Goal: Task Accomplishment & Management: Manage account settings

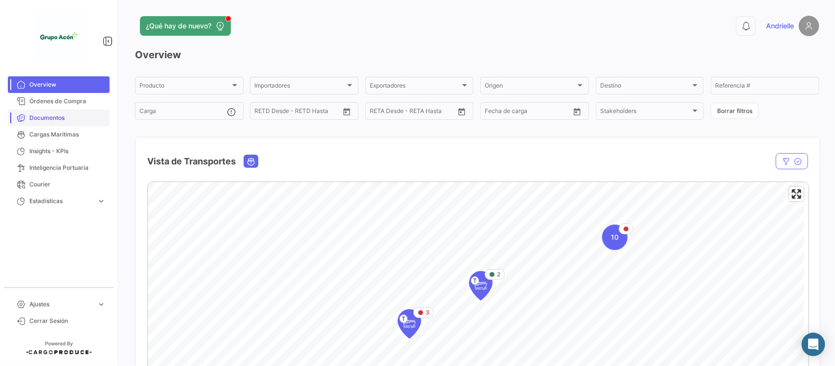
click at [55, 117] on span "Documentos" at bounding box center [67, 117] width 76 height 9
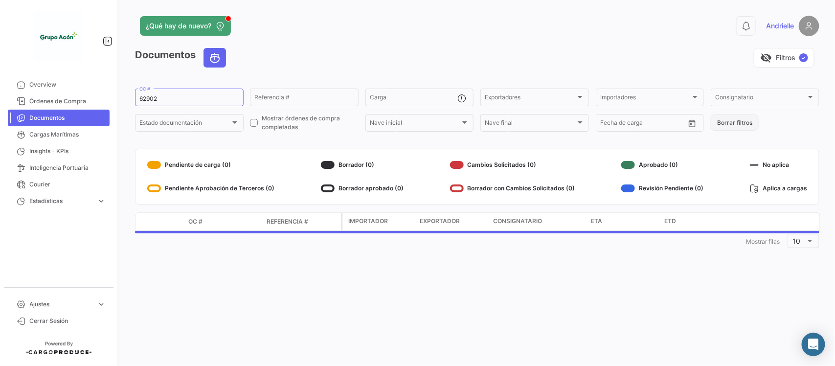
click at [750, 126] on button "Borrar filtros" at bounding box center [735, 122] width 48 height 16
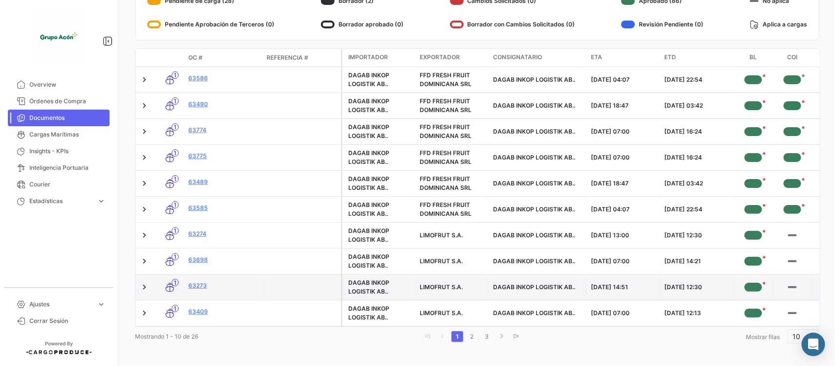
scroll to position [179, 0]
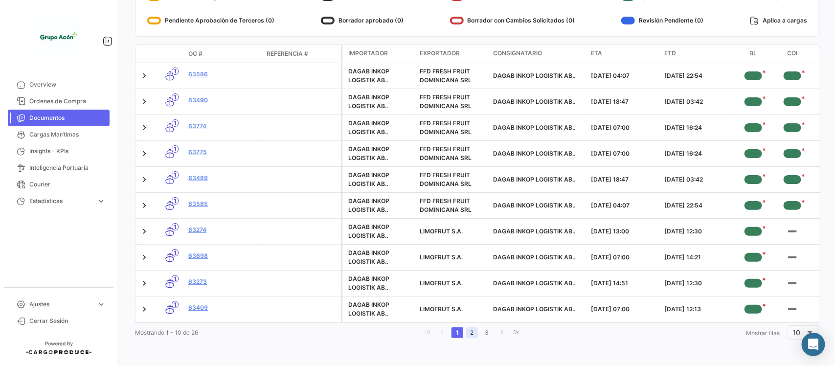
click at [472, 331] on link "2" at bounding box center [472, 332] width 12 height 11
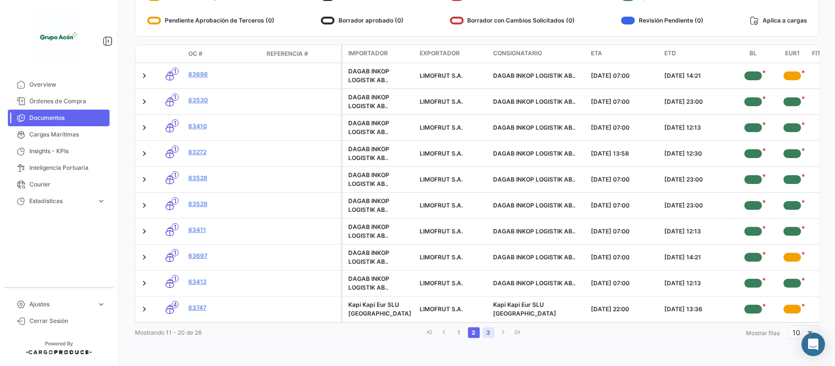
click at [487, 334] on link "3" at bounding box center [489, 332] width 12 height 11
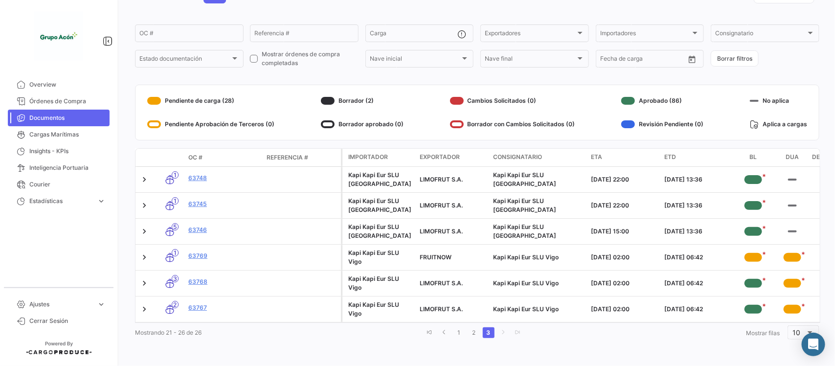
scroll to position [0, 0]
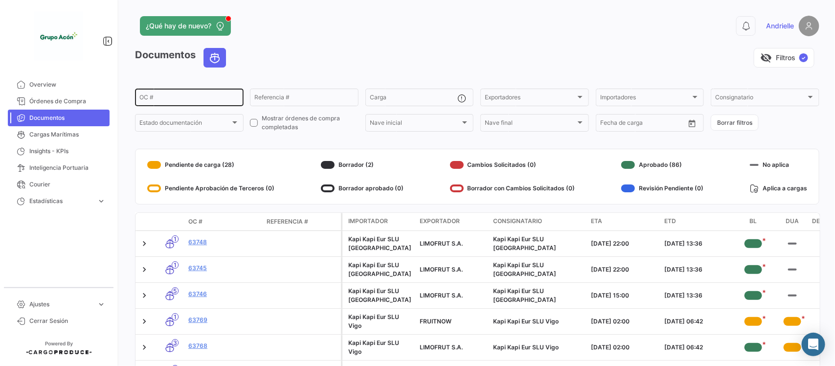
click at [159, 100] on input "OC #" at bounding box center [189, 98] width 100 height 7
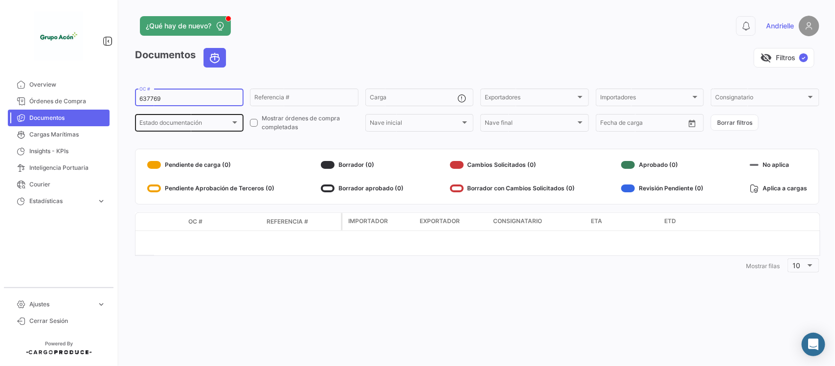
type input "637769"
click at [226, 123] on div "Estado documentación" at bounding box center [184, 124] width 91 height 7
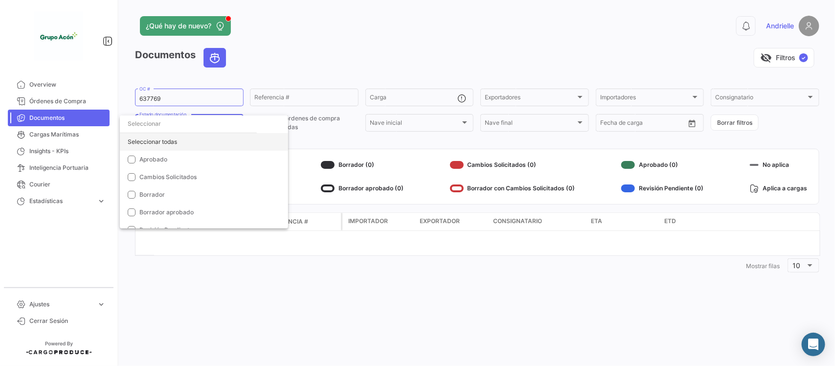
click at [172, 142] on div "Seleccionar todas" at bounding box center [204, 142] width 168 height 18
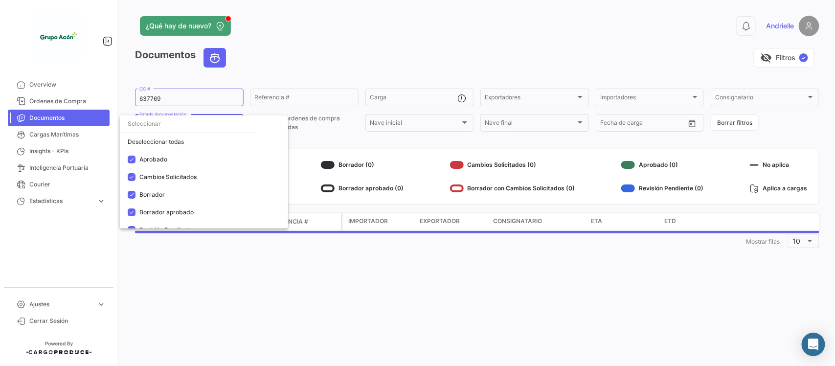
click at [328, 63] on div at bounding box center [417, 183] width 835 height 366
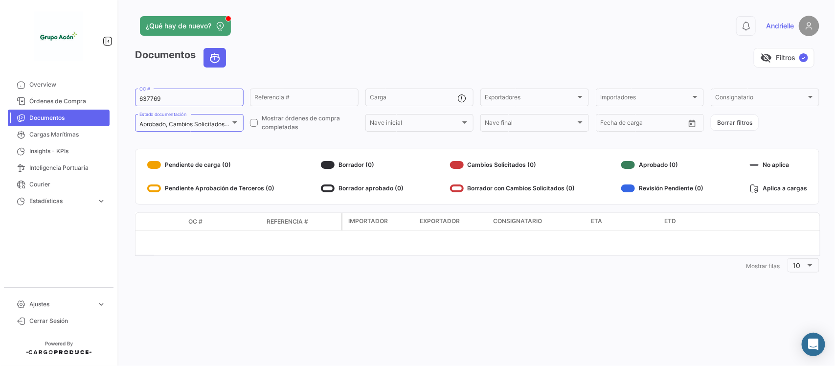
click at [362, 12] on div "¿Qué hay de nuevo? 0 [PERSON_NAME] Documentos visibility_off Filtros ✓ 637769 O…" at bounding box center [477, 183] width 716 height 366
click at [54, 321] on span "Cerrar Sesión" at bounding box center [67, 321] width 76 height 9
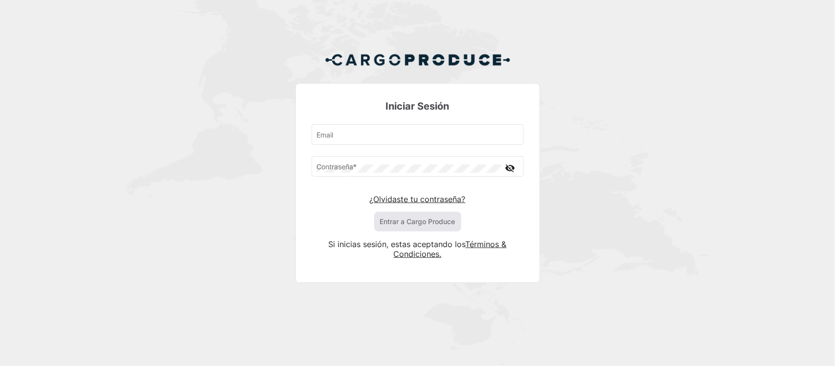
type input "[PERSON_NAME][EMAIL_ADDRESS][DOMAIN_NAME]"
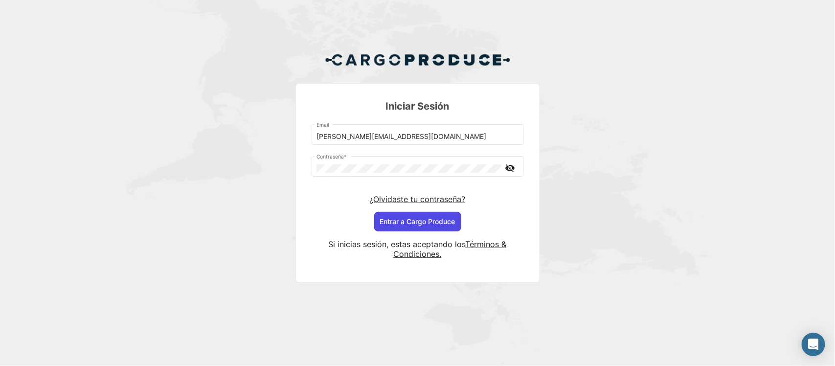
click at [439, 221] on button "Entrar a Cargo Produce" at bounding box center [417, 222] width 87 height 20
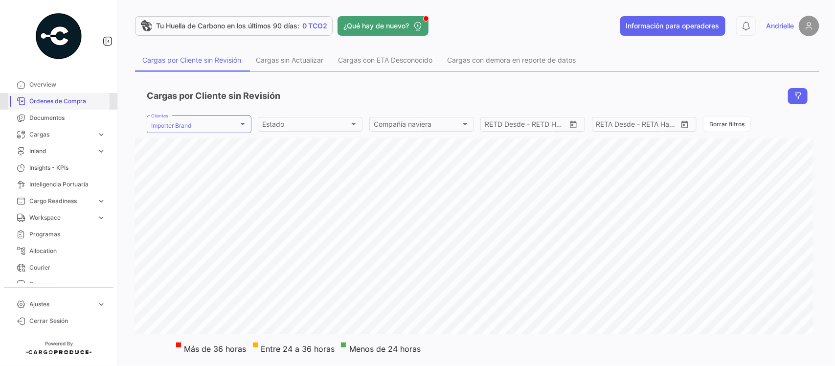
click at [65, 101] on span "Órdenes de Compra" at bounding box center [67, 101] width 76 height 9
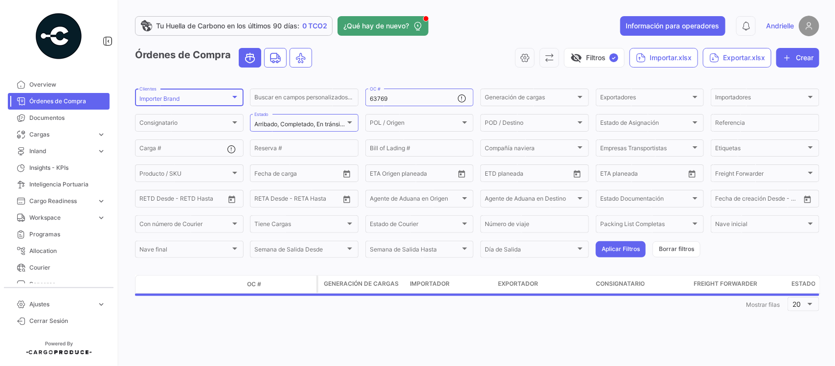
click at [197, 101] on div "Importer Brand" at bounding box center [184, 98] width 91 height 7
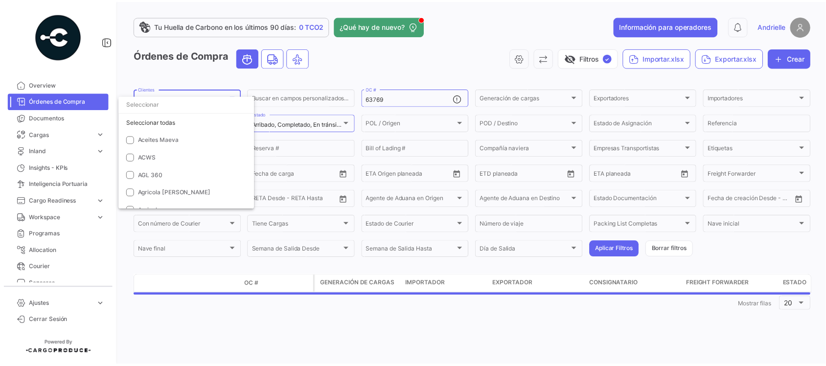
scroll to position [2213, 0]
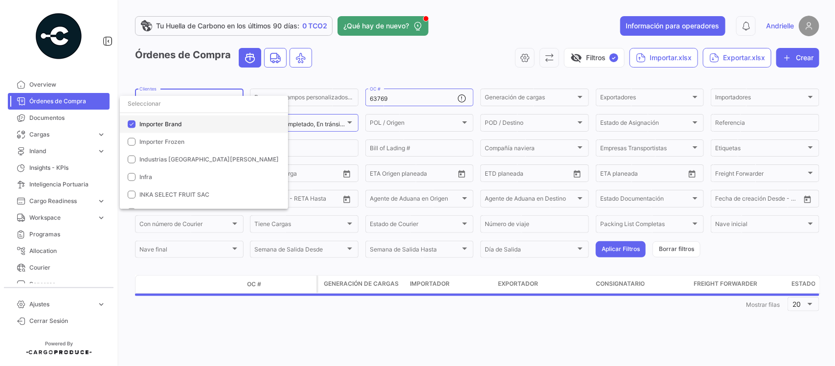
drag, startPoint x: 162, startPoint y: 125, endPoint x: 177, endPoint y: 86, distance: 41.2
click at [162, 124] on span "Importer Brand" at bounding box center [160, 123] width 43 height 7
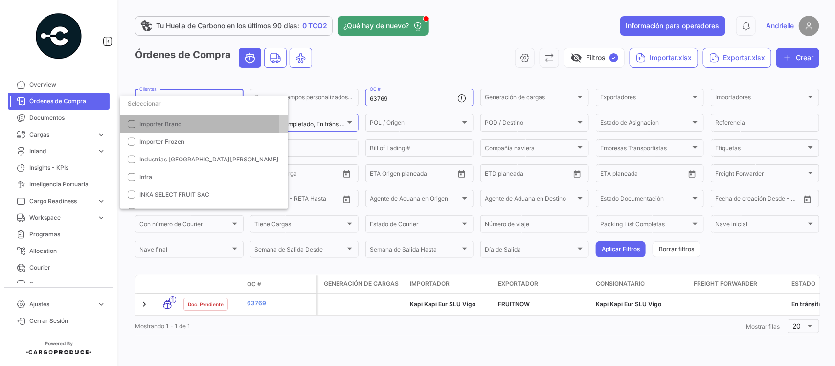
click at [177, 86] on div at bounding box center [417, 183] width 835 height 366
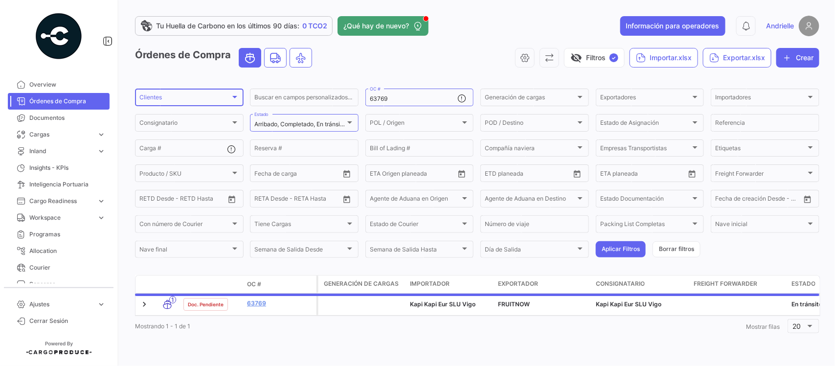
click at [177, 99] on div "Clientes" at bounding box center [184, 98] width 91 height 7
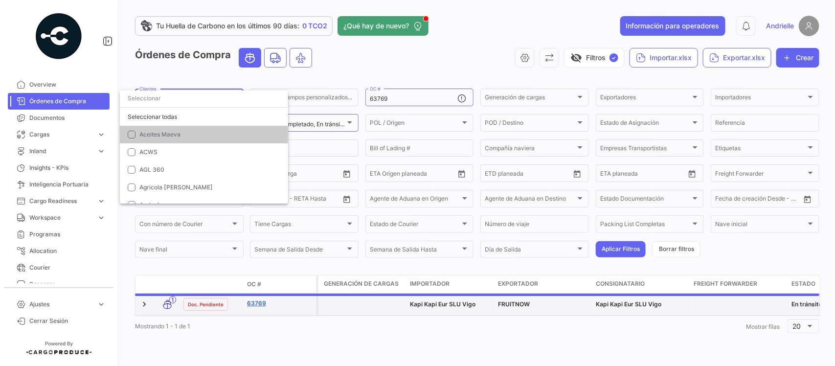
click at [250, 301] on div at bounding box center [417, 183] width 835 height 366
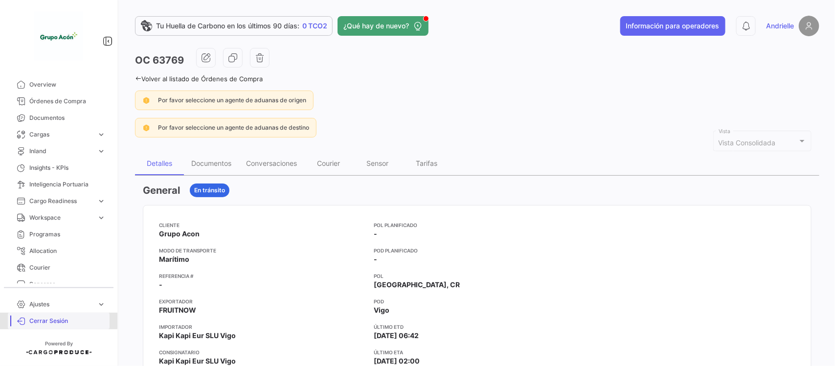
click at [59, 318] on span "Cerrar Sesión" at bounding box center [67, 321] width 76 height 9
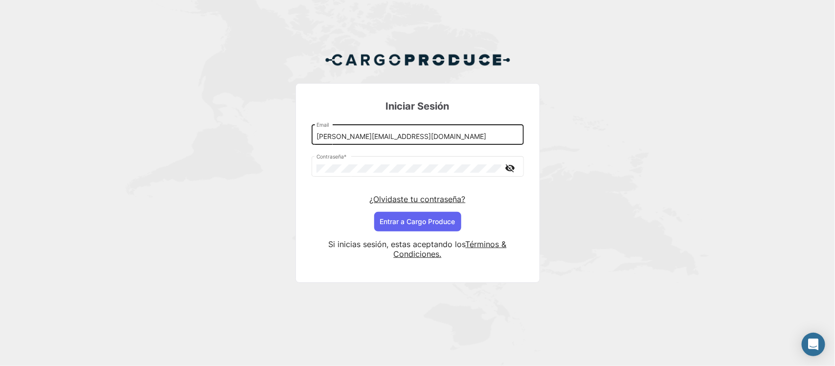
click at [334, 138] on input "[PERSON_NAME][EMAIL_ADDRESS][DOMAIN_NAME]" at bounding box center [418, 137] width 202 height 8
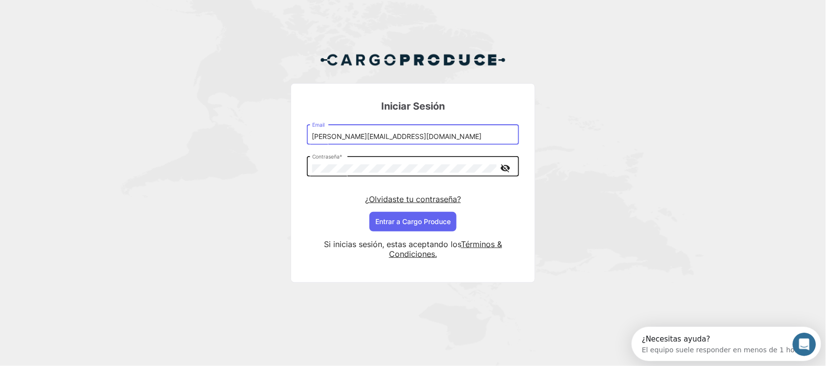
type input "[PERSON_NAME][EMAIL_ADDRESS][DOMAIN_NAME]"
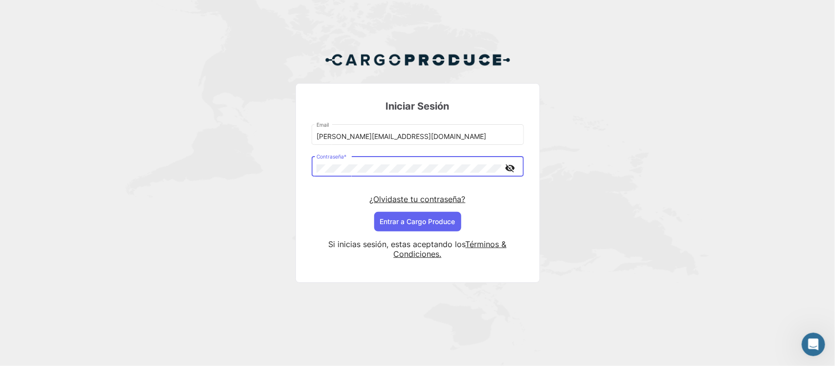
click at [510, 172] on mat-icon "visibility_off" at bounding box center [510, 168] width 12 height 12
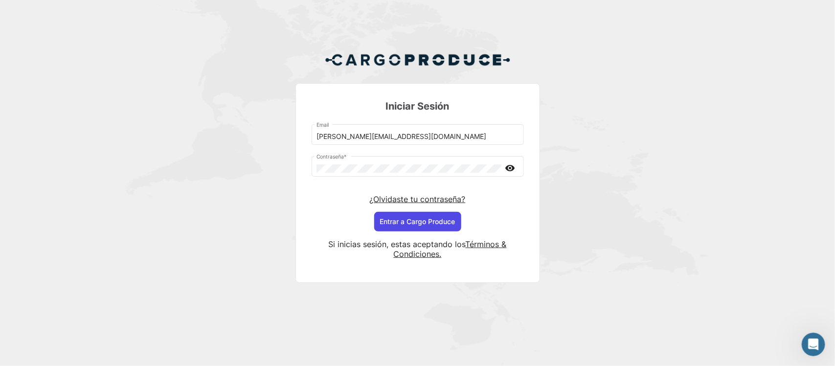
click at [436, 218] on button "Entrar a Cargo Produce" at bounding box center [417, 222] width 87 height 20
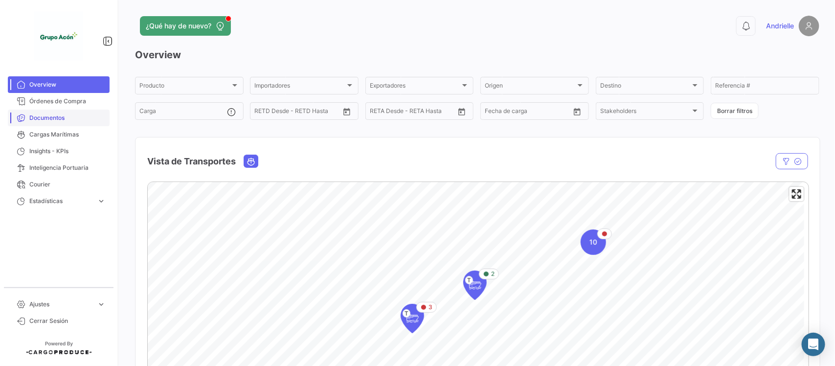
click at [63, 115] on span "Documentos" at bounding box center [67, 117] width 76 height 9
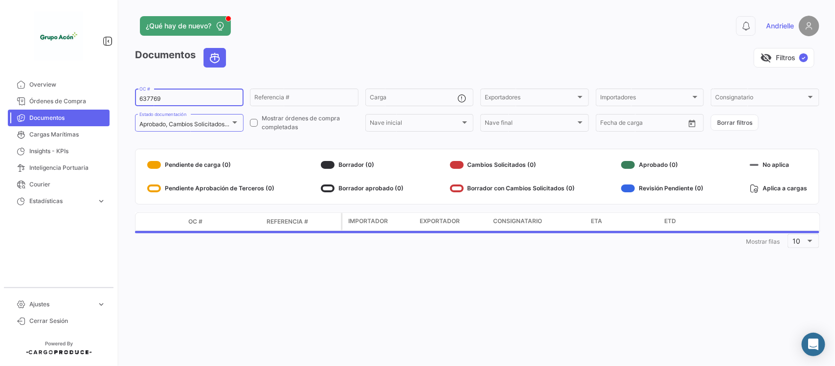
click at [152, 100] on input "637769" at bounding box center [189, 98] width 100 height 7
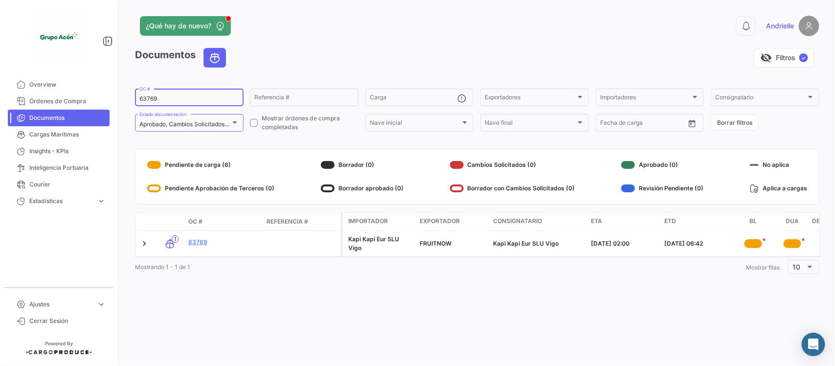
type input "63769"
click at [64, 318] on span "Cerrar Sesión" at bounding box center [67, 321] width 76 height 9
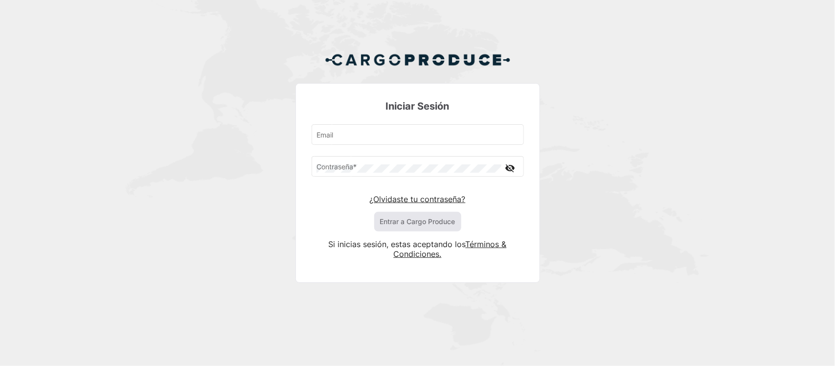
type input "[PERSON_NAME][EMAIL_ADDRESS][DOMAIN_NAME]"
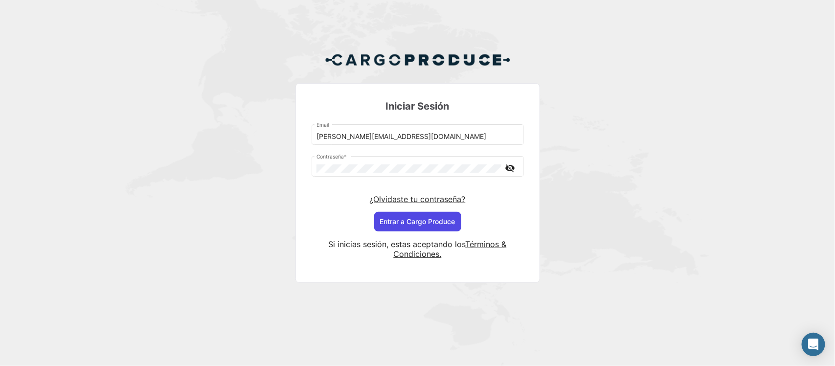
click at [395, 225] on button "Entrar a Cargo Produce" at bounding box center [417, 222] width 87 height 20
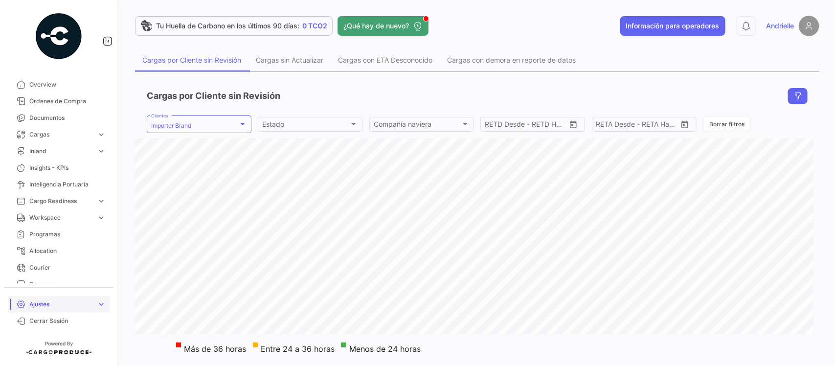
click at [62, 305] on span "Ajustes" at bounding box center [61, 304] width 64 height 9
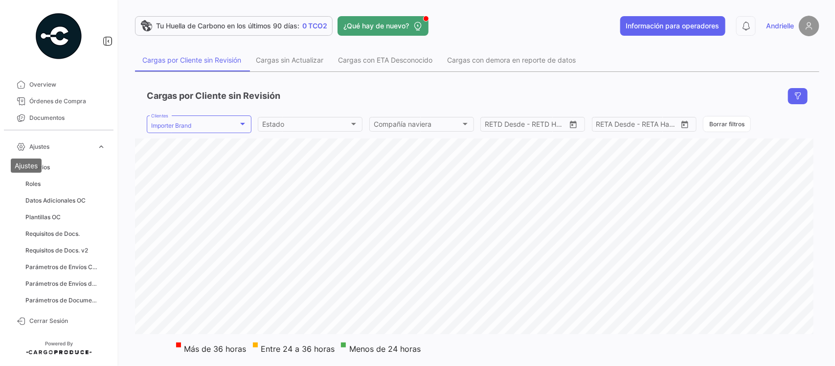
click at [44, 175] on mat-tooltip-component "Ajustes" at bounding box center [26, 166] width 45 height 28
click at [50, 167] on link "Usuarios" at bounding box center [66, 167] width 88 height 15
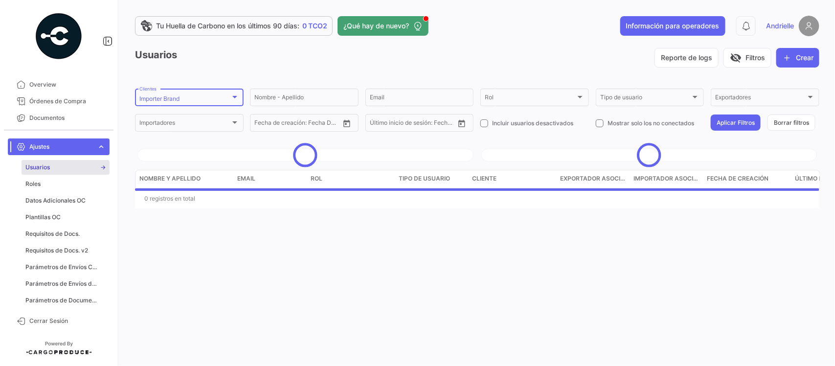
click at [210, 97] on div "Importer Brand" at bounding box center [184, 98] width 91 height 7
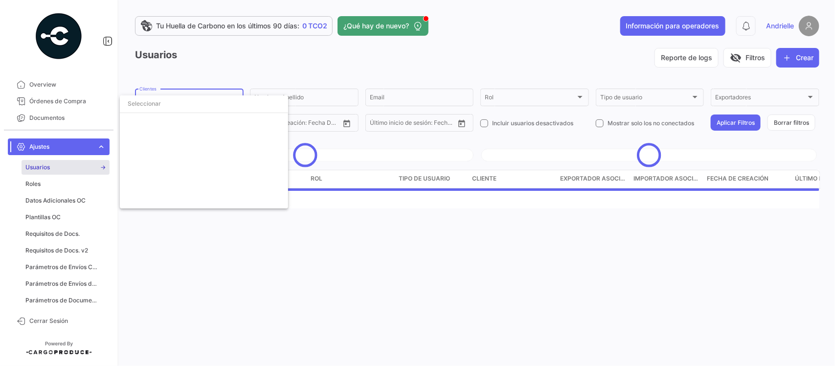
scroll to position [2213, 0]
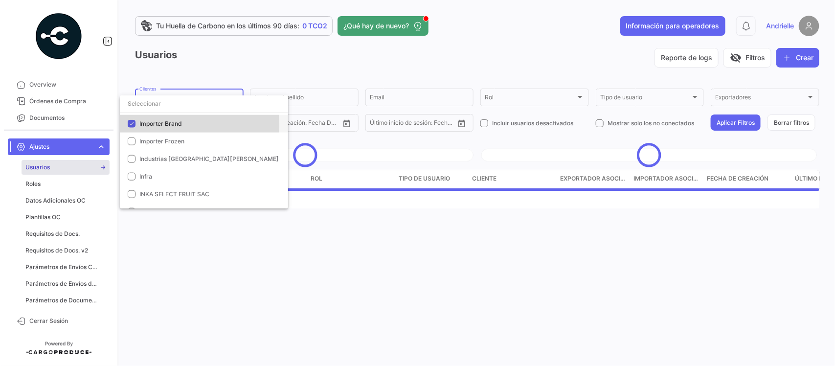
click at [172, 125] on span "Importer Brand" at bounding box center [160, 123] width 43 height 7
drag, startPoint x: 176, startPoint y: 103, endPoint x: 136, endPoint y: 119, distance: 43.7
click at [175, 104] on input "dropdown search" at bounding box center [204, 104] width 168 height 18
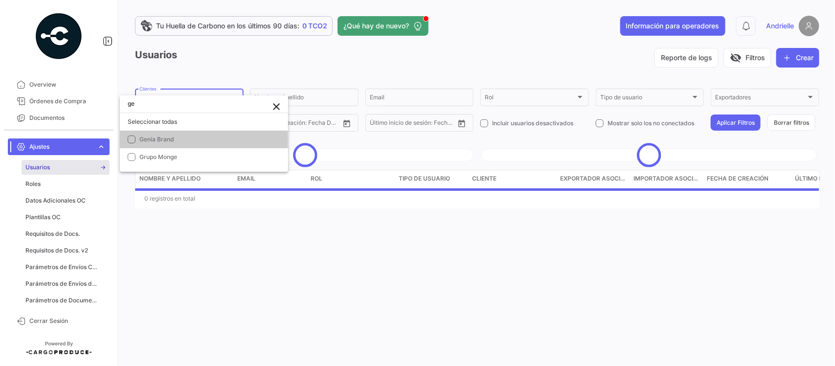
scroll to position [0, 0]
type input "grupo"
click at [167, 142] on span "Grupo Acon" at bounding box center [155, 139] width 33 height 7
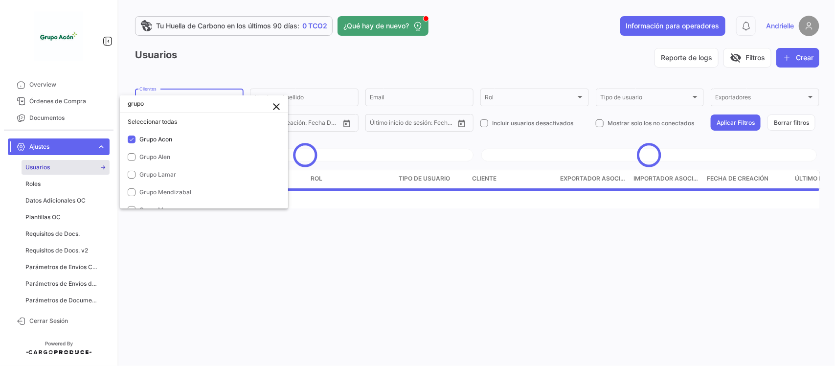
click at [262, 275] on div at bounding box center [417, 183] width 835 height 366
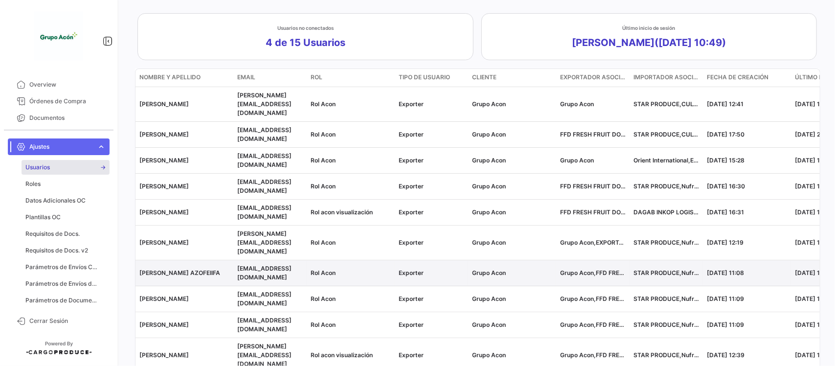
scroll to position [170, 0]
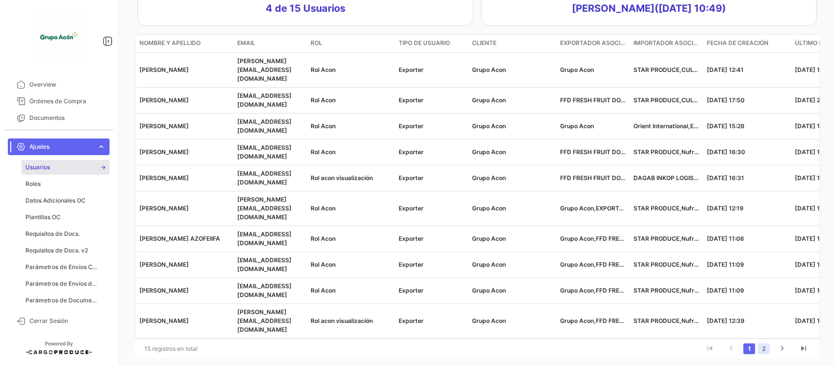
click at [760, 343] on link "2" at bounding box center [764, 348] width 12 height 11
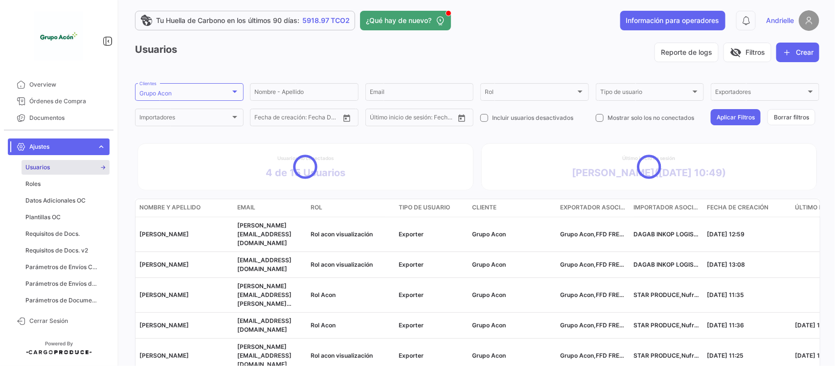
scroll to position [40, 0]
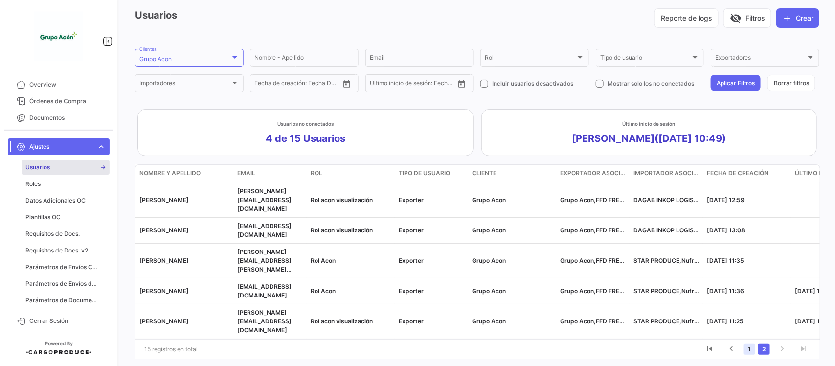
click at [746, 344] on link "1" at bounding box center [750, 349] width 12 height 11
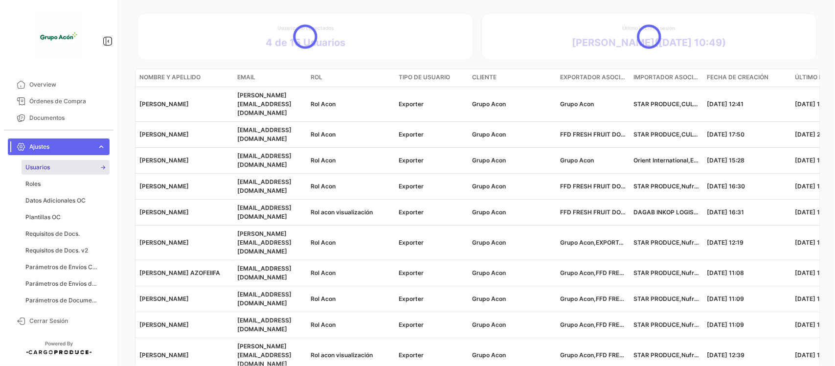
scroll to position [170, 0]
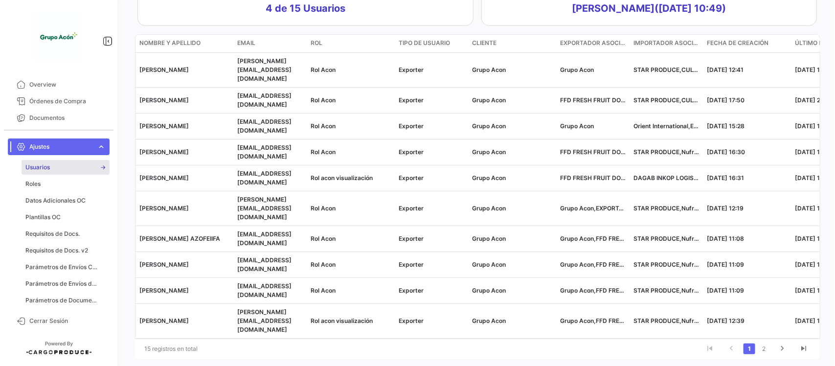
click at [764, 340] on li "2" at bounding box center [764, 348] width 15 height 17
click at [758, 343] on link "2" at bounding box center [764, 348] width 12 height 11
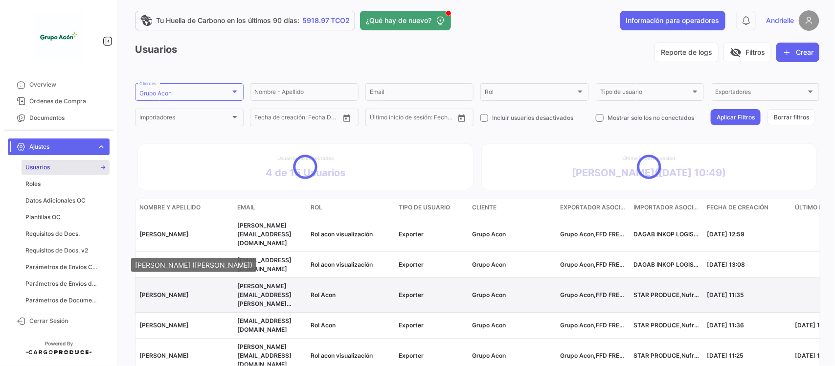
scroll to position [40, 0]
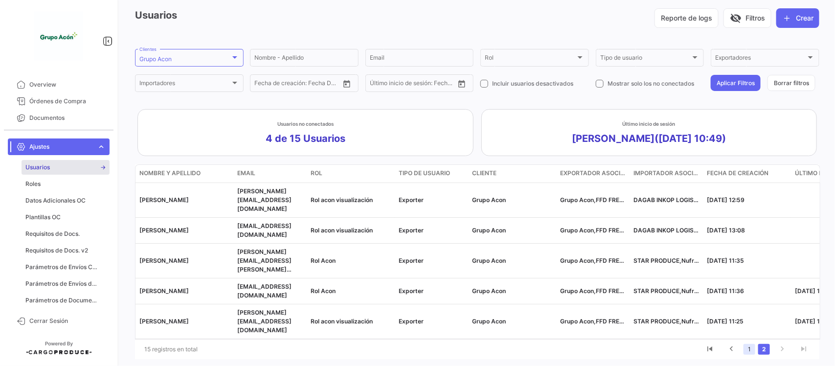
click at [744, 344] on link "1" at bounding box center [750, 349] width 12 height 11
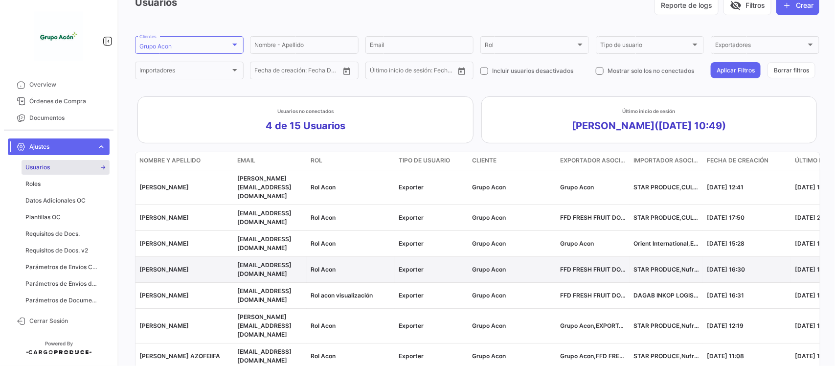
scroll to position [0, 0]
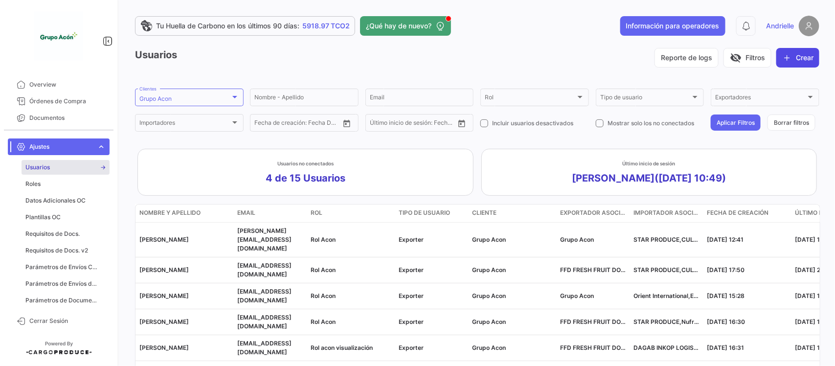
click at [802, 50] on button "Crear" at bounding box center [797, 58] width 43 height 20
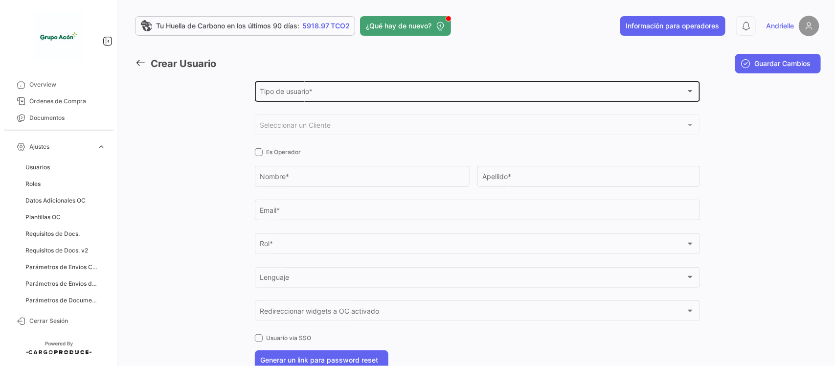
click at [306, 90] on span "Tipo de usuario *" at bounding box center [473, 93] width 426 height 8
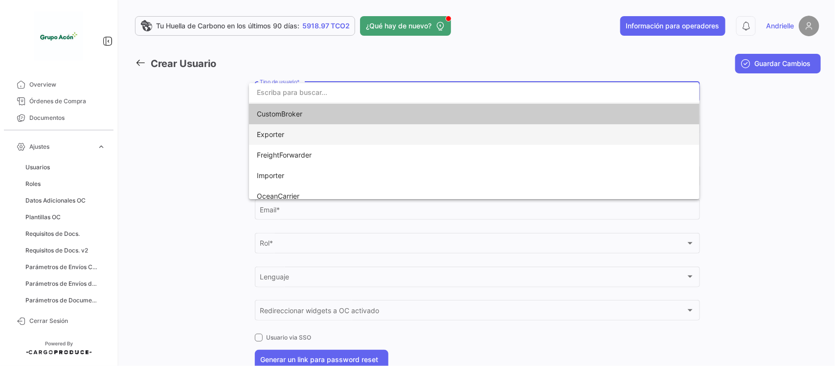
click at [292, 129] on span "Exporter" at bounding box center [474, 134] width 435 height 21
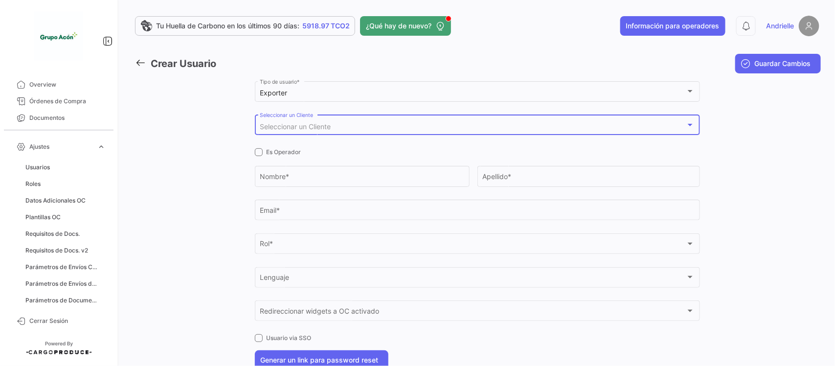
click at [292, 129] on span "Seleccionar un Cliente" at bounding box center [295, 126] width 71 height 8
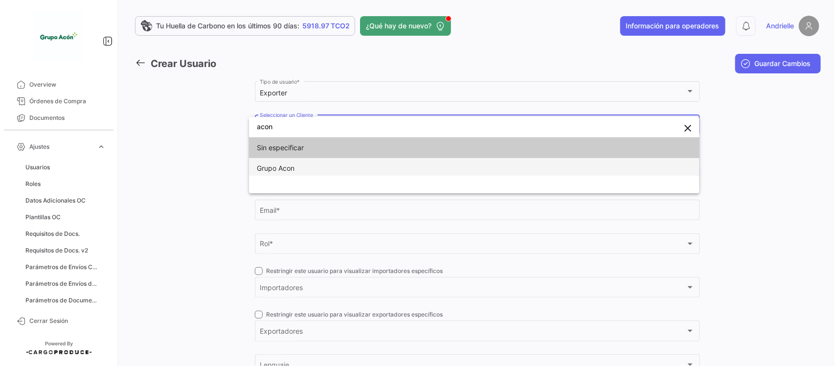
type input "acon"
click at [291, 172] on span "Grupo Acon" at bounding box center [474, 168] width 435 height 21
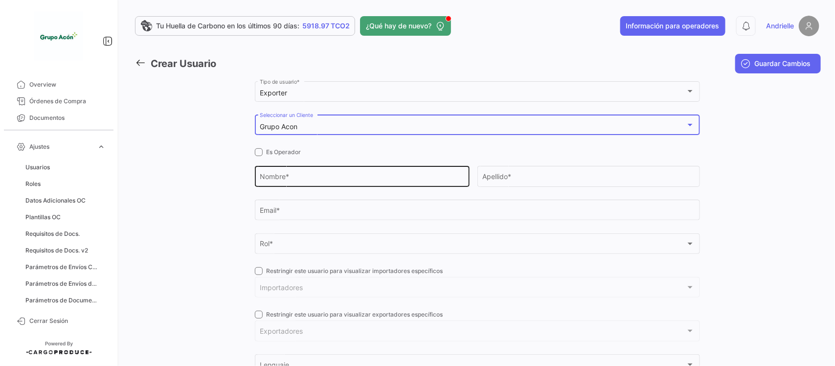
click at [293, 179] on input "Nombre *" at bounding box center [362, 178] width 204 height 8
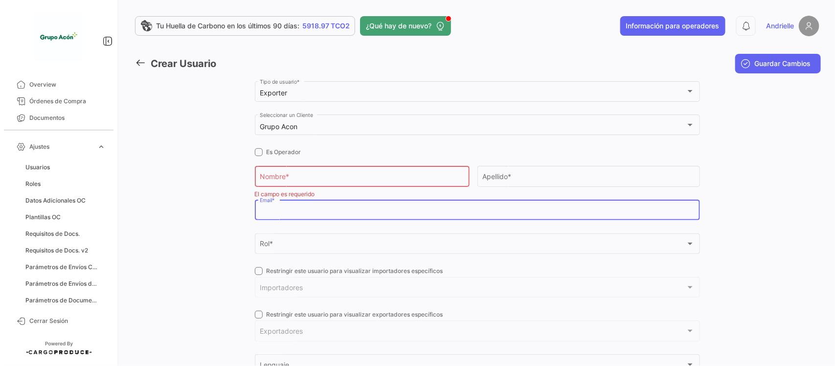
click at [284, 213] on input "Email *" at bounding box center [477, 212] width 435 height 8
paste input "[EMAIL_ADDRESS][DOMAIN_NAME]"
type input "[EMAIL_ADDRESS][DOMAIN_NAME]"
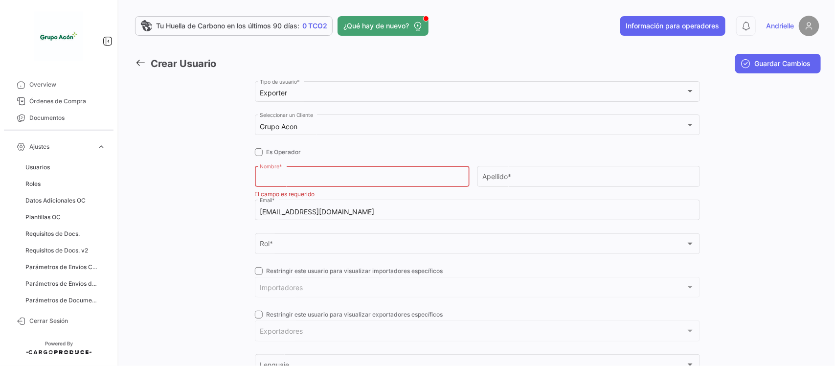
click at [297, 181] on input "Nombre *" at bounding box center [362, 178] width 204 height 8
type input "J"
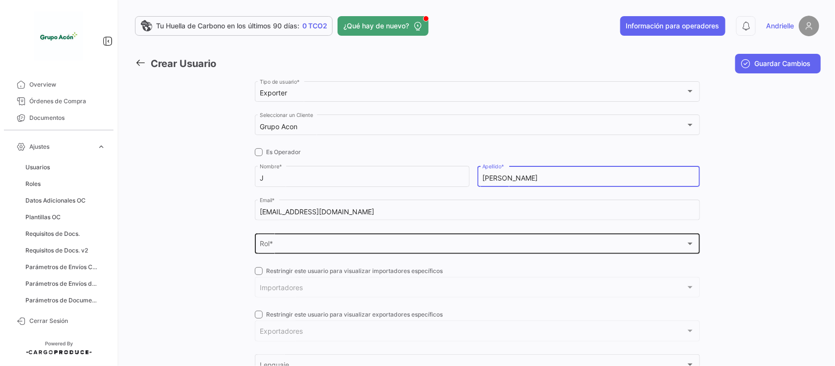
type input "[PERSON_NAME]"
click at [273, 245] on div "Rol *" at bounding box center [473, 246] width 426 height 8
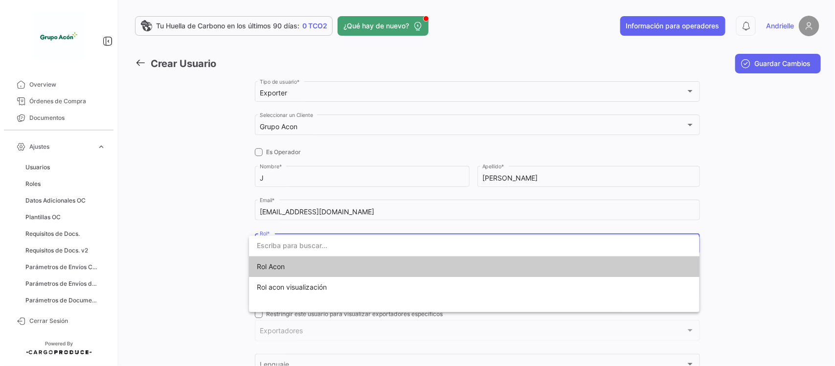
click at [275, 263] on span "Rol Acon" at bounding box center [271, 266] width 28 height 8
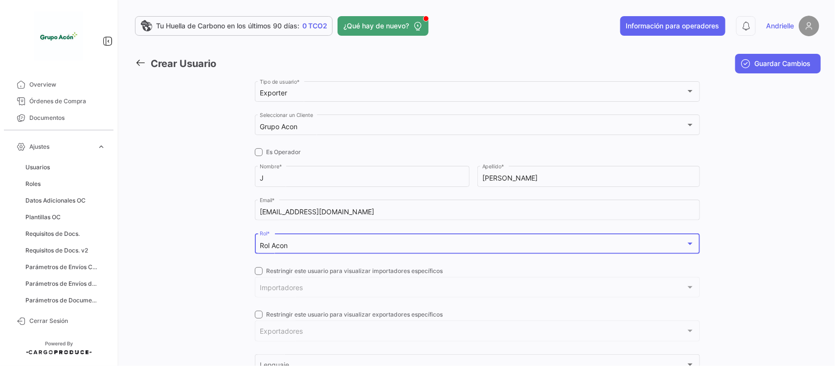
click at [255, 270] on span at bounding box center [259, 271] width 8 height 8
click at [258, 275] on input "Restringir este usuario para visualizar importadores específicos" at bounding box center [258, 275] width 0 height 0
checkbox input "true"
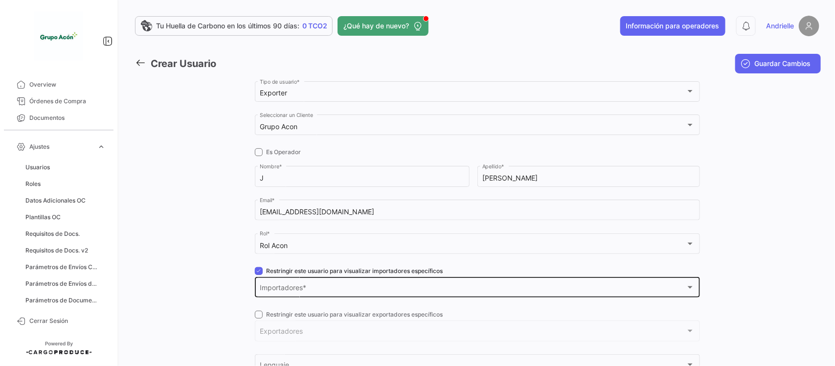
click at [279, 295] on div "Importadores Importadores *" at bounding box center [477, 286] width 435 height 23
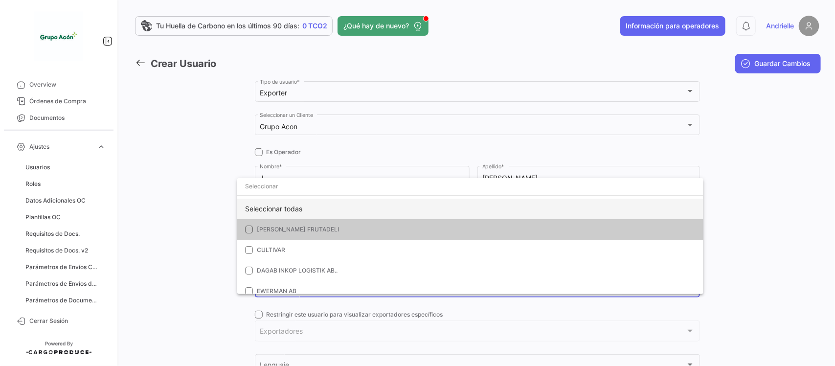
click at [289, 206] on div "Seleccionar todas" at bounding box center [470, 209] width 466 height 21
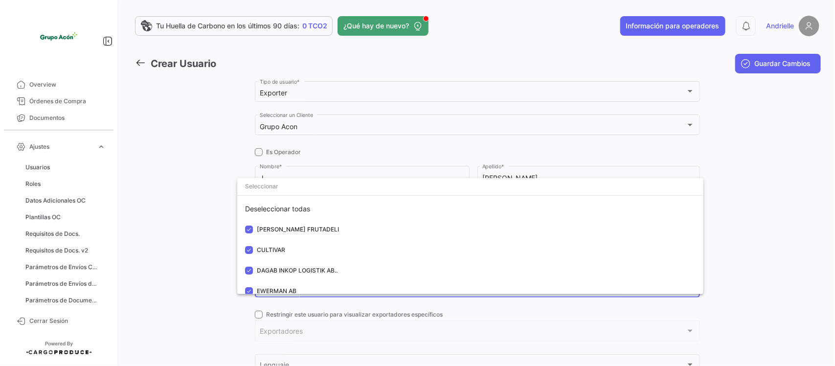
click at [165, 210] on div at bounding box center [417, 183] width 835 height 366
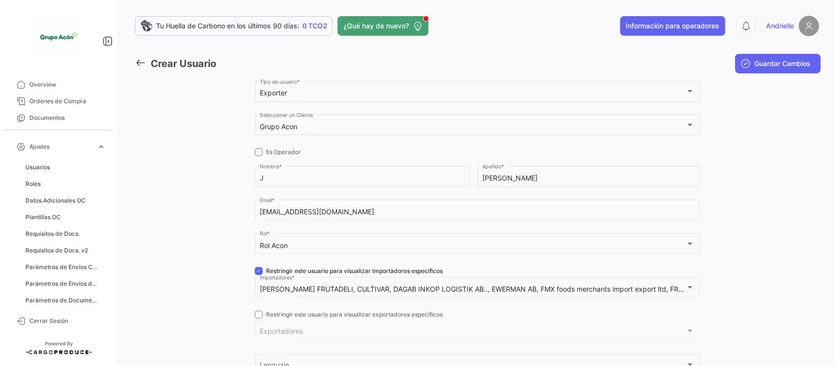
click at [255, 318] on span at bounding box center [259, 315] width 8 height 8
click at [258, 318] on input "Restringir este usuario para visualizar exportadores específicos" at bounding box center [258, 318] width 0 height 0
checkbox input "true"
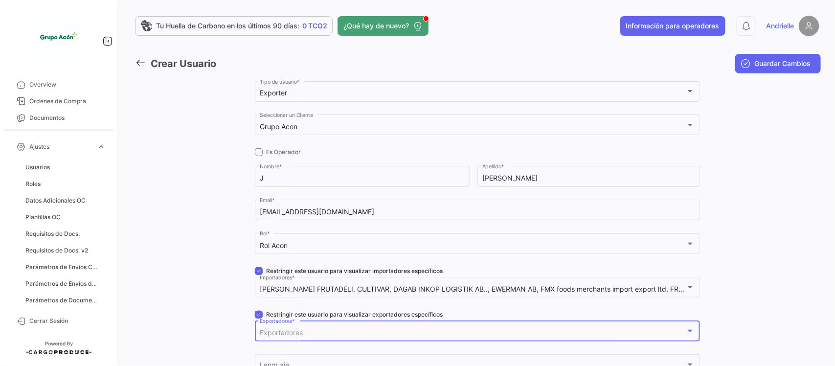
click at [277, 333] on span "Exportadores" at bounding box center [281, 332] width 43 height 8
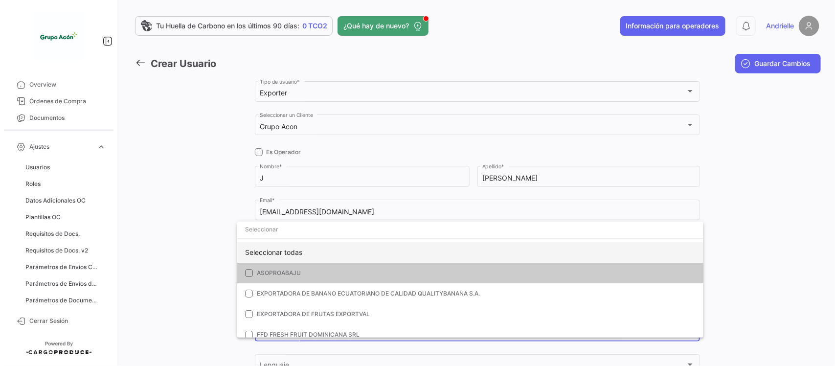
click at [280, 252] on div "Seleccionar todas" at bounding box center [470, 252] width 466 height 21
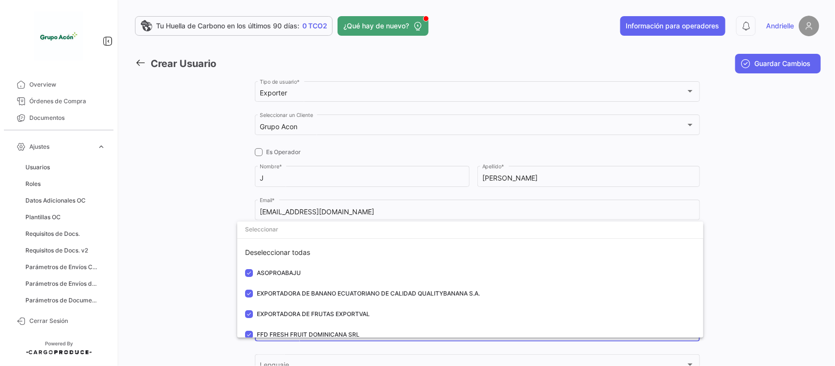
click at [186, 274] on div at bounding box center [417, 183] width 835 height 366
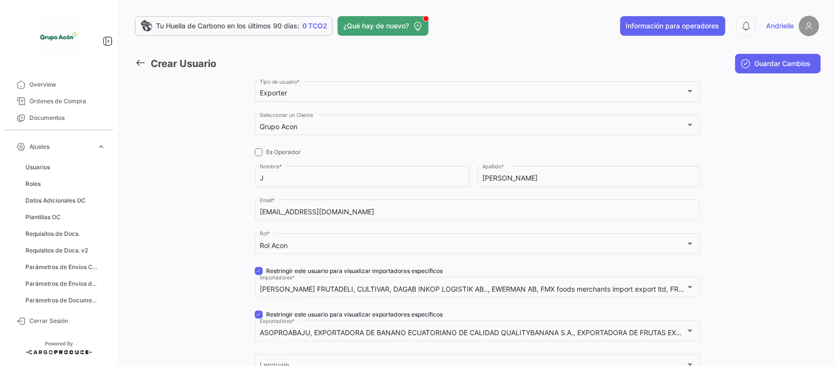
click at [257, 271] on span at bounding box center [259, 271] width 8 height 8
click at [258, 275] on input "Restringir este usuario para visualizar importadores específicos" at bounding box center [258, 275] width 0 height 0
checkbox input "false"
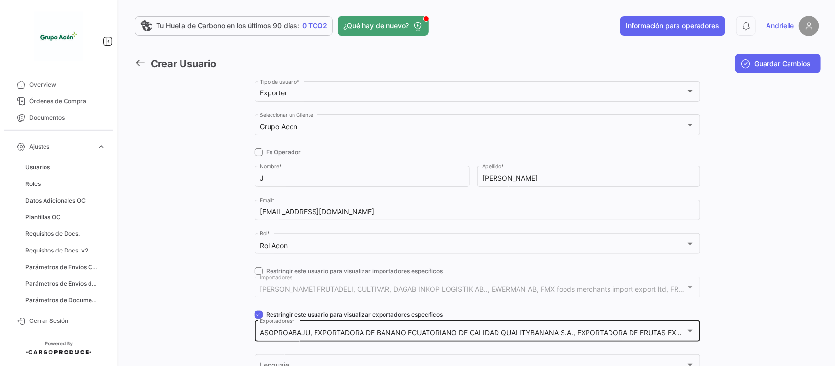
click at [260, 319] on div "ASOPROABAJU, EXPORTADORA DE BANANO ECUATORIANO DE CALIDAD QUALITYBANANA S.A., E…" at bounding box center [477, 330] width 435 height 23
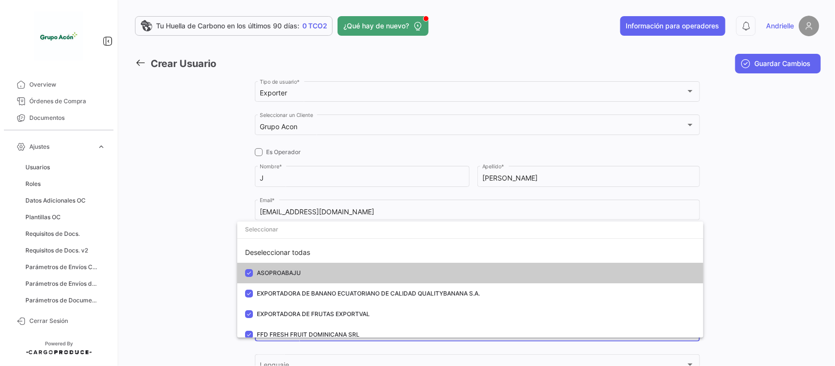
click at [180, 275] on div at bounding box center [417, 183] width 835 height 366
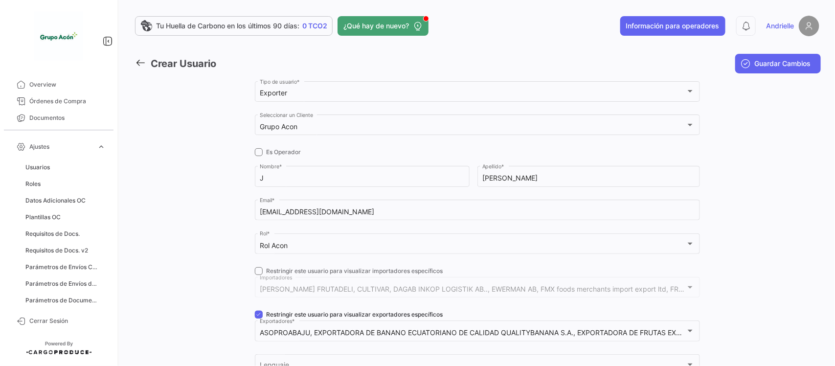
click at [258, 316] on span at bounding box center [259, 315] width 8 height 8
click at [258, 318] on input "Restringir este usuario para visualizar exportadores específicos" at bounding box center [258, 318] width 0 height 0
checkbox input "false"
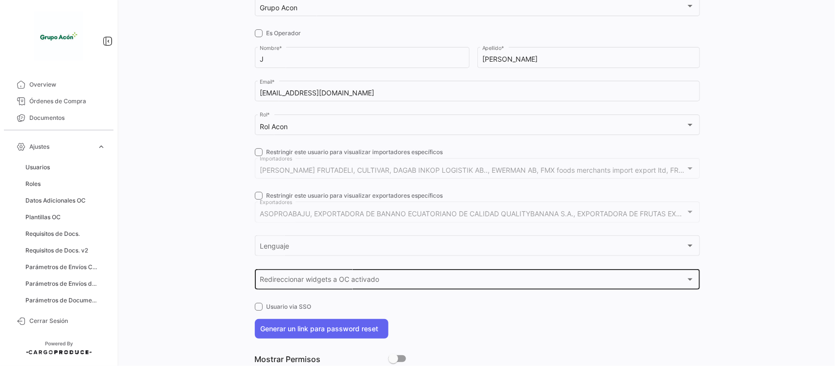
scroll to position [122, 0]
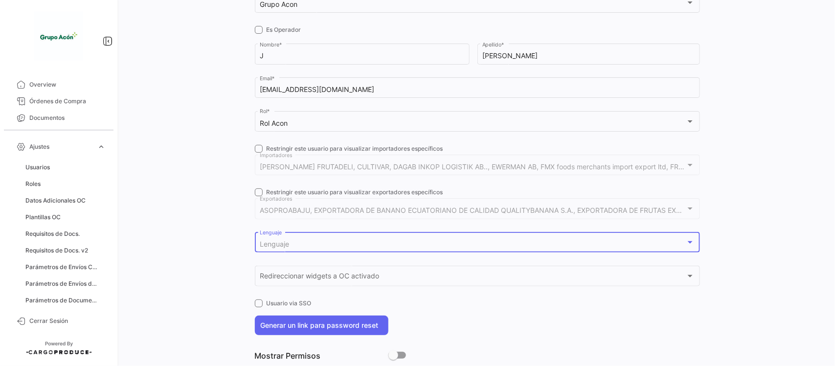
click at [299, 246] on div "Lenguaje" at bounding box center [473, 244] width 426 height 8
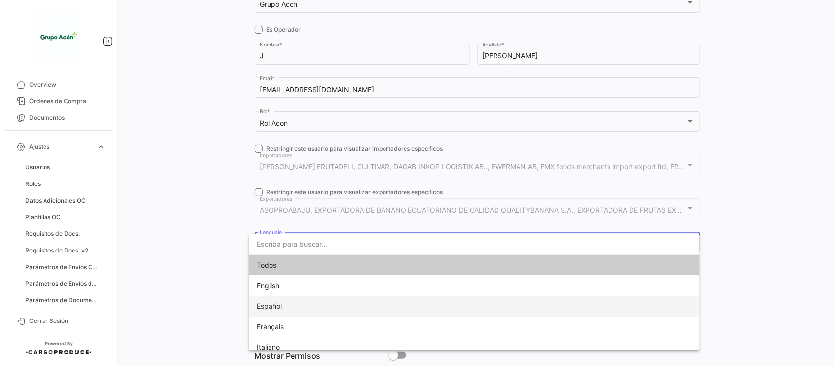
click at [289, 310] on span "Español" at bounding box center [474, 306] width 435 height 21
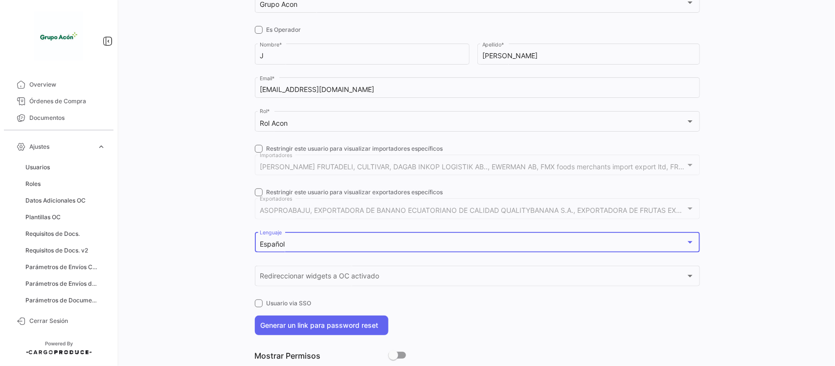
scroll to position [0, 0]
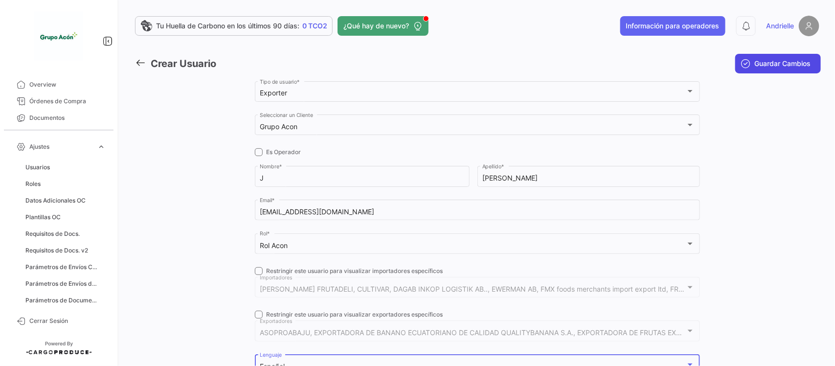
click at [769, 61] on span "Guardar Cambios" at bounding box center [783, 64] width 56 height 10
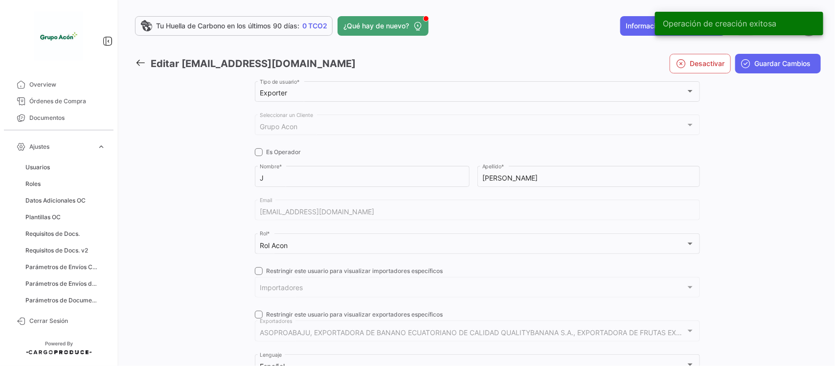
click at [140, 60] on icon at bounding box center [140, 62] width 11 height 11
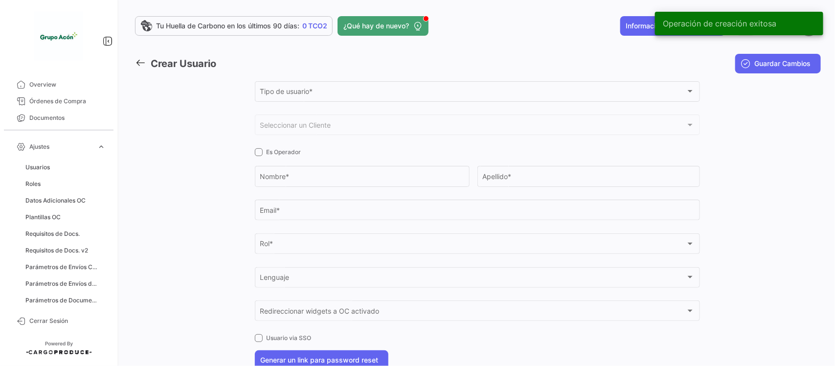
click at [143, 59] on icon at bounding box center [140, 62] width 11 height 11
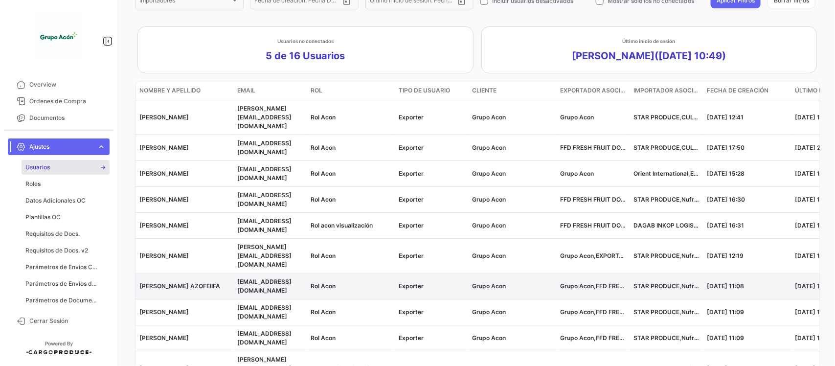
scroll to position [170, 0]
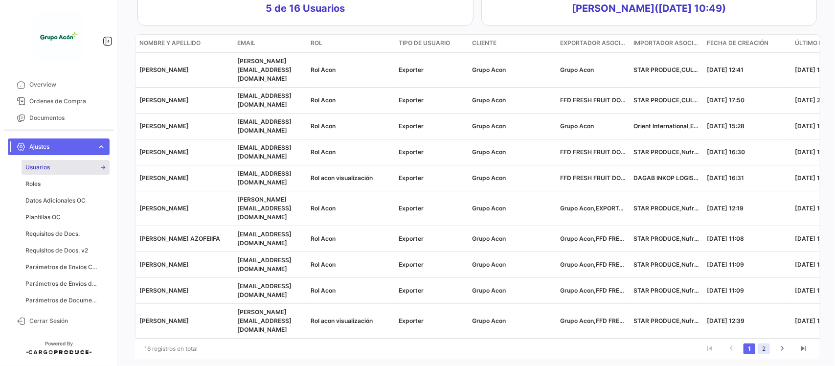
click at [758, 343] on link "2" at bounding box center [764, 348] width 12 height 11
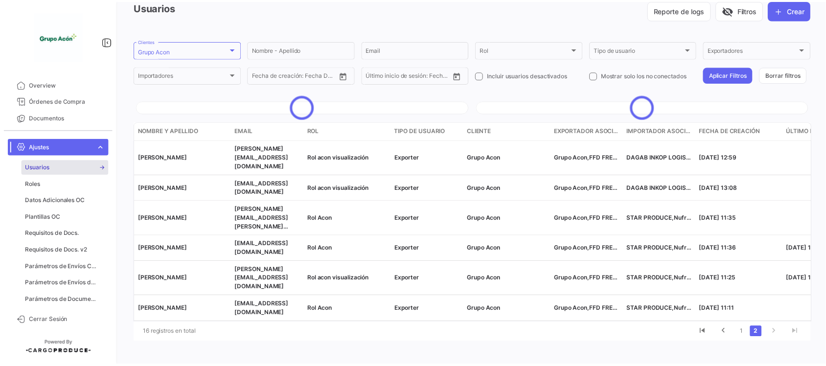
scroll to position [31, 0]
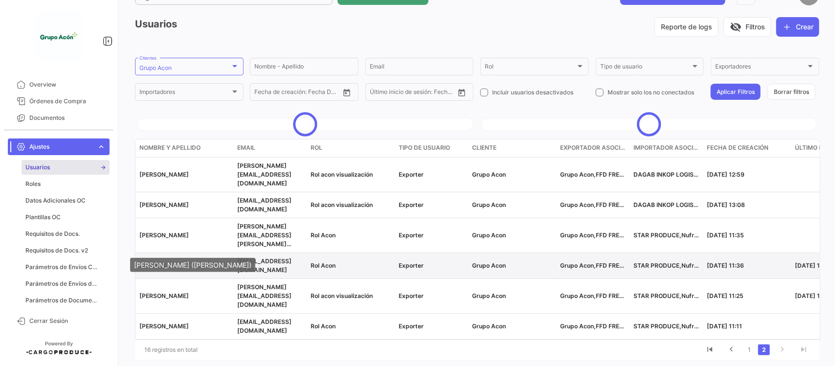
click at [169, 262] on span "[PERSON_NAME]" at bounding box center [163, 265] width 49 height 7
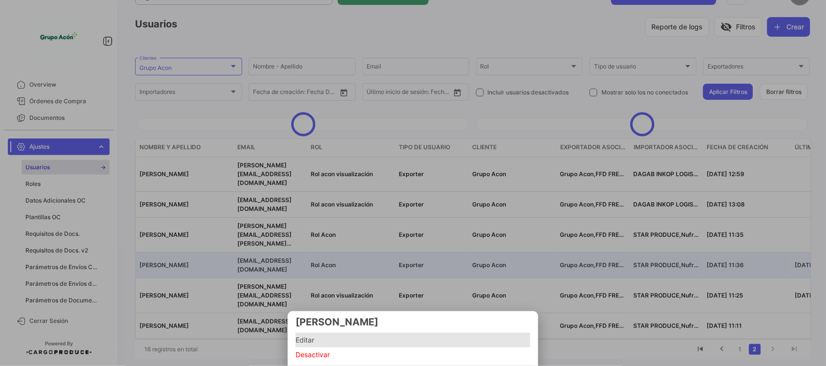
click at [323, 340] on span "Editar" at bounding box center [412, 340] width 235 height 12
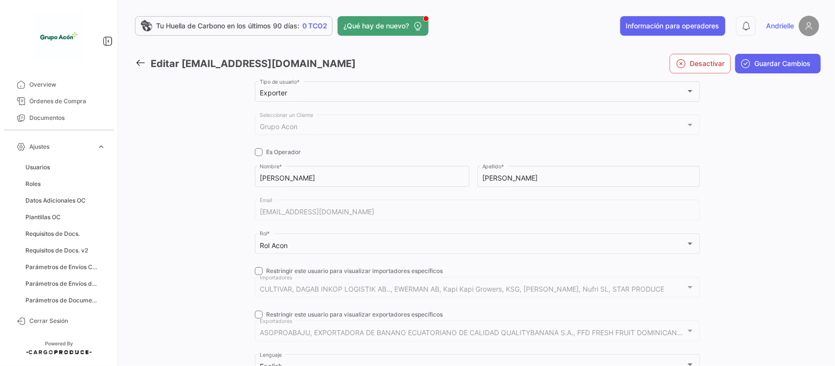
click at [257, 271] on span at bounding box center [259, 271] width 8 height 8
click at [258, 275] on input "Restringir este usuario para visualizar importadores específicos" at bounding box center [258, 275] width 0 height 0
checkbox input "true"
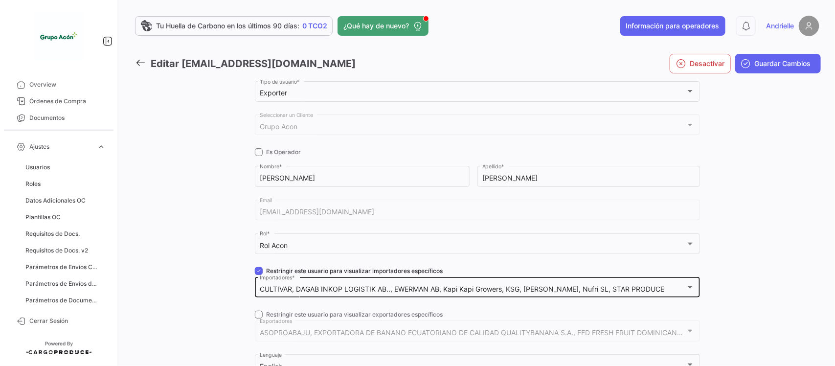
click at [303, 289] on mat-select-trigger "CULTIVAR, DAGAB INKOP LOGISTIK AB.., EWERMAN AB, Kapi Kapi Growers, KSG, [PERSO…" at bounding box center [462, 289] width 405 height 8
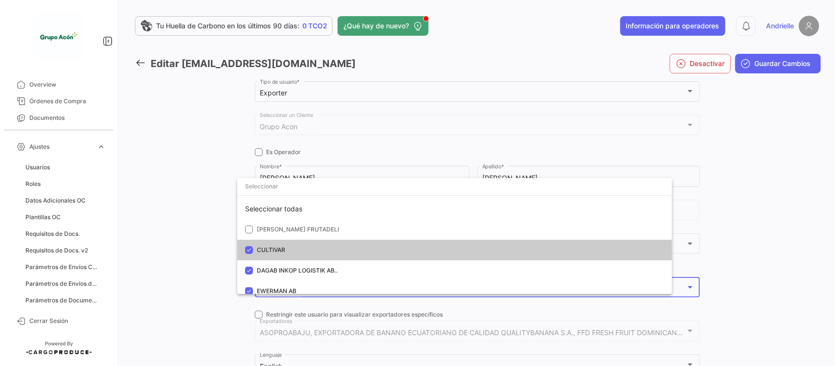
scroll to position [19, 0]
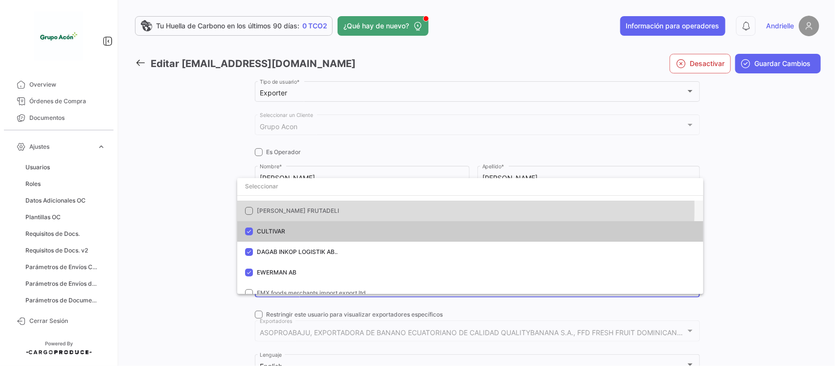
click at [279, 208] on span "[PERSON_NAME] FRUTADELI" at bounding box center [298, 210] width 82 height 7
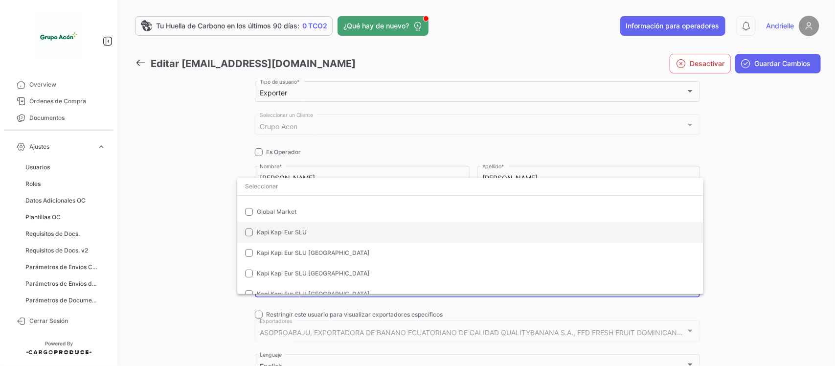
scroll to position [0, 0]
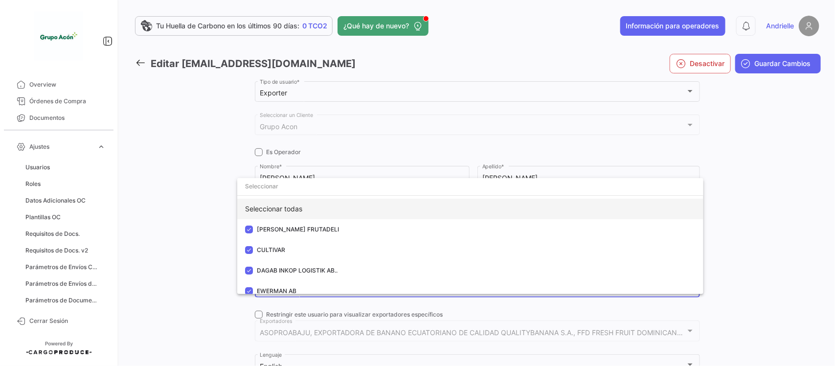
click at [292, 209] on div "Seleccionar todas" at bounding box center [470, 209] width 466 height 21
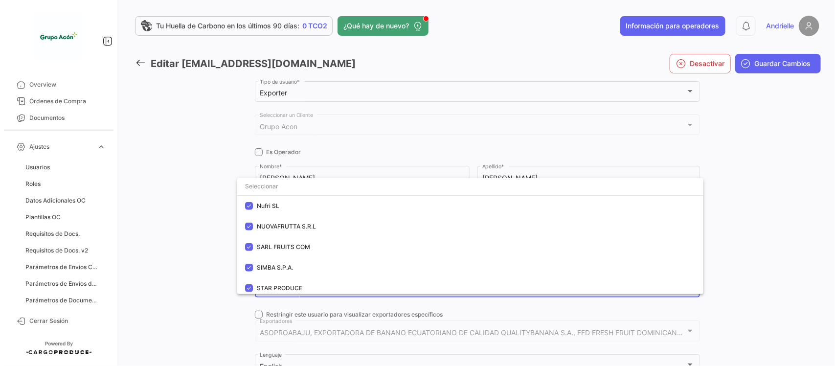
scroll to position [336, 0]
click at [204, 238] on div at bounding box center [417, 183] width 835 height 366
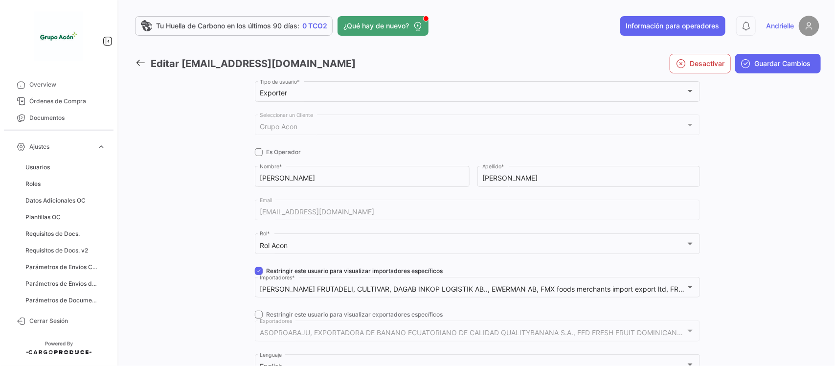
click at [256, 311] on span at bounding box center [259, 315] width 8 height 8
click at [258, 318] on input "Restringir este usuario para visualizar exportadores específicos" at bounding box center [258, 318] width 0 height 0
checkbox input "true"
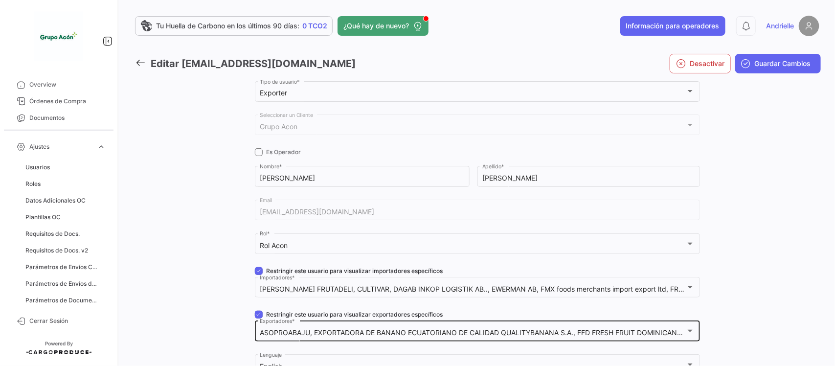
click at [341, 329] on mat-select-trigger "ASOPROABAJU, EXPORTADORA DE BANANO ECUATORIANO DE CALIDAD QUALITYBANANA S.A., F…" at bounding box center [564, 332] width 608 height 8
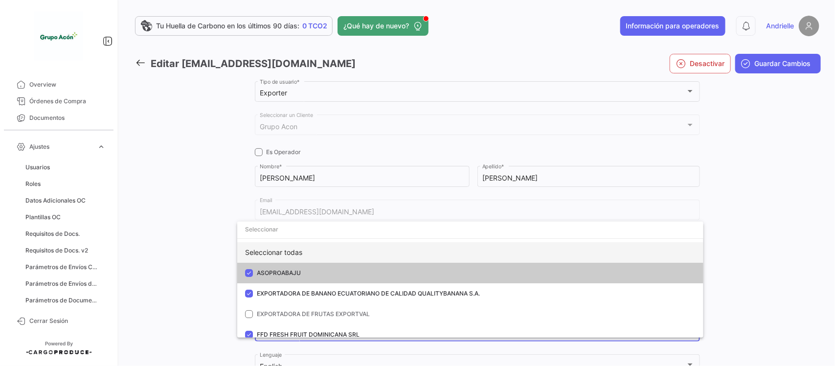
click at [295, 252] on div "Seleccionar todas" at bounding box center [470, 252] width 466 height 21
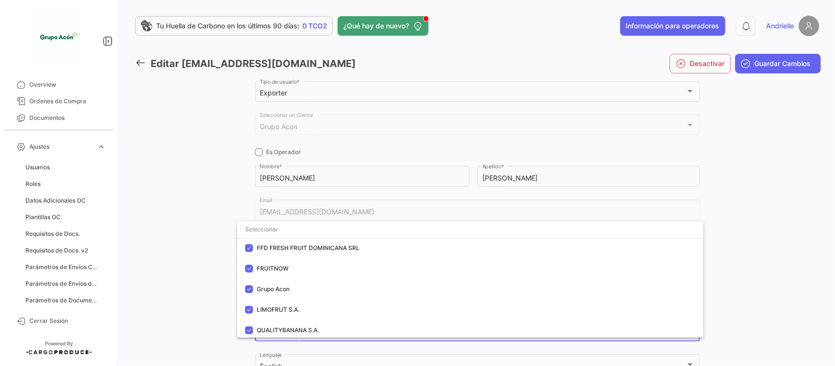
scroll to position [89, 0]
click at [183, 286] on div at bounding box center [417, 183] width 835 height 366
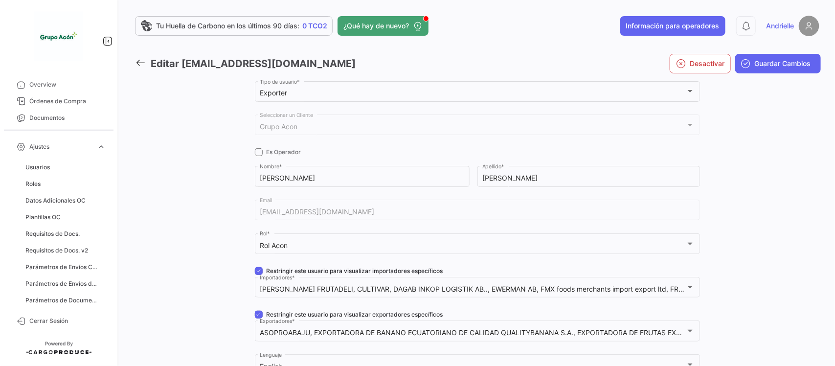
drag, startPoint x: 253, startPoint y: 271, endPoint x: 248, endPoint y: 297, distance: 26.9
click at [255, 271] on span at bounding box center [259, 271] width 8 height 8
click at [258, 275] on input "Restringir este usuario para visualizar importadores específicos" at bounding box center [258, 275] width 0 height 0
checkbox input "false"
click at [255, 317] on span at bounding box center [259, 315] width 8 height 8
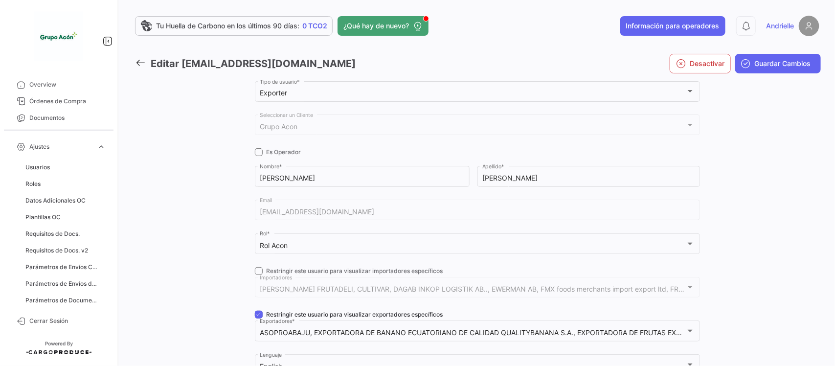
click at [258, 318] on input "Restringir este usuario para visualizar exportadores específicos" at bounding box center [258, 318] width 0 height 0
checkbox input "false"
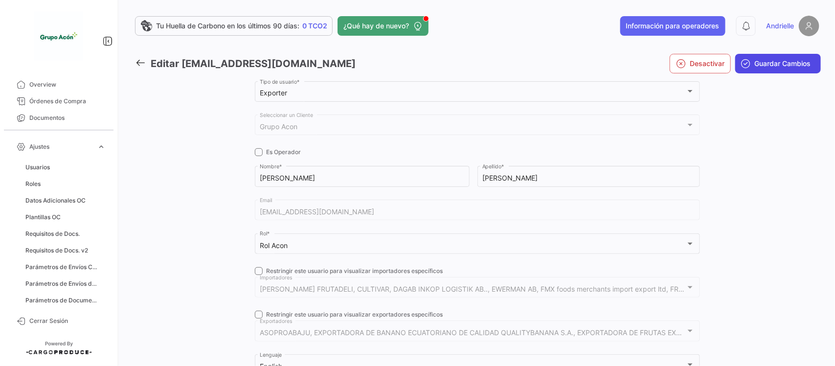
click at [763, 64] on span "Guardar Cambios" at bounding box center [783, 64] width 56 height 10
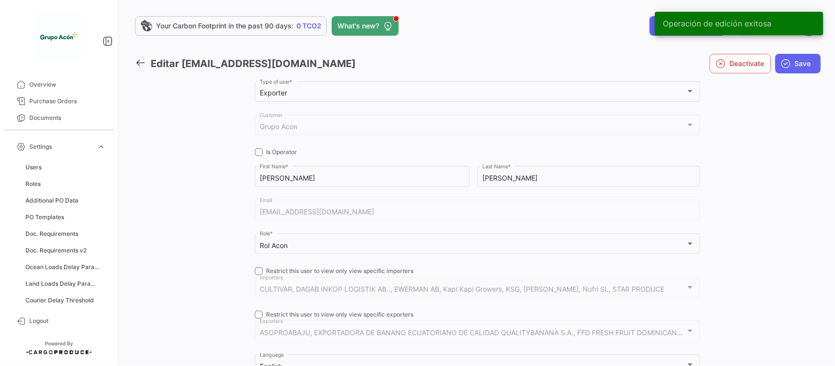
click at [139, 60] on icon at bounding box center [140, 62] width 11 height 11
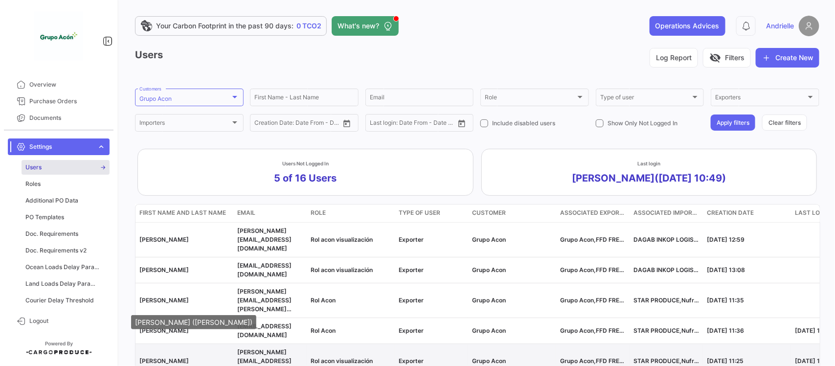
click at [162, 357] on span "[PERSON_NAME]" at bounding box center [163, 360] width 49 height 7
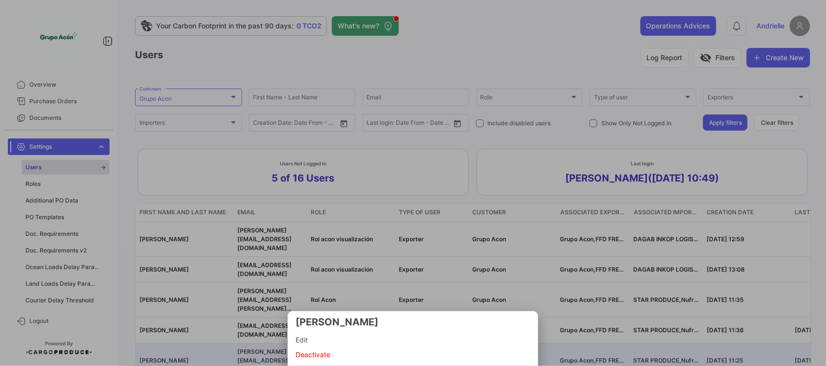
click at [296, 340] on span "Edit" at bounding box center [412, 340] width 235 height 12
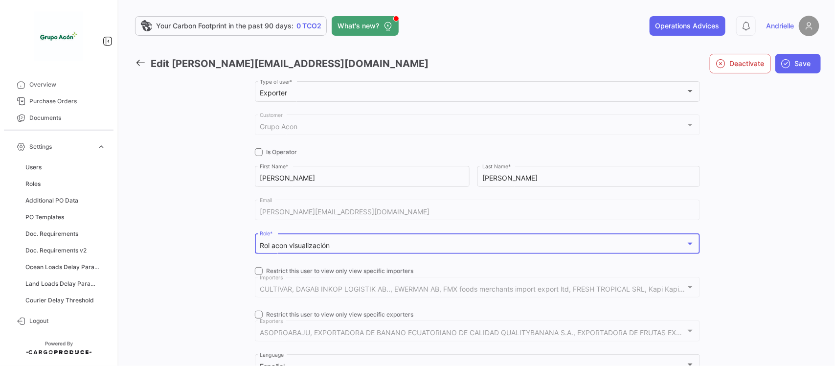
click at [333, 248] on div "Rol acon visualización" at bounding box center [473, 246] width 426 height 8
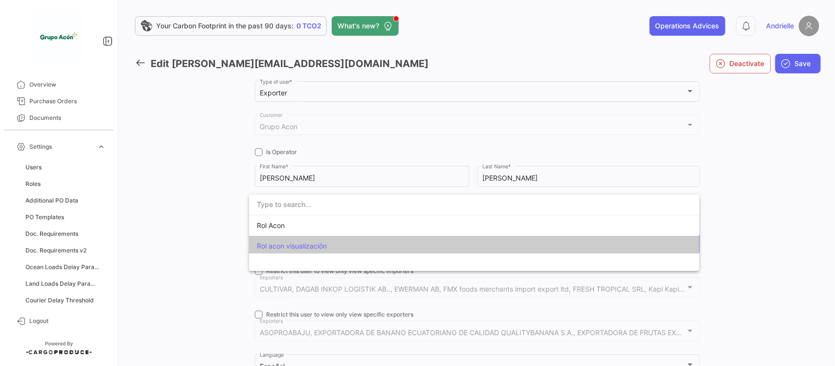
scroll to position [3, 0]
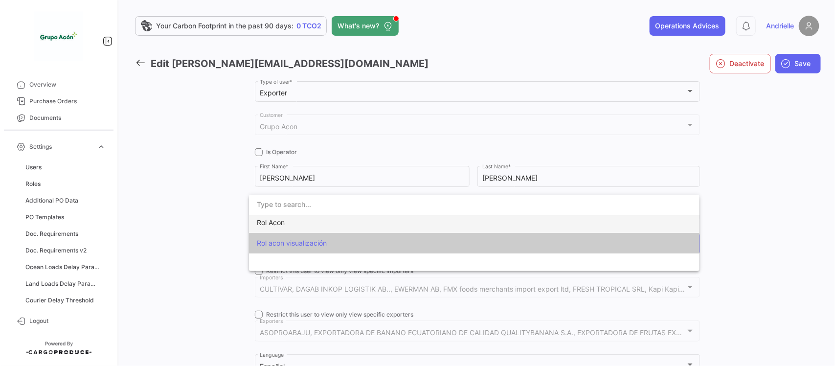
drag, startPoint x: 285, startPoint y: 223, endPoint x: 214, endPoint y: 226, distance: 71.5
click at [285, 223] on span "Rol Acon" at bounding box center [474, 222] width 435 height 21
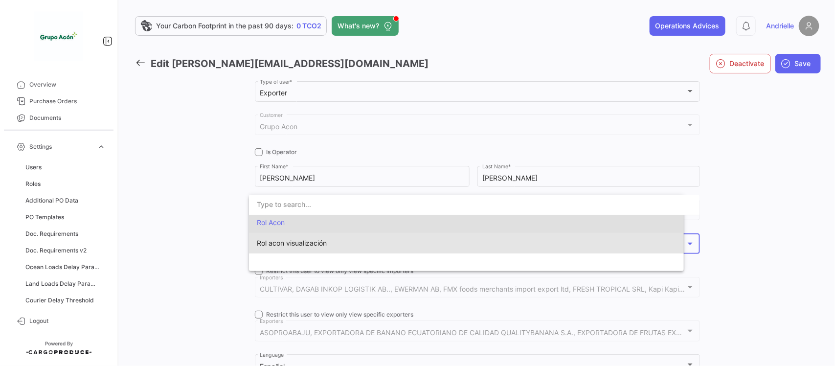
scroll to position [0, 0]
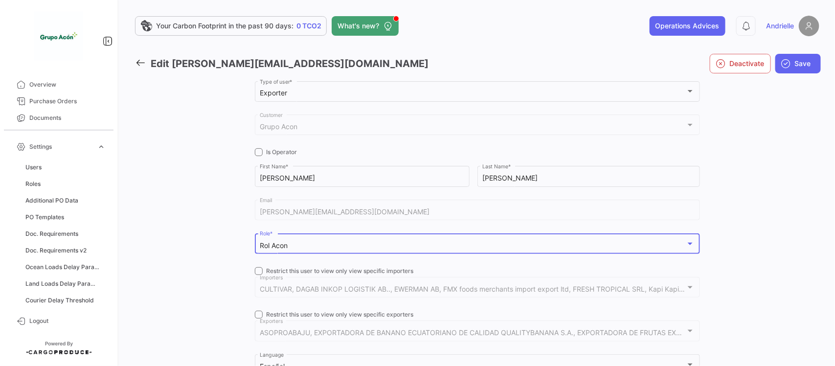
click at [191, 226] on div at bounding box center [206, 284] width 95 height 411
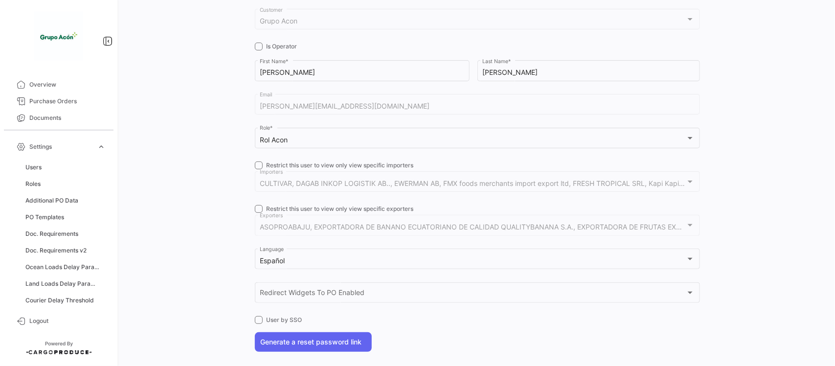
scroll to position [122, 0]
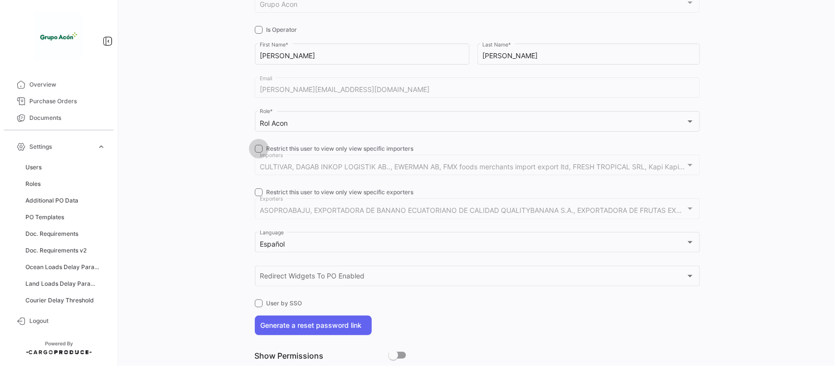
click at [255, 150] on span at bounding box center [259, 149] width 8 height 8
click at [258, 153] on input "Restrict this user to view only view specific importers" at bounding box center [258, 153] width 0 height 0
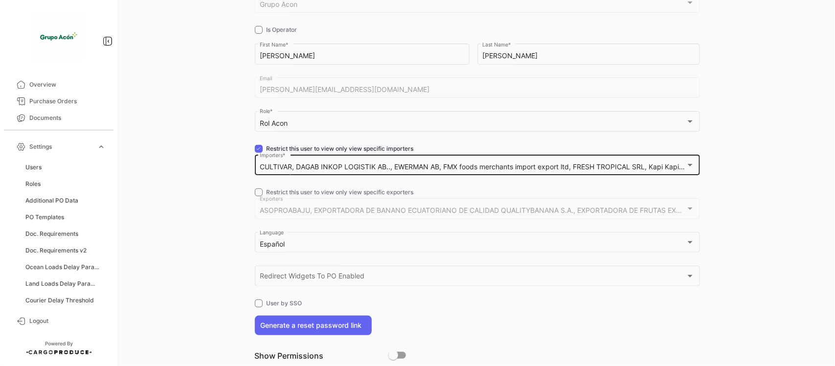
click at [281, 174] on div "CULTIVAR, DAGAB INKOP LOGISTIK AB.., EWERMAN AB, FMX foods merchants import exp…" at bounding box center [477, 164] width 435 height 23
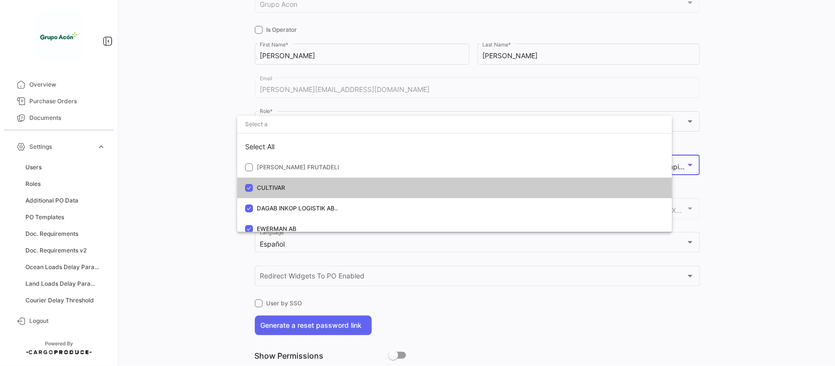
scroll to position [19, 0]
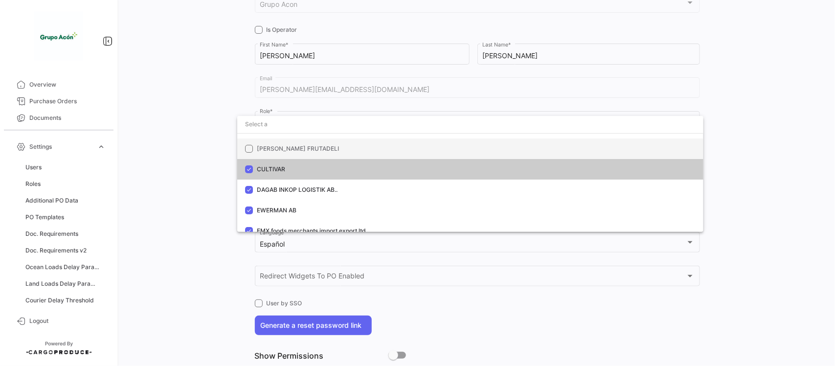
click at [273, 138] on mat-option "[PERSON_NAME] FRUTADELI" at bounding box center [470, 148] width 466 height 21
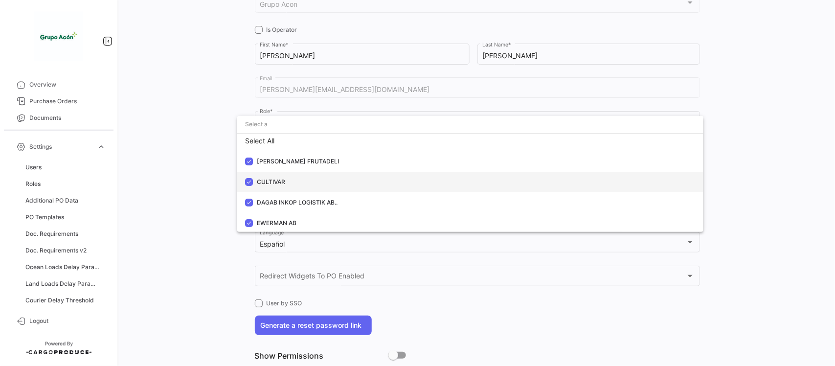
scroll to position [0, 0]
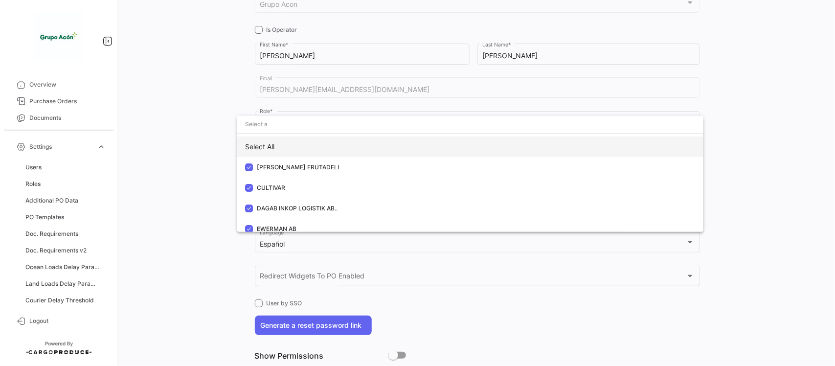
drag, startPoint x: 269, startPoint y: 150, endPoint x: 247, endPoint y: 148, distance: 22.1
click at [268, 150] on div "Select All" at bounding box center [470, 146] width 466 height 21
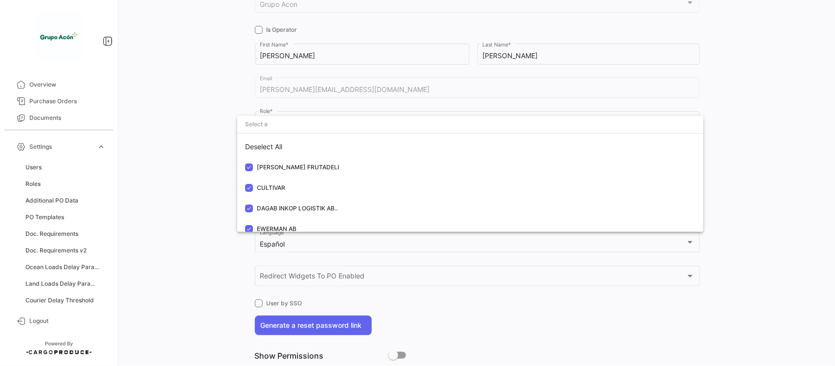
click at [181, 152] on div at bounding box center [417, 183] width 835 height 366
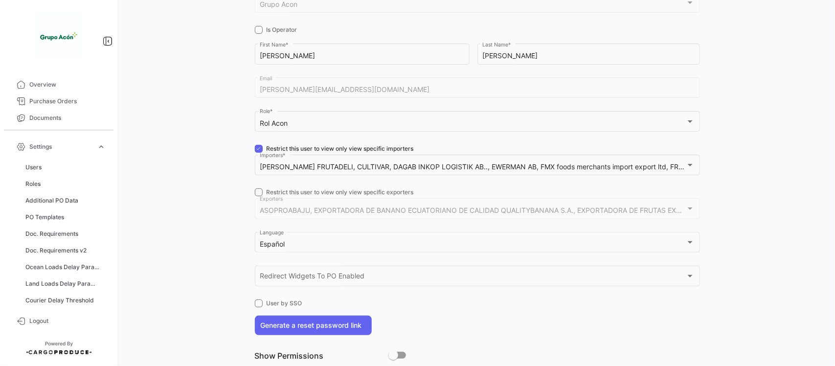
click at [255, 152] on span at bounding box center [259, 149] width 8 height 8
click at [258, 153] on input "Restrict this user to view only view specific importers" at bounding box center [258, 153] width 0 height 0
checkbox input "false"
click at [255, 191] on span at bounding box center [259, 192] width 8 height 8
click at [258, 196] on input "Restrict this user to view only view specific exporters" at bounding box center [258, 196] width 0 height 0
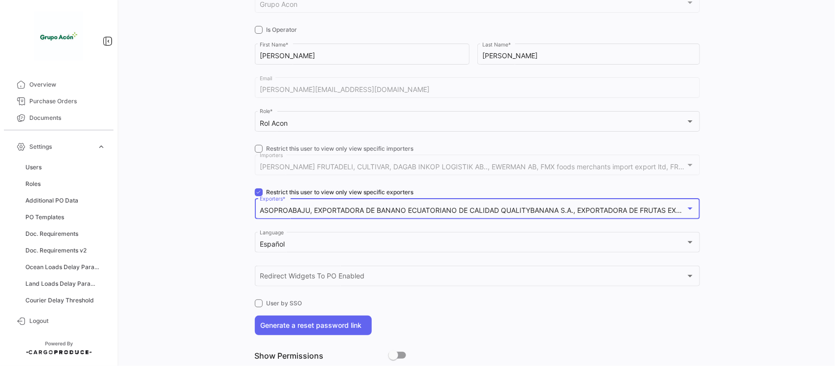
click at [322, 214] on mat-select-trigger "ASOPROABAJU, EXPORTADORA DE BANANO ECUATORIANO DE CALIDAD QUALITYBANANA S.A., E…" at bounding box center [630, 210] width 741 height 8
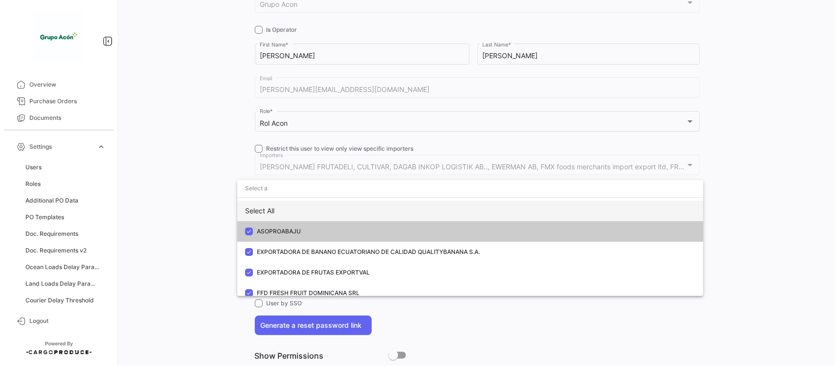
click at [279, 211] on div "Select All" at bounding box center [470, 211] width 466 height 21
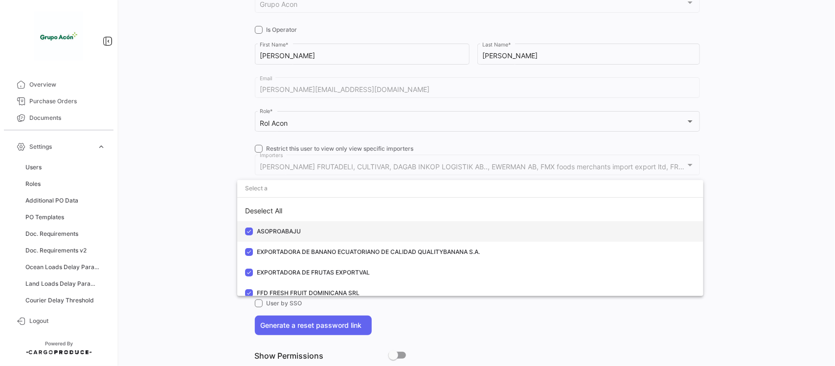
scroll to position [89, 0]
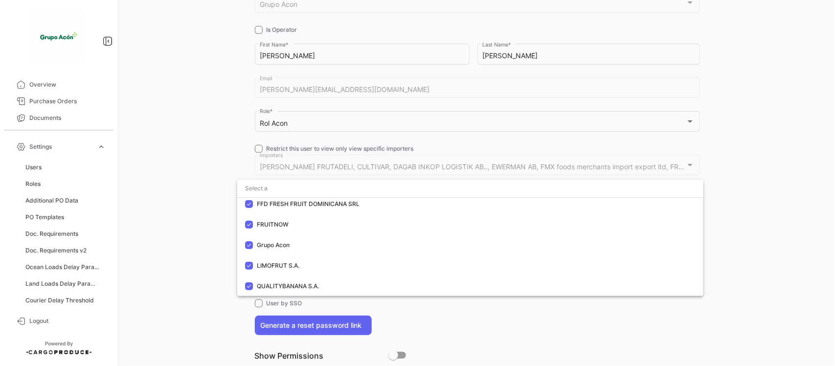
click at [208, 230] on div at bounding box center [417, 183] width 835 height 366
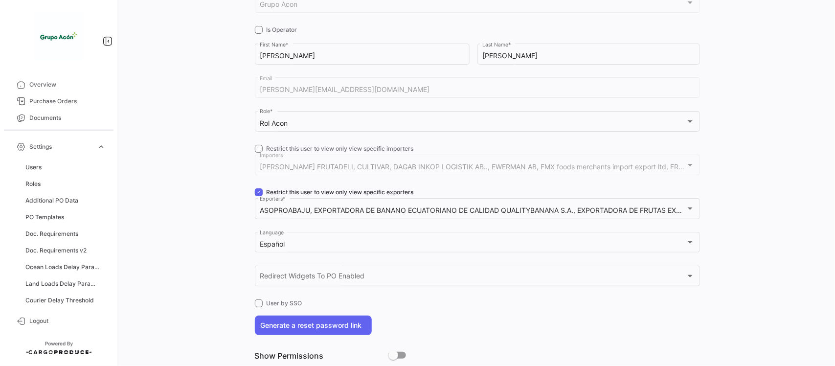
click at [255, 192] on span at bounding box center [259, 192] width 8 height 8
click at [258, 196] on input "Restrict this user to view only view specific exporters" at bounding box center [258, 196] width 0 height 0
checkbox input "false"
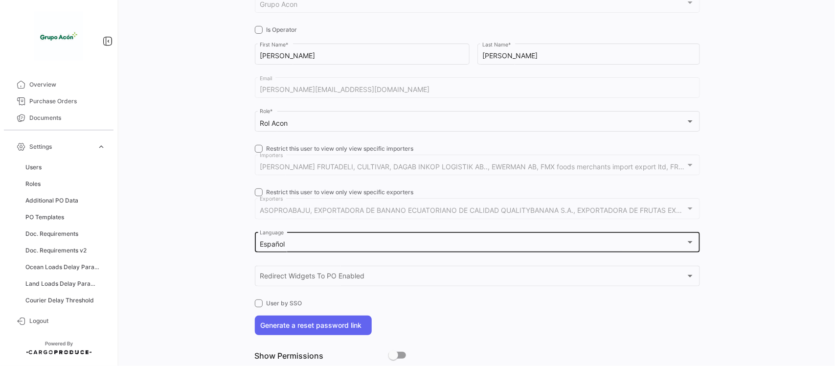
scroll to position [0, 0]
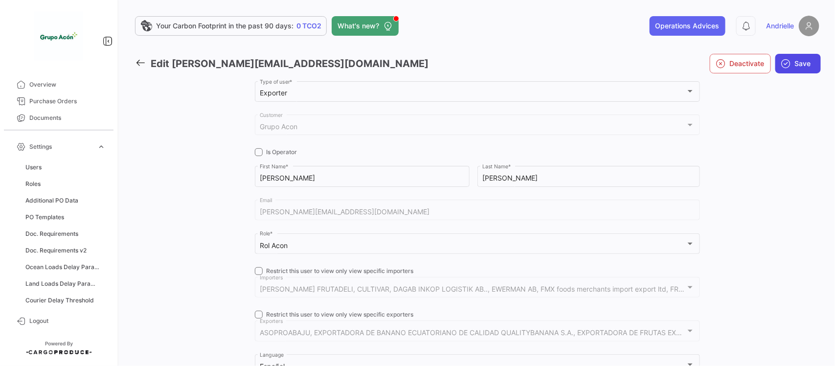
click at [795, 60] on span "Save" at bounding box center [803, 64] width 16 height 10
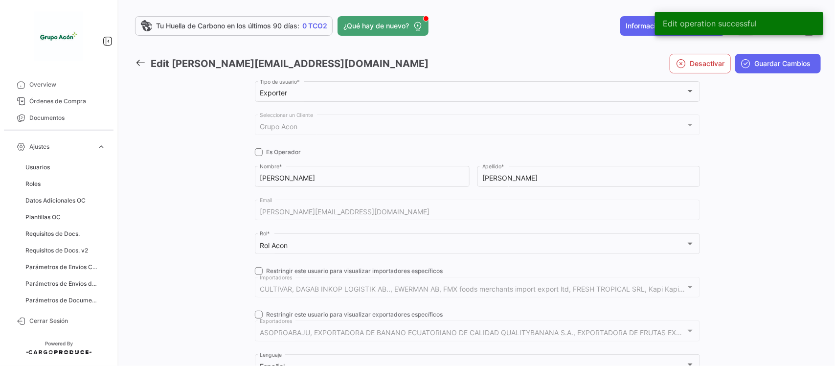
drag, startPoint x: 137, startPoint y: 59, endPoint x: 177, endPoint y: 6, distance: 66.1
click at [137, 59] on icon at bounding box center [140, 62] width 11 height 11
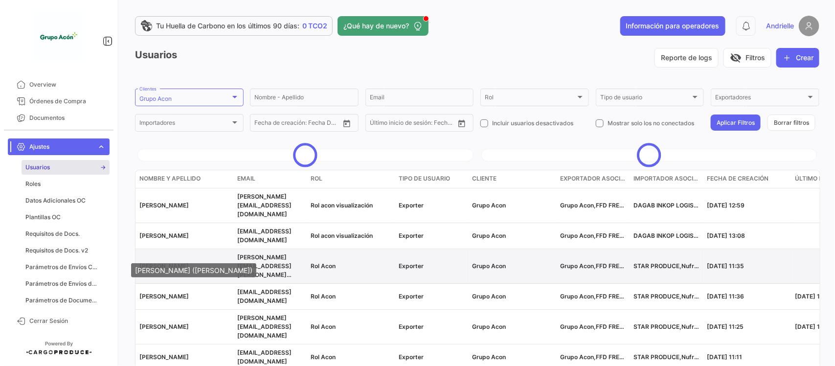
click at [159, 262] on span "[PERSON_NAME]" at bounding box center [163, 265] width 49 height 7
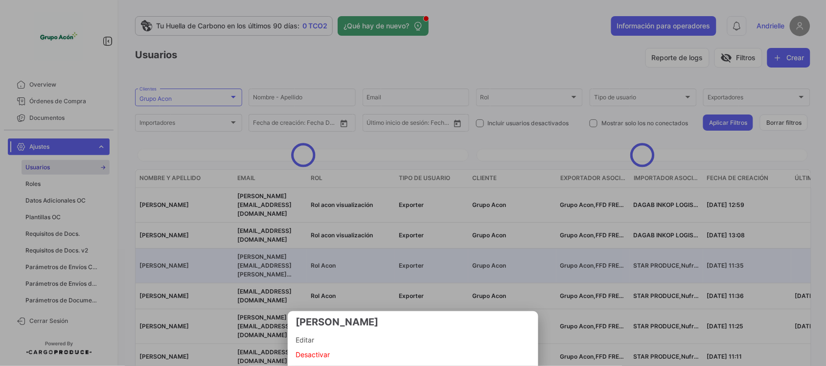
click at [303, 340] on span "Editar" at bounding box center [412, 340] width 235 height 12
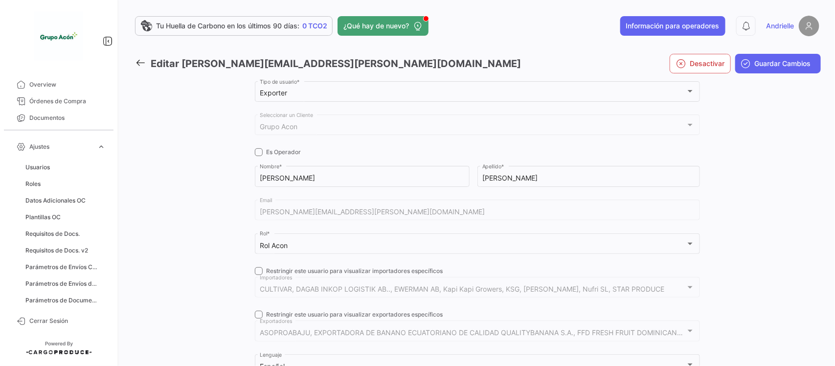
click at [260, 275] on div "CULTIVAR, DAGAB INKOP LOGISTIK AB.., EWERMAN AB, Kapi Kapi Growers, KSG, [PERSO…" at bounding box center [477, 286] width 435 height 23
click at [257, 271] on span at bounding box center [259, 271] width 8 height 8
click at [258, 275] on input "Restringir este usuario para visualizar importadores específicos" at bounding box center [258, 275] width 0 height 0
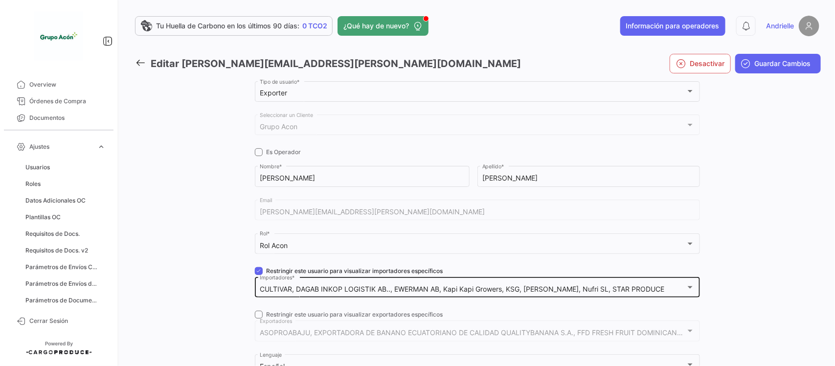
click at [277, 285] on div "CULTIVAR, DAGAB INKOP LOGISTIK AB.., EWERMAN AB, Kapi Kapi Growers, KSG, [PERSO…" at bounding box center [477, 286] width 435 height 23
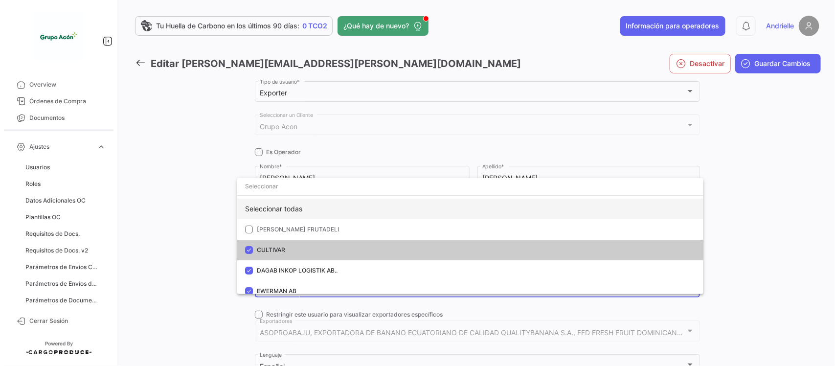
click at [280, 209] on div "Seleccionar todas" at bounding box center [470, 209] width 466 height 21
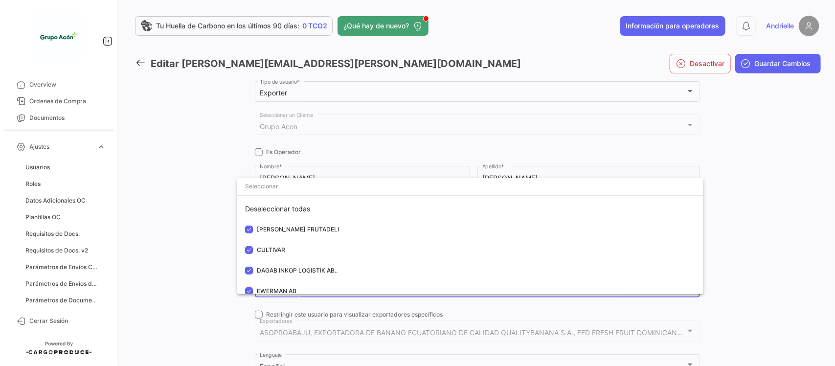
click at [178, 232] on div at bounding box center [417, 183] width 835 height 366
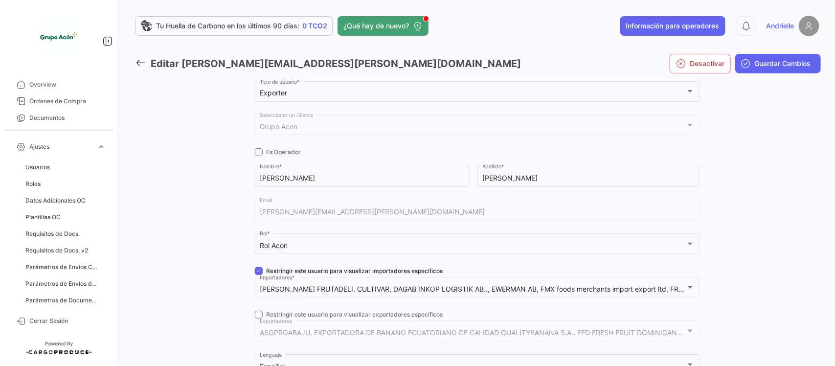
click at [257, 271] on span at bounding box center [259, 271] width 8 height 8
click at [258, 275] on input "Restringir este usuario para visualizar importadores específicos" at bounding box center [258, 275] width 0 height 0
checkbox input "false"
click at [255, 312] on span at bounding box center [259, 315] width 8 height 8
click at [258, 318] on input "Restringir este usuario para visualizar exportadores específicos" at bounding box center [258, 318] width 0 height 0
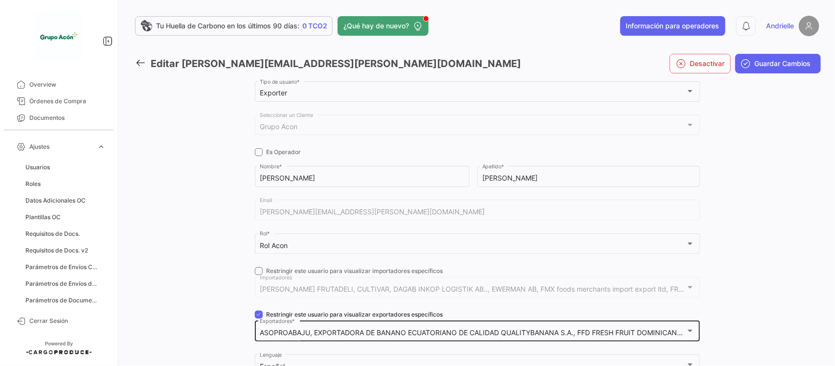
click at [294, 331] on mat-select-trigger "ASOPROABAJU, EXPORTADORA DE BANANO ECUATORIANO DE CALIDAD QUALITYBANANA S.A., F…" at bounding box center [564, 332] width 608 height 8
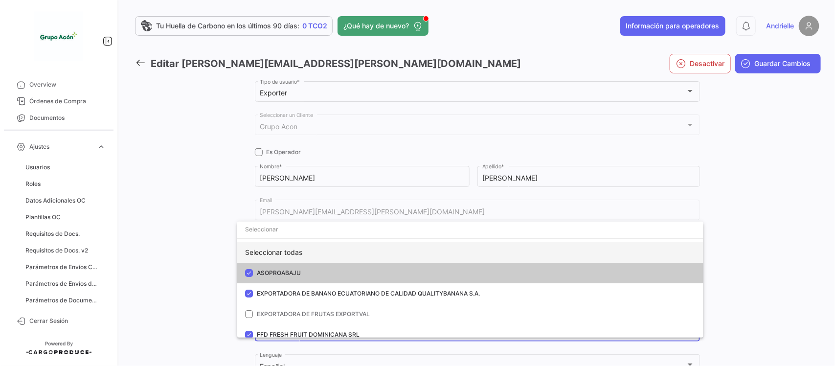
click at [282, 246] on div "Seleccionar todas" at bounding box center [470, 252] width 466 height 21
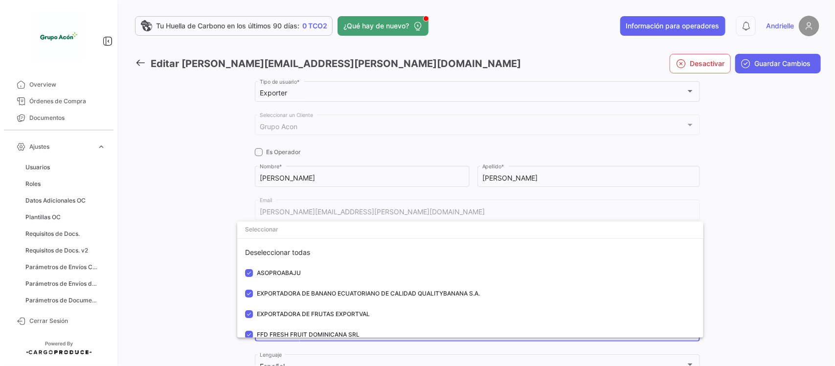
click at [188, 262] on div at bounding box center [417, 183] width 835 height 366
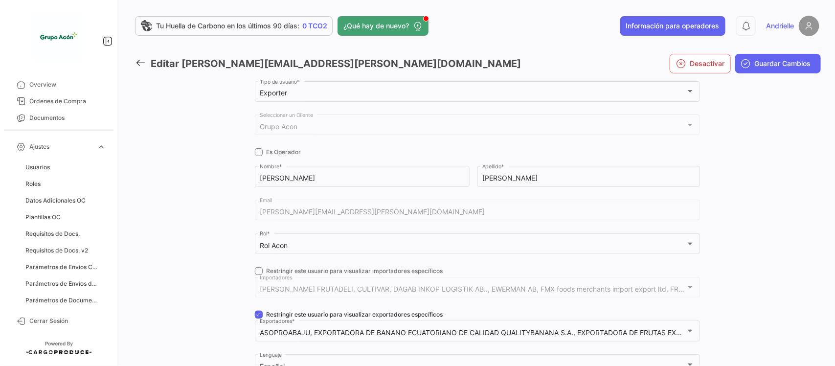
click at [255, 314] on span at bounding box center [259, 315] width 8 height 8
click at [258, 318] on input "Restringir este usuario para visualizar exportadores específicos" at bounding box center [258, 318] width 0 height 0
checkbox input "false"
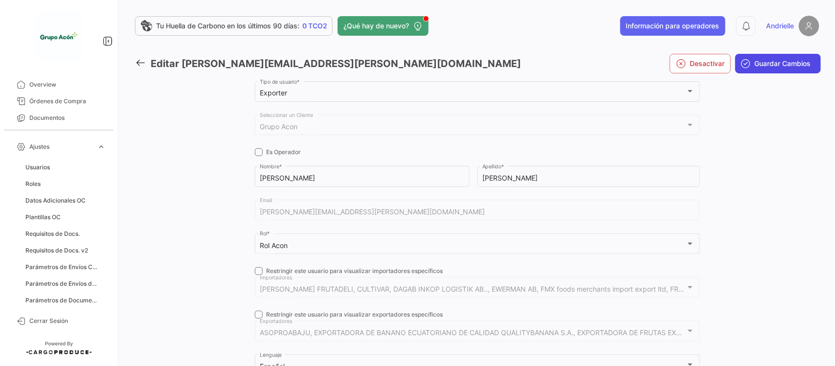
click at [761, 65] on span "Guardar Cambios" at bounding box center [783, 64] width 56 height 10
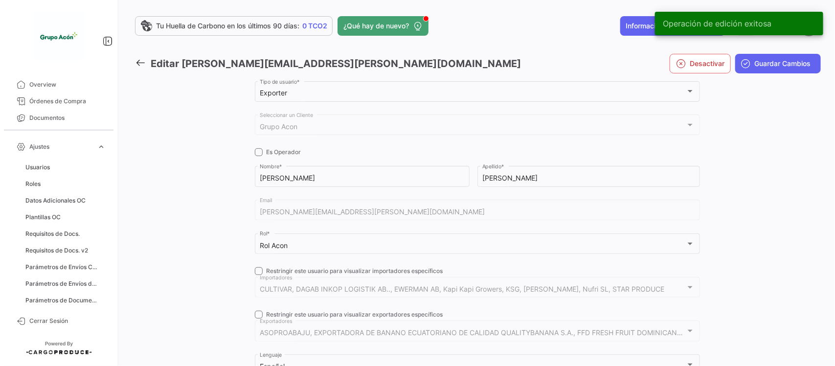
click at [140, 62] on icon at bounding box center [140, 62] width 11 height 11
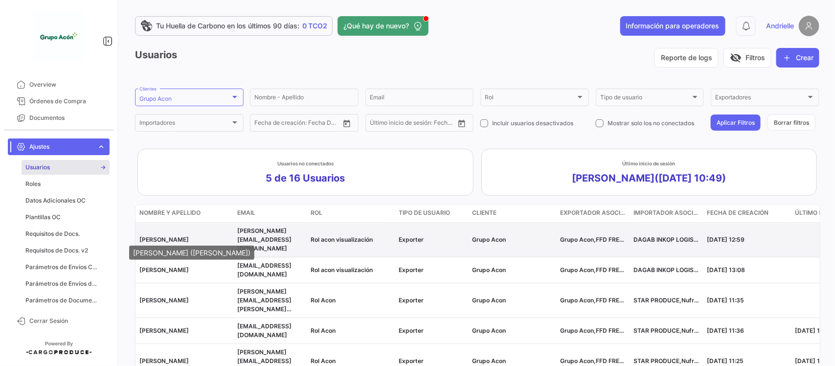
click at [177, 236] on span "[PERSON_NAME]" at bounding box center [163, 239] width 49 height 7
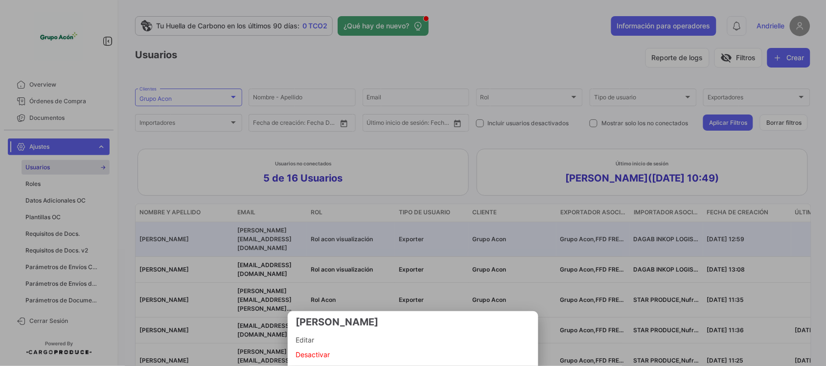
click at [312, 341] on span "Editar" at bounding box center [412, 340] width 235 height 12
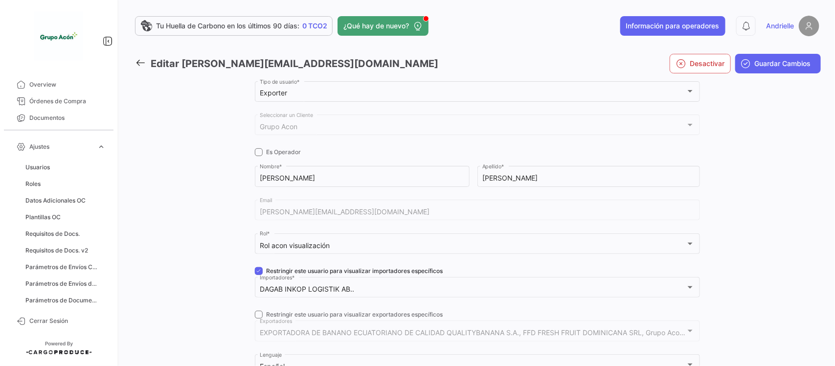
click at [256, 312] on span at bounding box center [259, 315] width 8 height 8
click at [258, 318] on input "Restringir este usuario para visualizar exportadores específicos" at bounding box center [258, 318] width 0 height 0
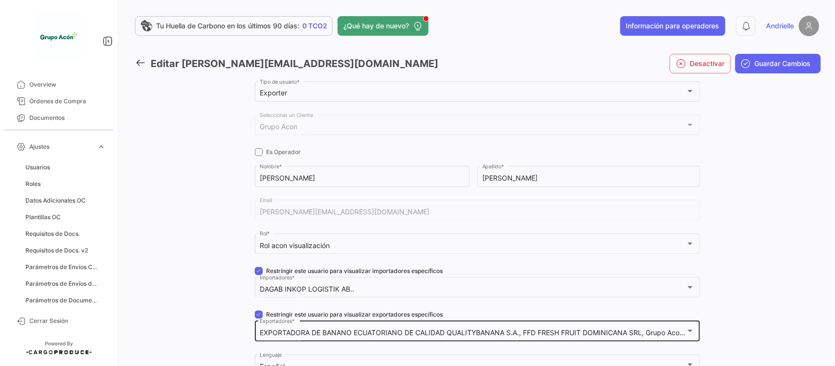
click at [275, 326] on div "EXPORTADORA DE BANANO ECUATORIANO DE CALIDAD QUALITYBANANA S.A., FFD FRESH FRUI…" at bounding box center [477, 330] width 435 height 23
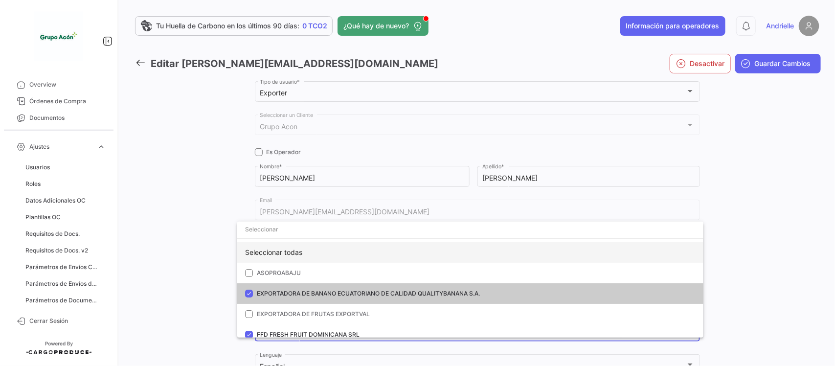
click at [287, 254] on div "Seleccionar todas" at bounding box center [470, 252] width 466 height 21
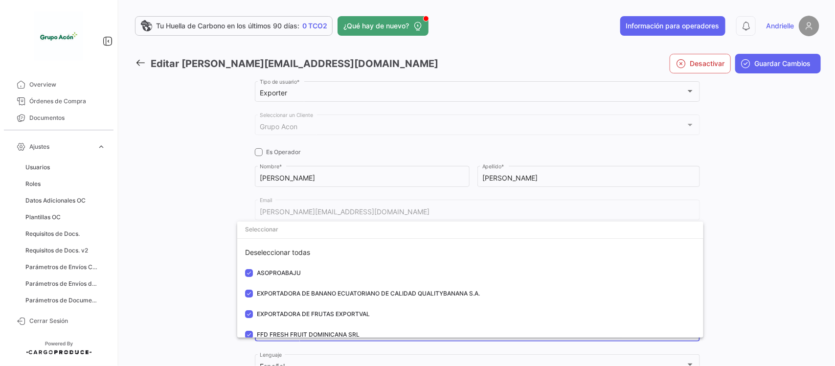
click at [177, 258] on div at bounding box center [417, 183] width 835 height 366
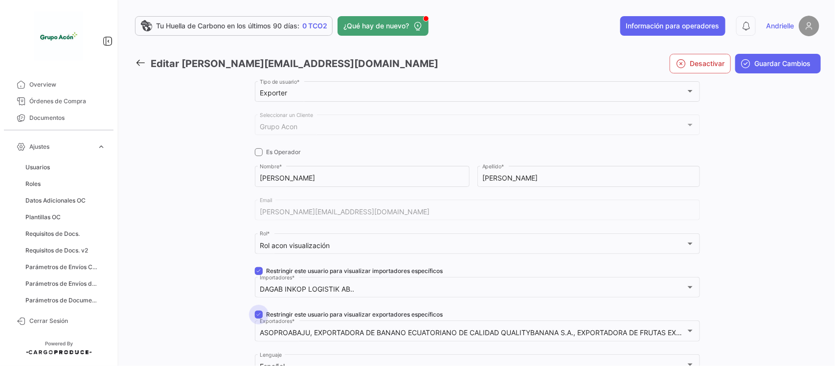
click at [258, 313] on span at bounding box center [259, 315] width 8 height 8
click at [258, 318] on input "Restringir este usuario para visualizar exportadores específicos" at bounding box center [258, 318] width 0 height 0
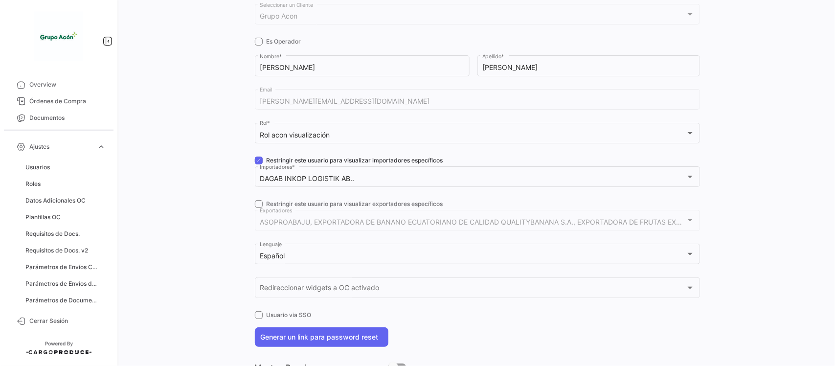
scroll to position [122, 0]
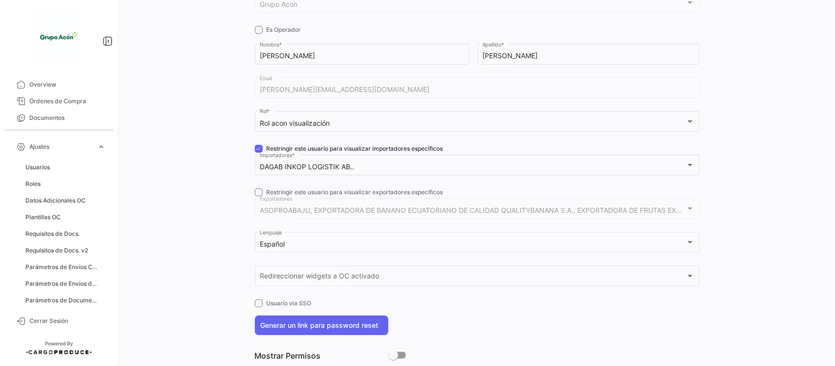
click at [255, 193] on span at bounding box center [259, 192] width 8 height 8
click at [258, 196] on input "Restringir este usuario para visualizar exportadores específicos" at bounding box center [258, 196] width 0 height 0
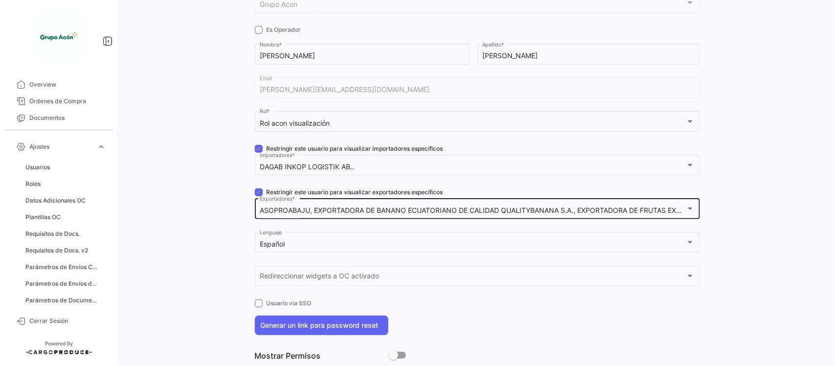
click at [255, 189] on span at bounding box center [259, 192] width 8 height 8
click at [258, 196] on input "Restringir este usuario para visualizar exportadores específicos" at bounding box center [258, 196] width 0 height 0
checkbox input "false"
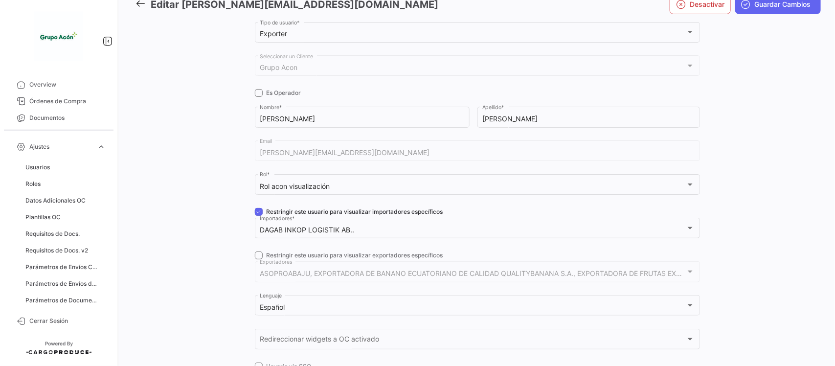
scroll to position [0, 0]
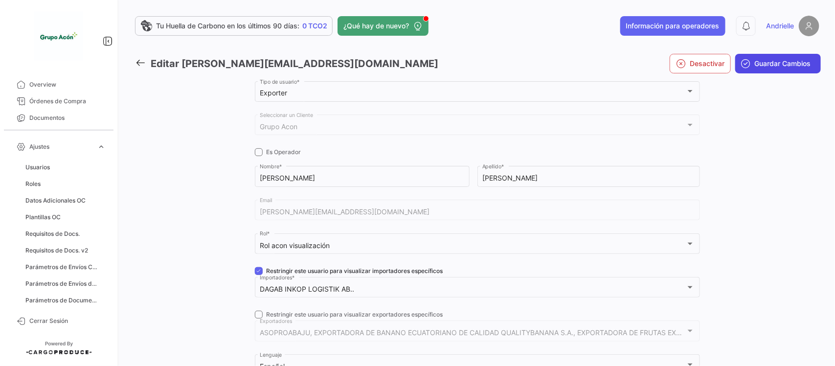
click at [769, 57] on button "Guardar Cambios" at bounding box center [778, 64] width 86 height 20
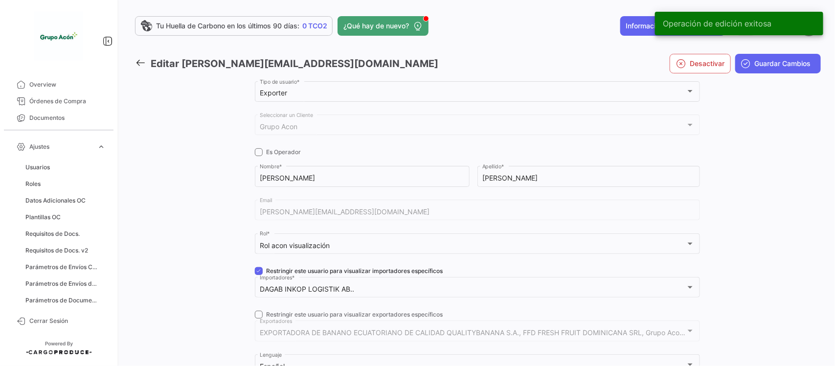
click at [144, 62] on icon at bounding box center [140, 62] width 11 height 11
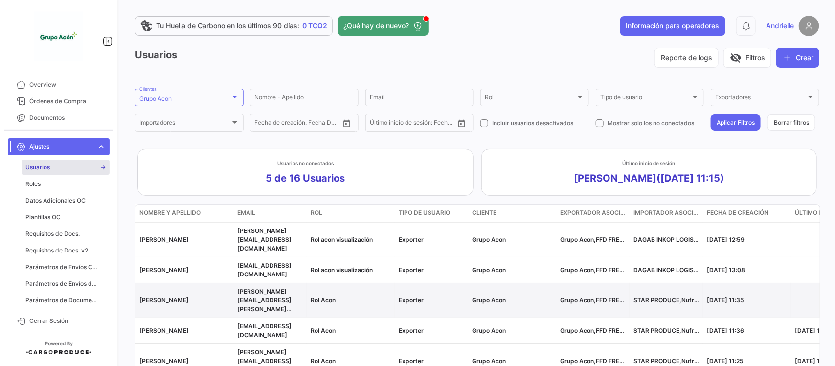
scroll to position [61, 0]
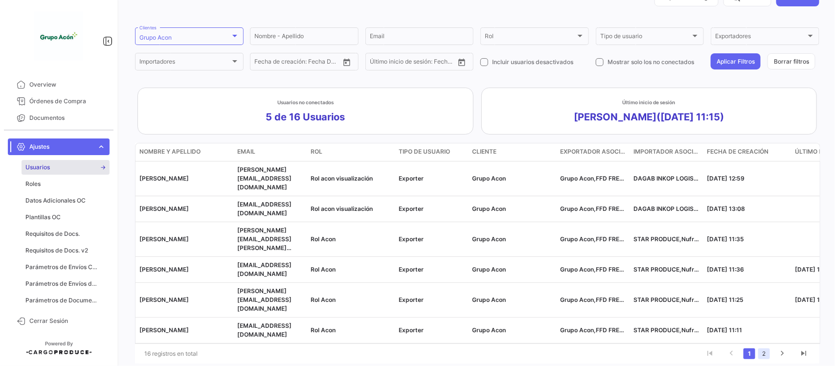
click at [760, 348] on link "2" at bounding box center [764, 353] width 12 height 11
click at [710, 349] on icon "go to first page" at bounding box center [709, 355] width 13 height 12
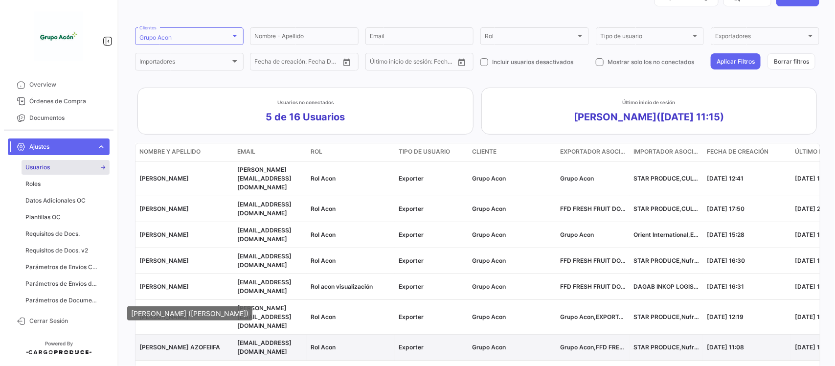
click at [216, 343] on span "[PERSON_NAME] AZOFEIIFA" at bounding box center [179, 346] width 81 height 7
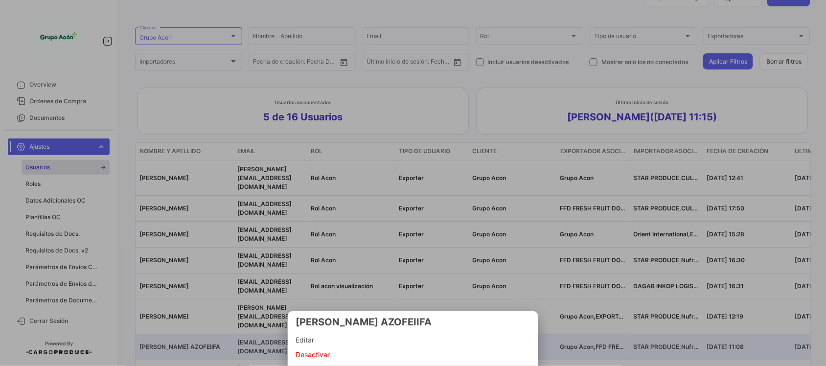
click at [307, 340] on span "Editar" at bounding box center [412, 340] width 235 height 12
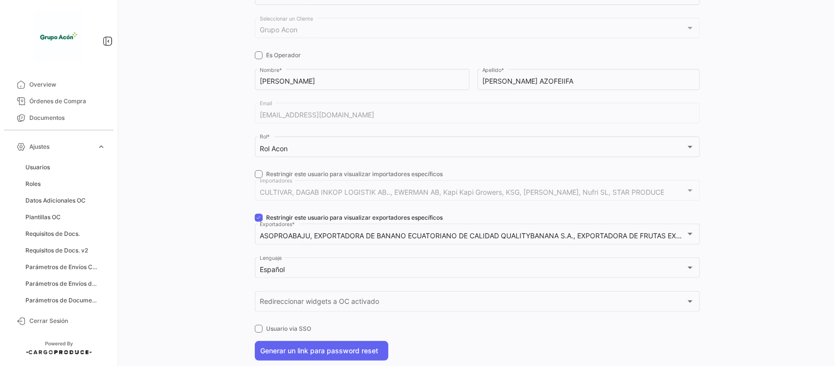
scroll to position [122, 0]
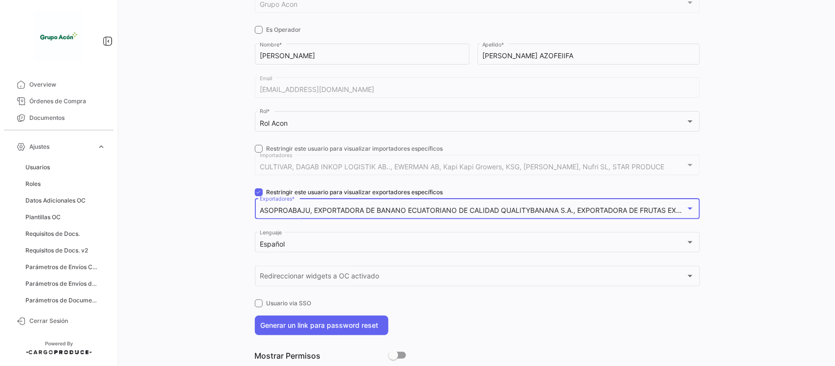
click at [278, 208] on mat-select-trigger "ASOPROABAJU, EXPORTADORA DE BANANO ECUATORIANO DE CALIDAD QUALITYBANANA S.A., E…" at bounding box center [630, 210] width 741 height 8
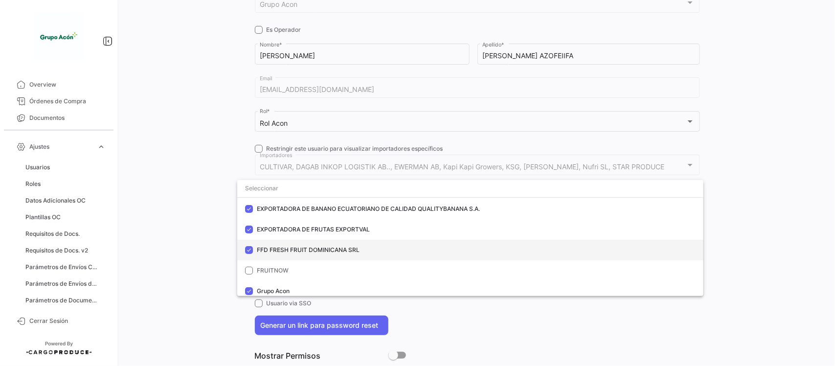
scroll to position [89, 0]
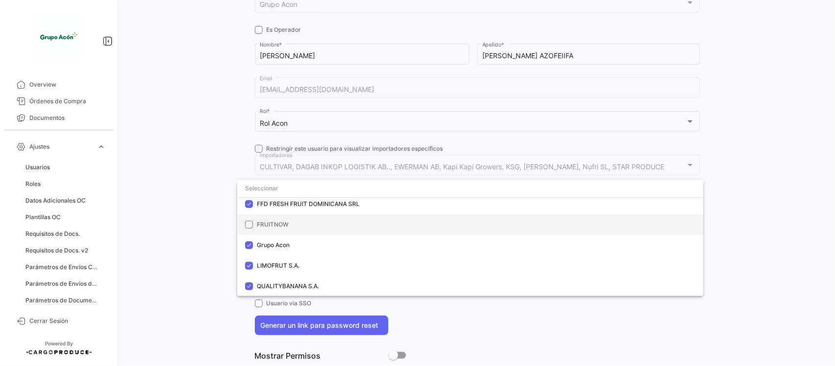
click at [286, 227] on span "FRUITNOW" at bounding box center [476, 224] width 439 height 9
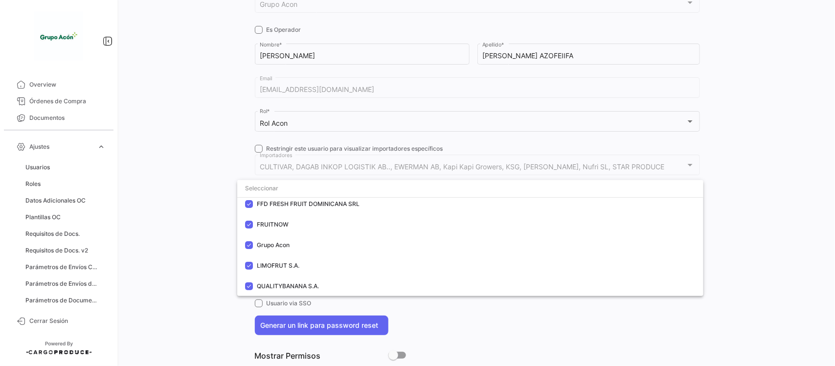
click at [180, 212] on div at bounding box center [417, 183] width 835 height 366
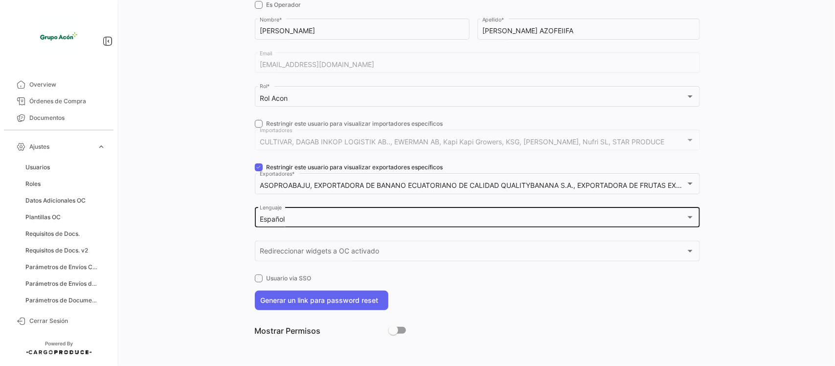
scroll to position [0, 0]
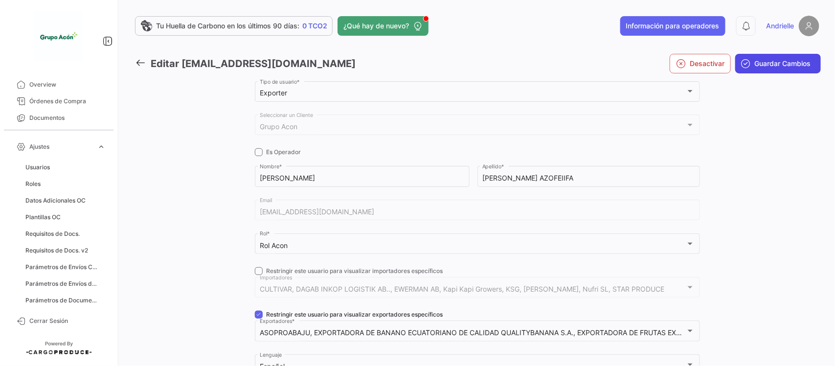
click at [769, 59] on span "Guardar Cambios" at bounding box center [783, 64] width 56 height 10
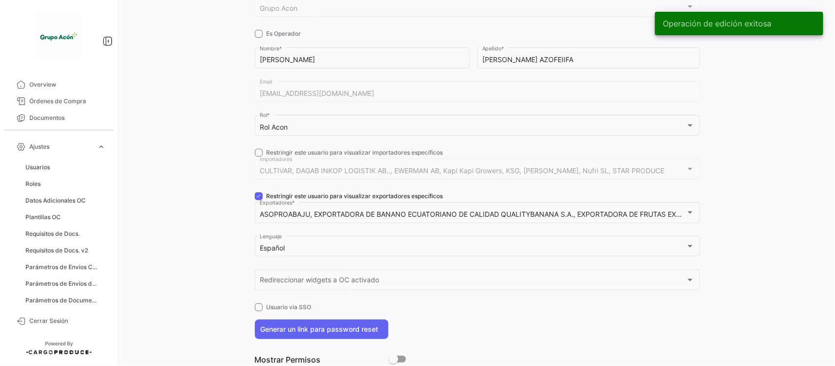
scroll to position [122, 0]
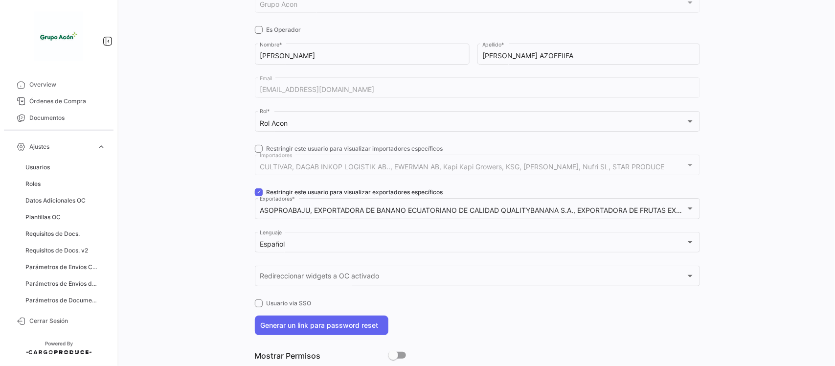
click at [257, 145] on span at bounding box center [259, 149] width 8 height 8
click at [258, 153] on input "Restringir este usuario para visualizar importadores específicos" at bounding box center [258, 153] width 0 height 0
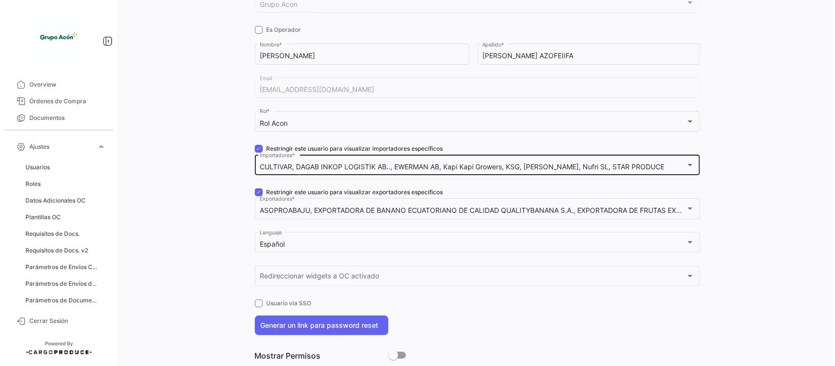
click at [294, 167] on mat-select-trigger "CULTIVAR, DAGAB INKOP LOGISTIK AB.., EWERMAN AB, Kapi Kapi Growers, KSG, [PERSO…" at bounding box center [462, 166] width 405 height 8
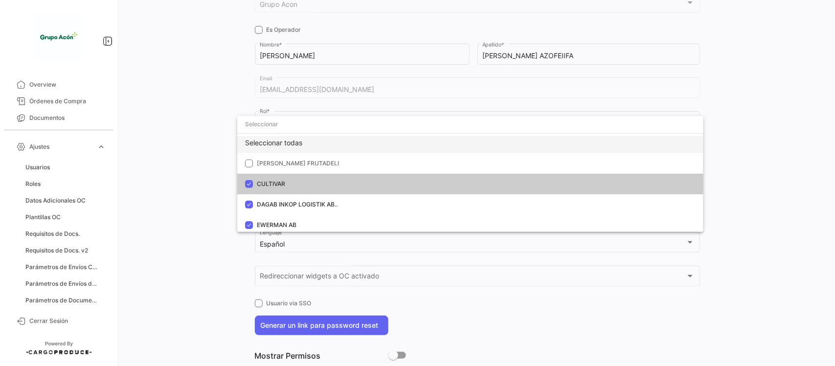
scroll to position [0, 0]
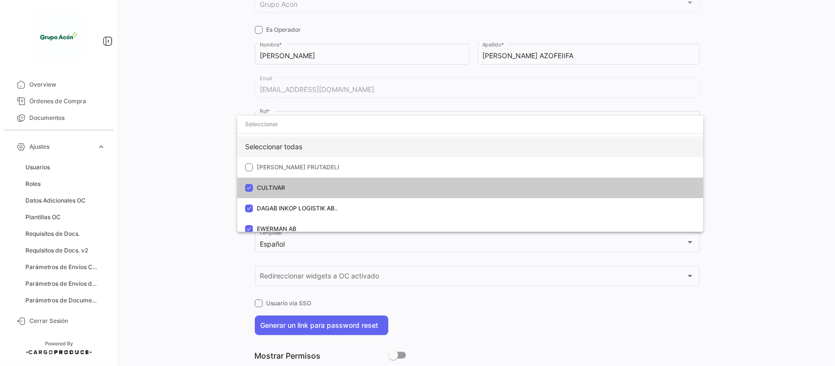
click at [296, 146] on div "Seleccionar todas" at bounding box center [470, 146] width 466 height 21
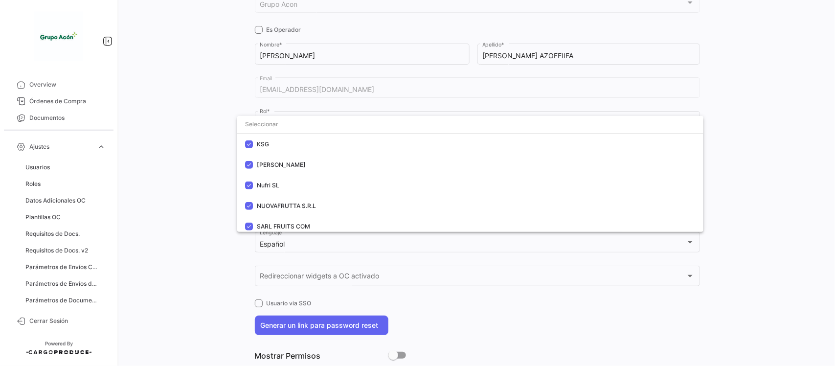
scroll to position [336, 0]
click at [206, 195] on div at bounding box center [417, 183] width 835 height 366
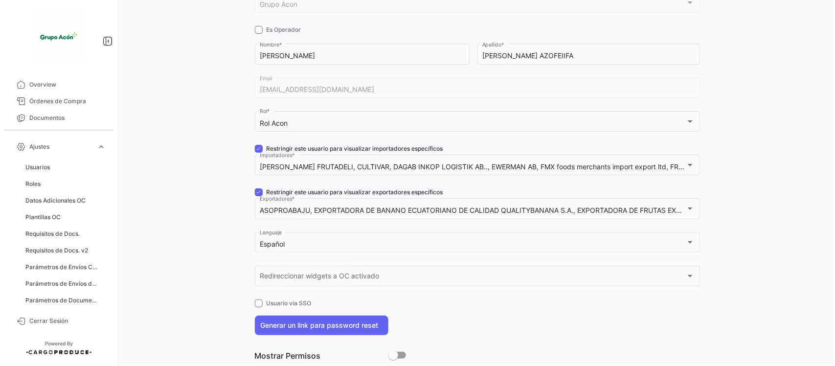
click at [257, 148] on span at bounding box center [259, 149] width 8 height 8
click at [258, 153] on input "Restringir este usuario para visualizar importadores específicos" at bounding box center [258, 153] width 0 height 0
checkbox input "false"
click at [255, 188] on span at bounding box center [259, 192] width 8 height 8
click at [258, 196] on input "Restringir este usuario para visualizar exportadores específicos" at bounding box center [258, 196] width 0 height 0
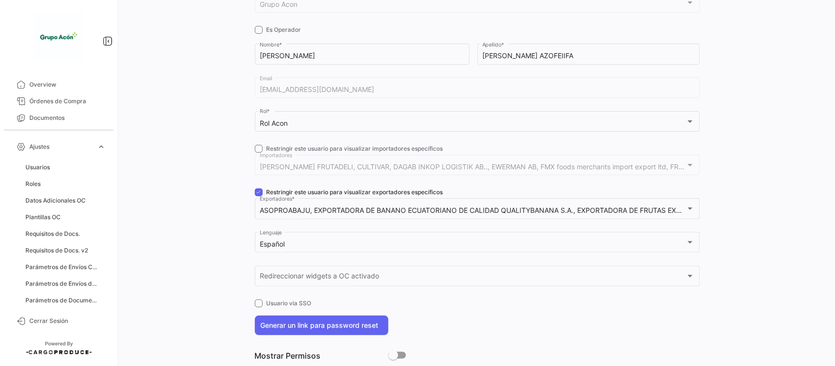
checkbox input "false"
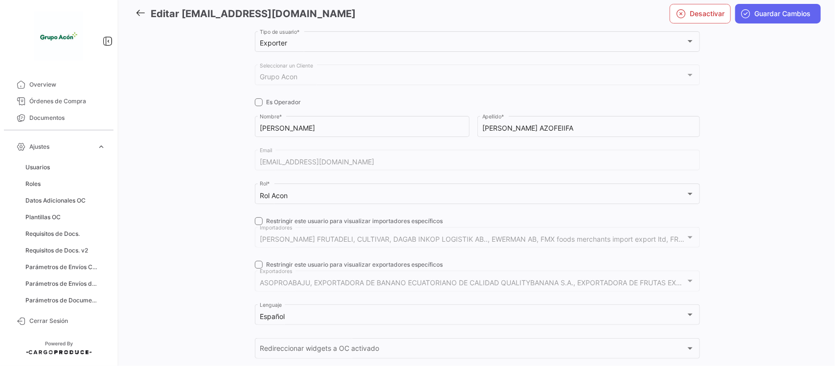
scroll to position [0, 0]
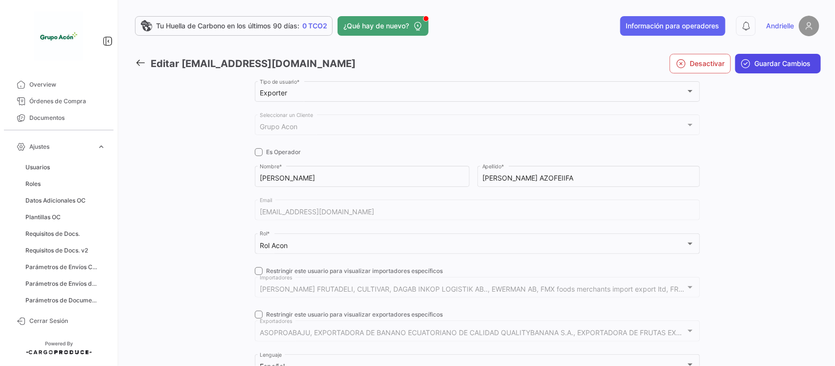
click at [786, 67] on span "Guardar Cambios" at bounding box center [783, 64] width 56 height 10
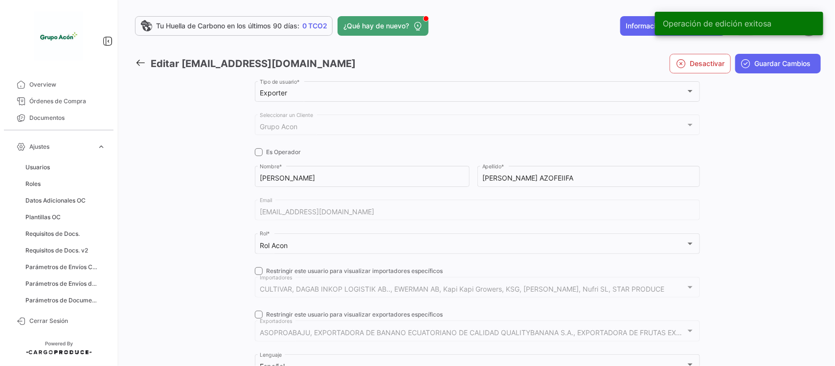
click at [140, 59] on icon at bounding box center [140, 62] width 11 height 11
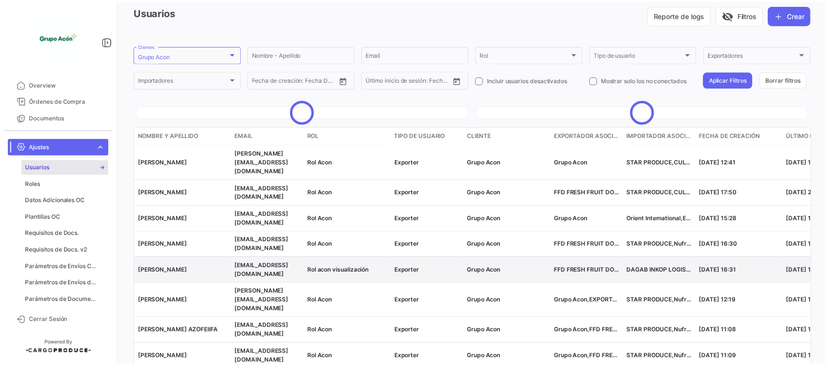
scroll to position [61, 0]
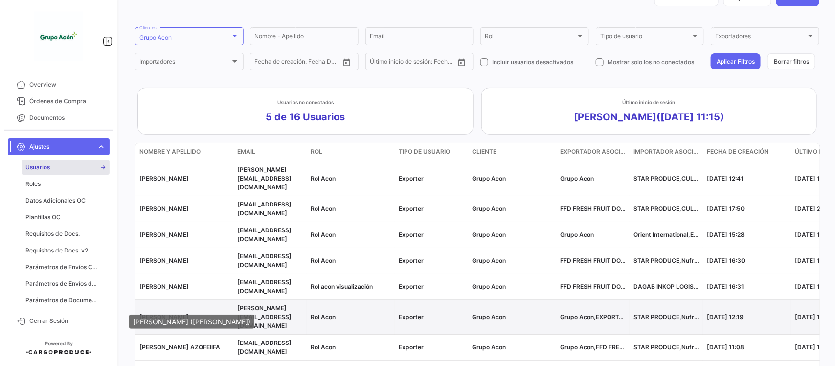
click at [170, 313] on span "[PERSON_NAME]" at bounding box center [163, 316] width 49 height 7
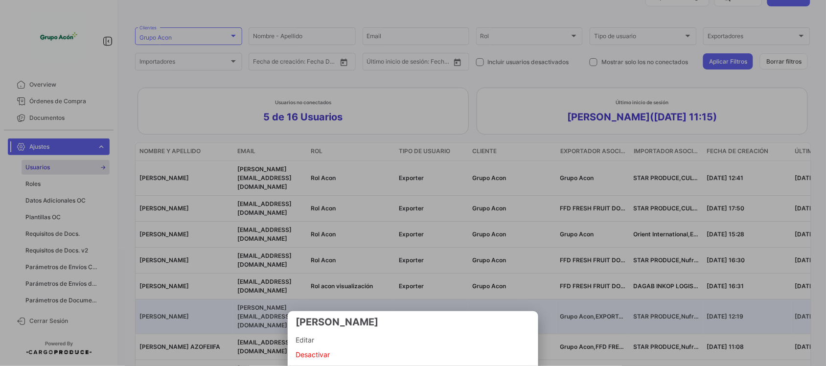
click at [177, 328] on div at bounding box center [413, 183] width 826 height 366
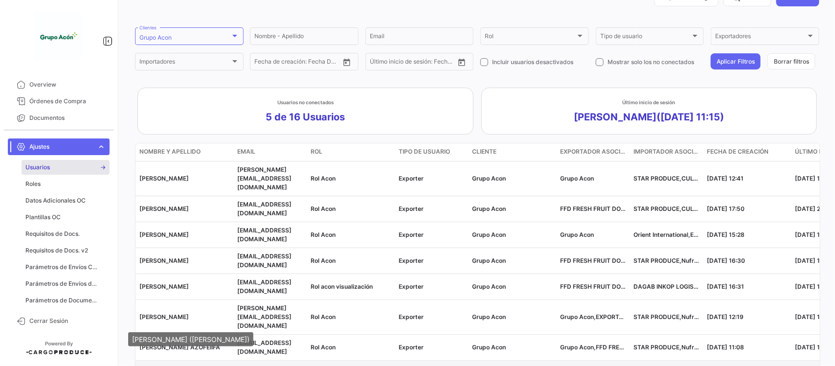
click at [172, 365] on span "[PERSON_NAME]" at bounding box center [163, 372] width 49 height 7
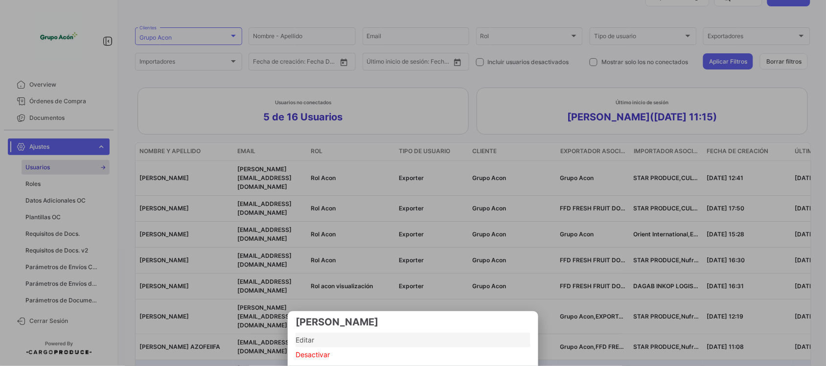
drag, startPoint x: 317, startPoint y: 340, endPoint x: 365, endPoint y: 348, distance: 49.5
click at [316, 340] on span "Editar" at bounding box center [412, 340] width 235 height 12
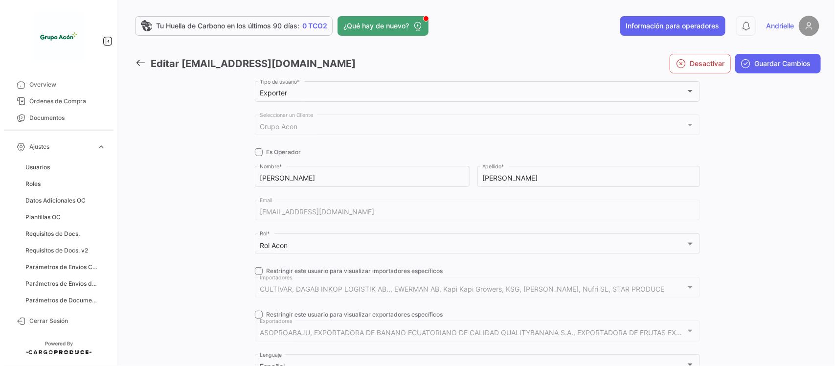
click at [256, 270] on span at bounding box center [259, 271] width 8 height 8
click at [258, 275] on input "Restringir este usuario para visualizar importadores específicos" at bounding box center [258, 275] width 0 height 0
checkbox input "true"
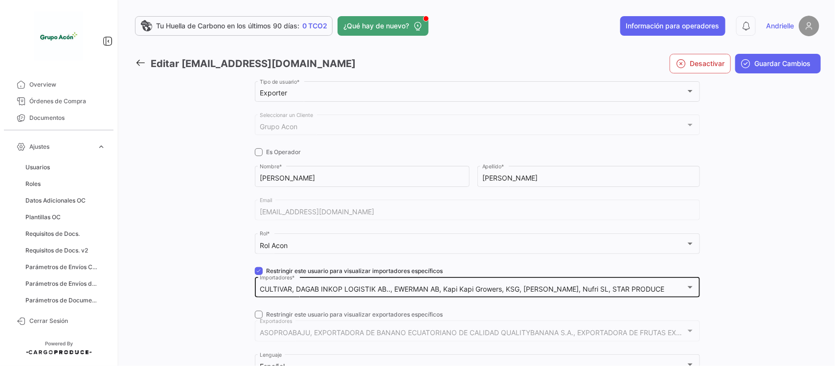
click at [287, 279] on div "CULTIVAR, DAGAB INKOP LOGISTIK AB.., EWERMAN AB, Kapi Kapi Growers, KSG, [PERSO…" at bounding box center [477, 286] width 435 height 23
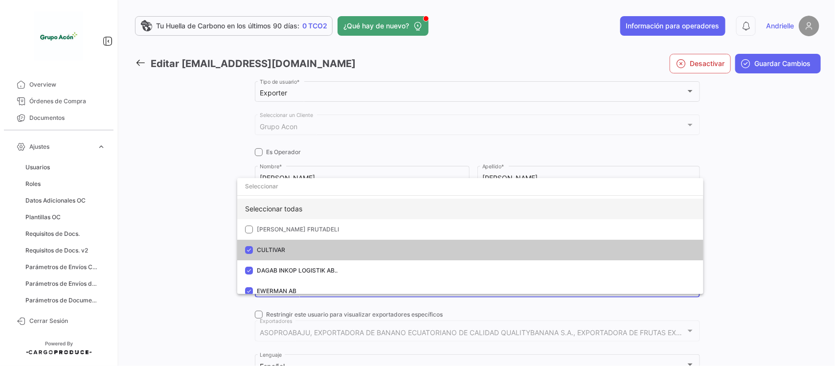
click at [274, 209] on div "Seleccionar todas" at bounding box center [470, 209] width 466 height 21
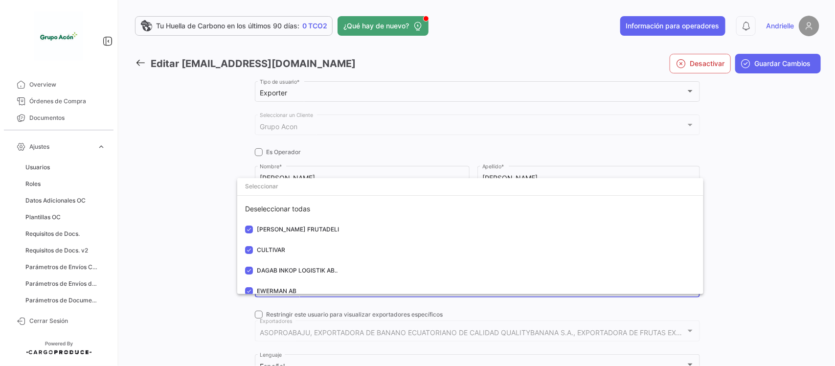
click at [179, 211] on div at bounding box center [417, 183] width 835 height 366
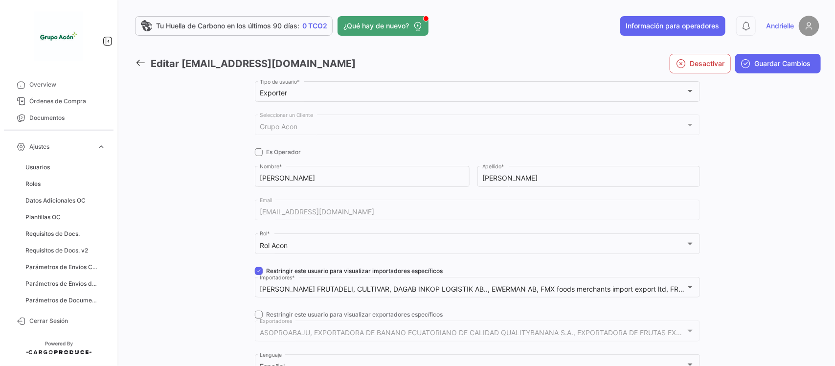
click at [257, 313] on span at bounding box center [259, 315] width 8 height 8
click at [258, 318] on input "Restringir este usuario para visualizar exportadores específicos" at bounding box center [258, 318] width 0 height 0
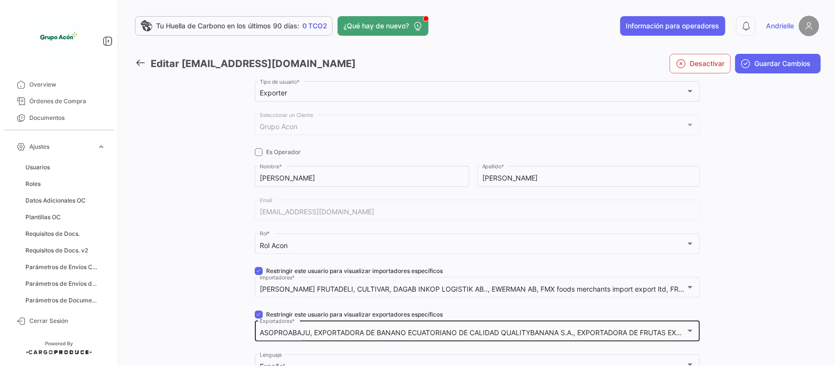
click at [292, 335] on mat-select-trigger "ASOPROABAJU, EXPORTADORA DE BANANO ECUATORIANO DE CALIDAD QUALITYBANANA S.A., E…" at bounding box center [630, 332] width 741 height 8
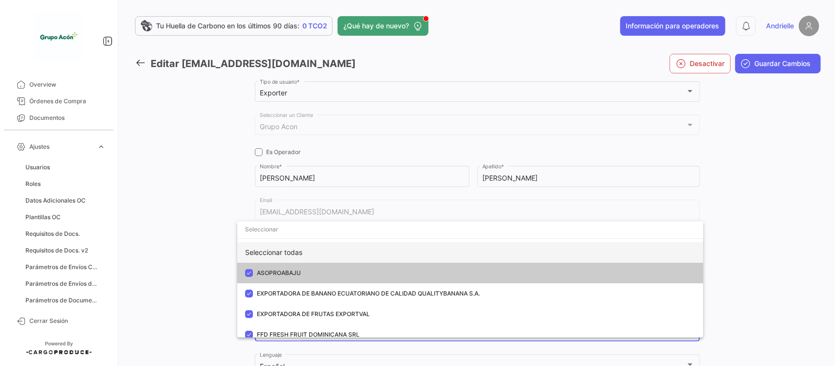
click at [300, 257] on div "Seleccionar todas" at bounding box center [470, 252] width 466 height 21
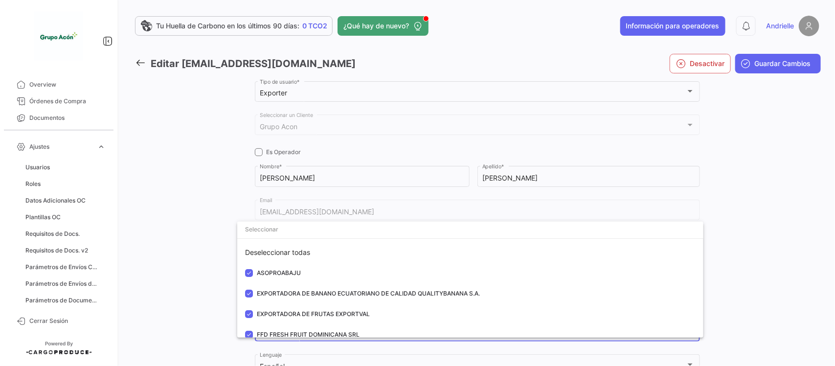
click at [204, 260] on div at bounding box center [417, 183] width 835 height 366
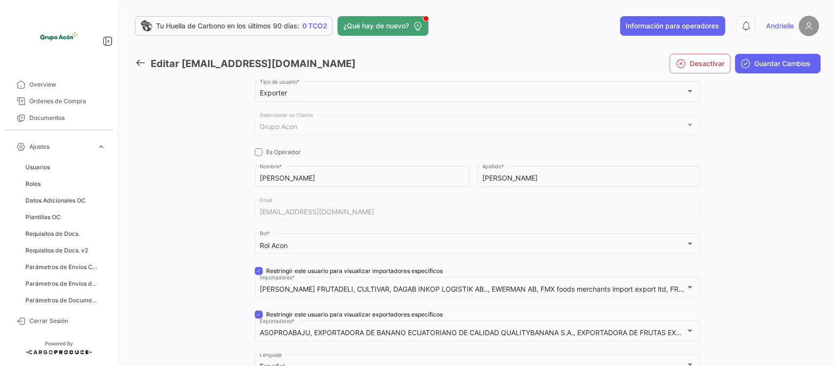
click at [255, 314] on span at bounding box center [259, 315] width 8 height 8
click at [258, 318] on input "Restringir este usuario para visualizar exportadores específicos" at bounding box center [258, 318] width 0 height 0
checkbox input "false"
click at [255, 272] on span at bounding box center [259, 271] width 8 height 8
click at [258, 275] on input "Restringir este usuario para visualizar importadores específicos" at bounding box center [258, 275] width 0 height 0
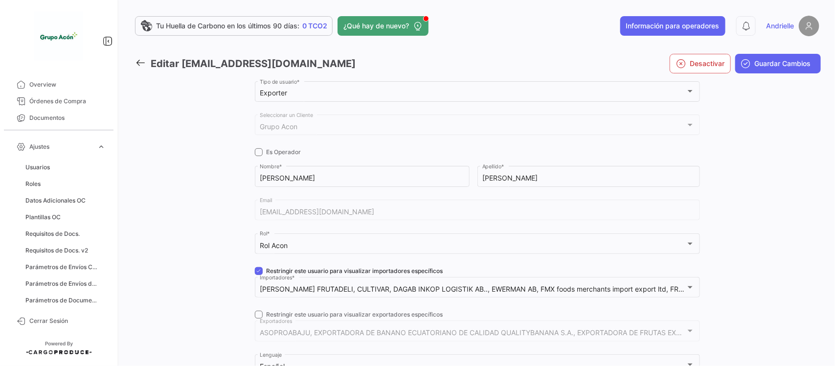
checkbox input "false"
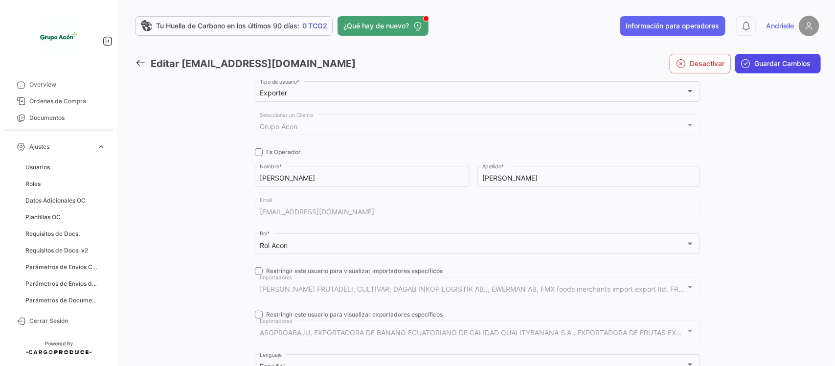
click at [780, 61] on span "Guardar Cambios" at bounding box center [783, 64] width 56 height 10
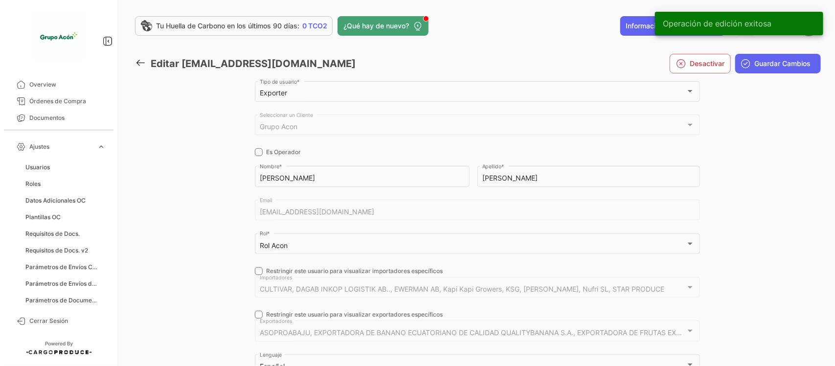
drag, startPoint x: 141, startPoint y: 62, endPoint x: 135, endPoint y: 52, distance: 11.8
click at [141, 62] on icon at bounding box center [140, 62] width 11 height 11
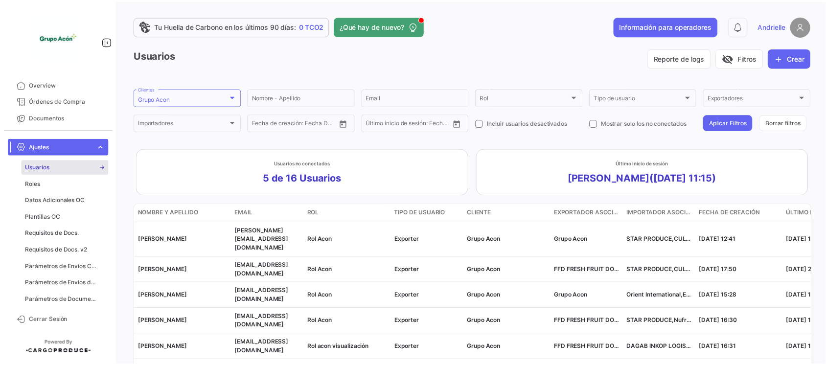
scroll to position [170, 0]
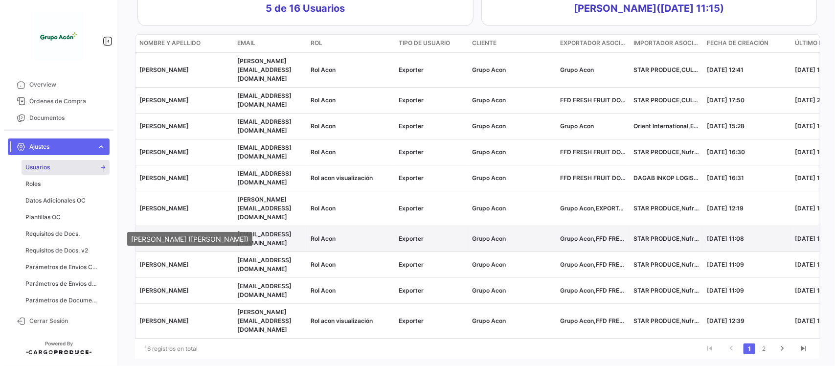
click at [192, 235] on span "[PERSON_NAME] AZOFEIIFA" at bounding box center [179, 238] width 81 height 7
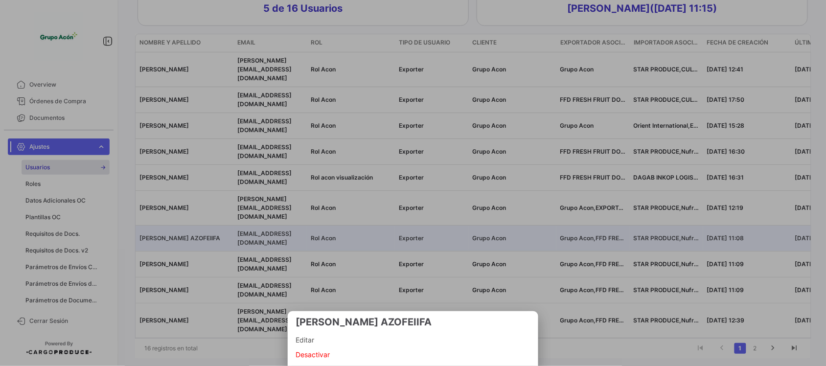
click at [306, 340] on span "Editar" at bounding box center [412, 340] width 235 height 12
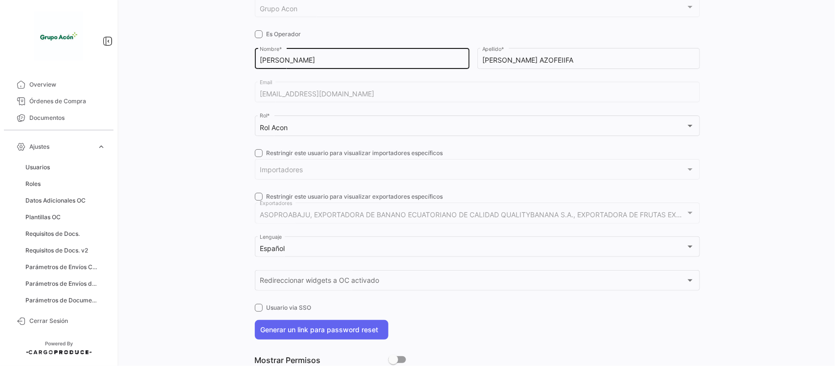
scroll to position [122, 0]
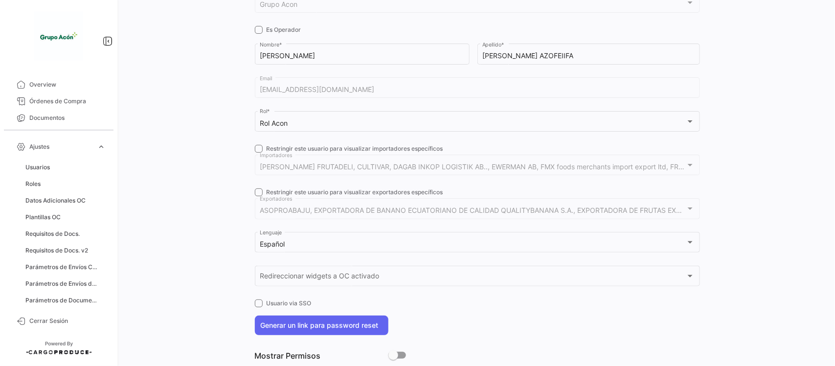
click at [257, 152] on span at bounding box center [259, 149] width 8 height 8
click at [258, 153] on input "Restringir este usuario para visualizar importadores específicos" at bounding box center [258, 153] width 0 height 0
checkbox input "true"
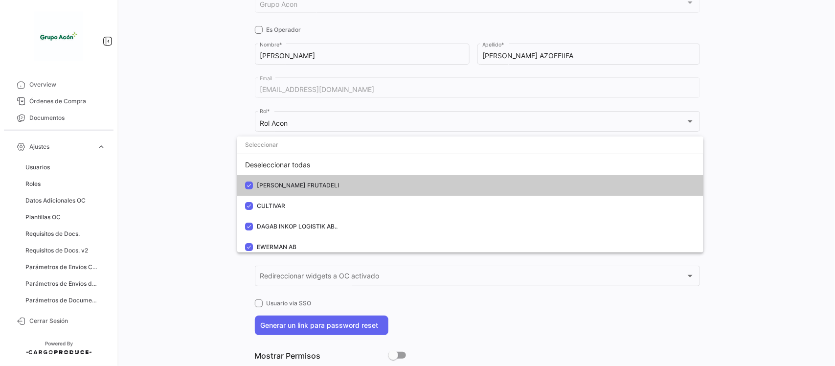
scroll to position [0, 0]
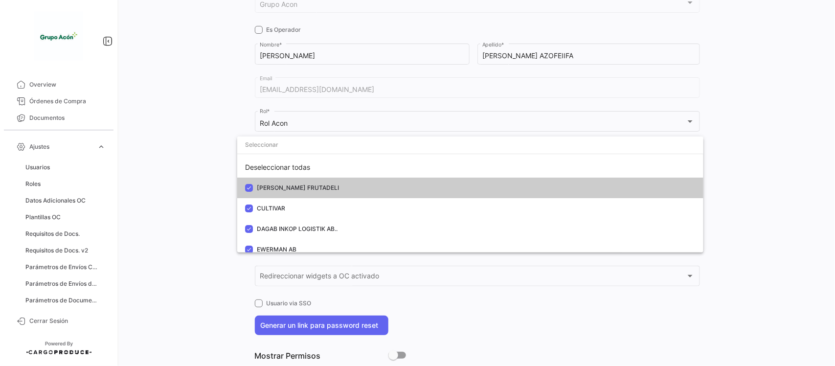
click at [199, 169] on div at bounding box center [417, 183] width 835 height 366
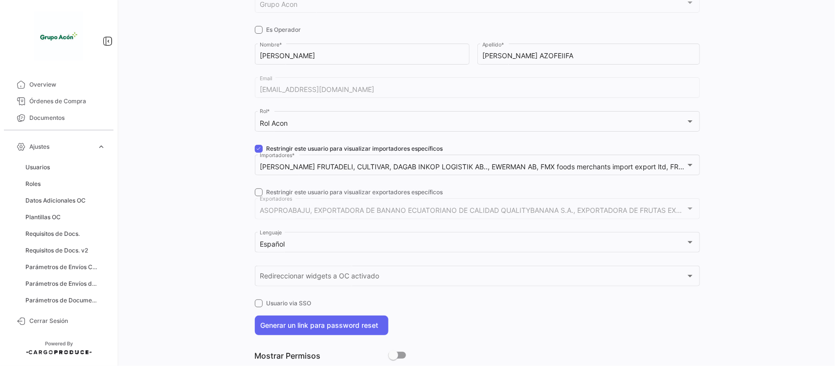
click at [257, 191] on span at bounding box center [259, 192] width 8 height 8
click at [258, 196] on input "Restringir este usuario para visualizar exportadores específicos" at bounding box center [258, 196] width 0 height 0
checkbox input "true"
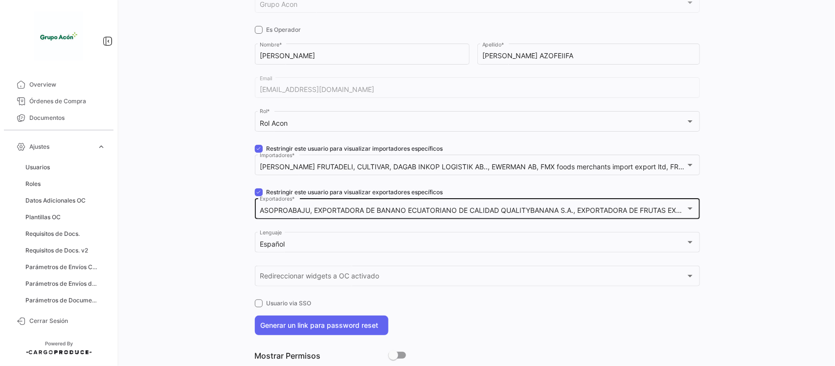
click at [304, 215] on div "ASOPROABAJU, EXPORTADORA DE BANANO ECUATORIANO DE CALIDAD QUALITYBANANA S.A., E…" at bounding box center [477, 208] width 435 height 23
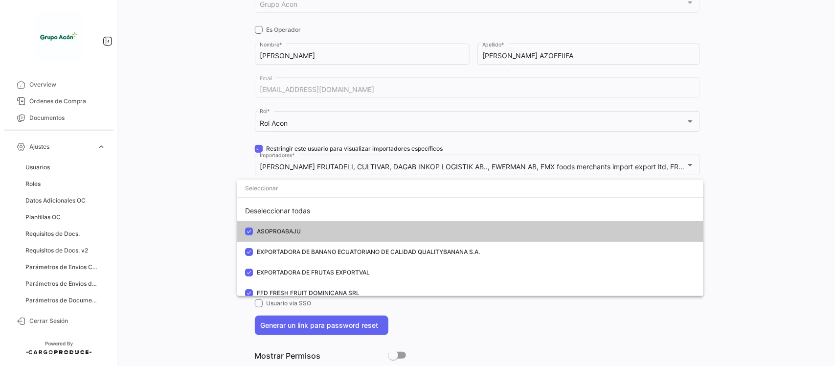
scroll to position [61, 0]
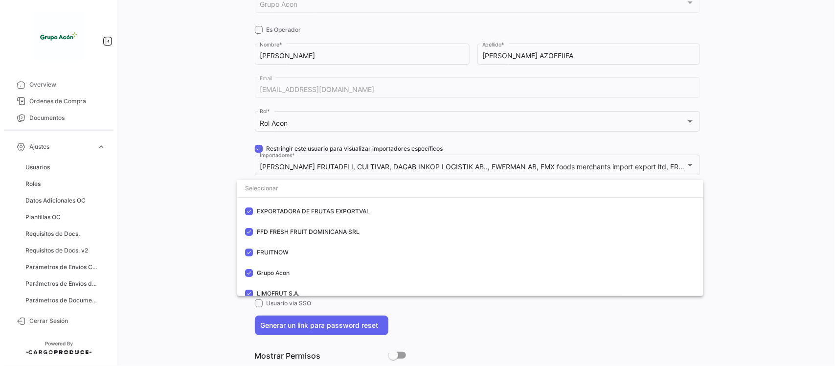
click at [195, 228] on div at bounding box center [417, 183] width 835 height 366
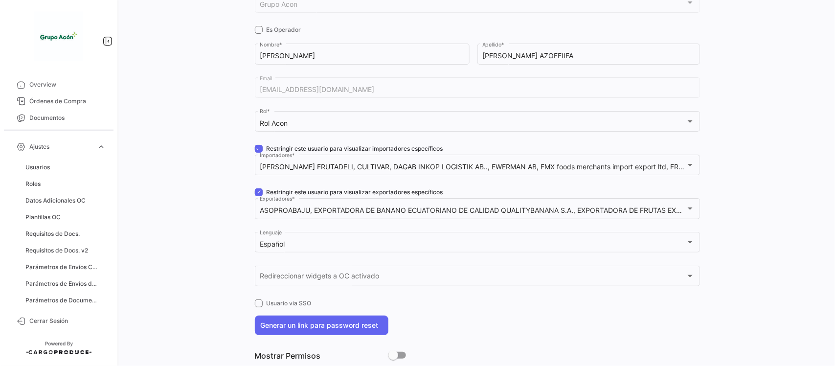
scroll to position [0, 0]
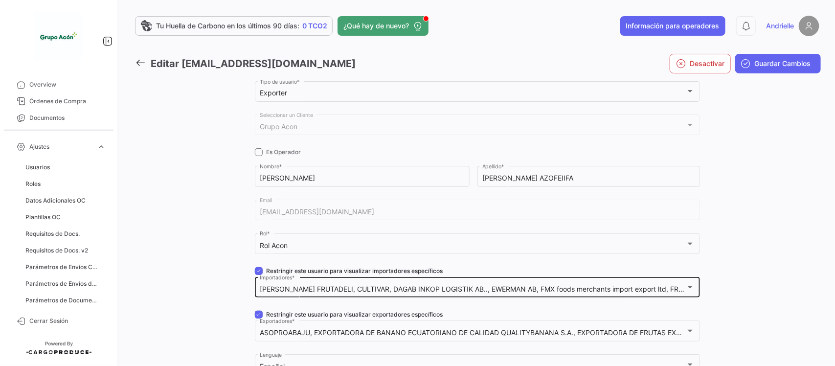
click at [255, 276] on div "[PERSON_NAME] FRUTADELI, CULTIVAR, DAGAB INKOP LOGISTIK AB.., EWERMAN AB, FMX f…" at bounding box center [477, 286] width 445 height 23
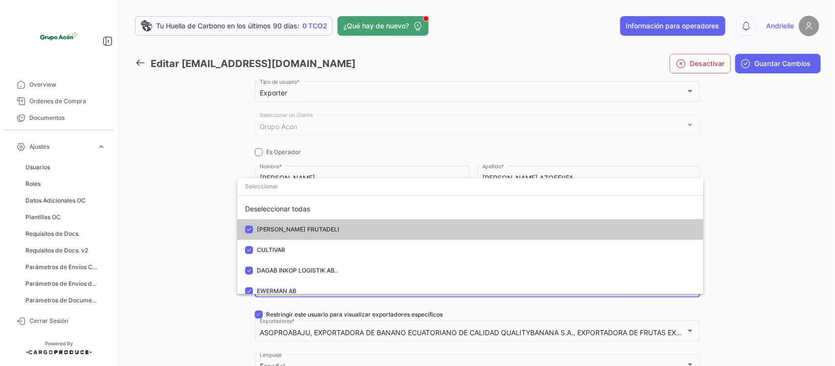
click at [140, 63] on div at bounding box center [417, 183] width 835 height 366
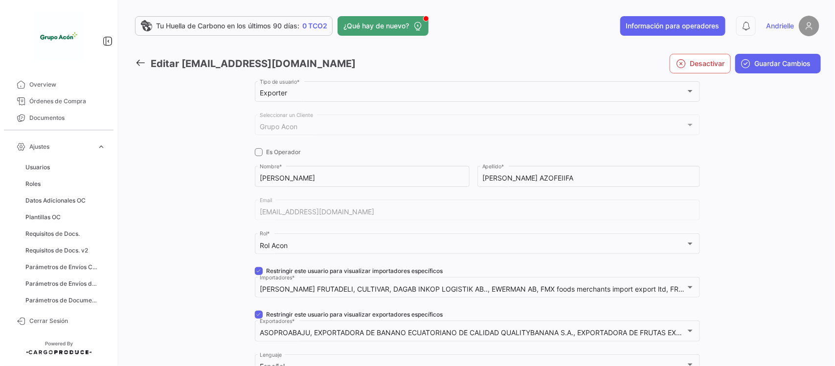
click at [140, 64] on icon at bounding box center [140, 62] width 11 height 11
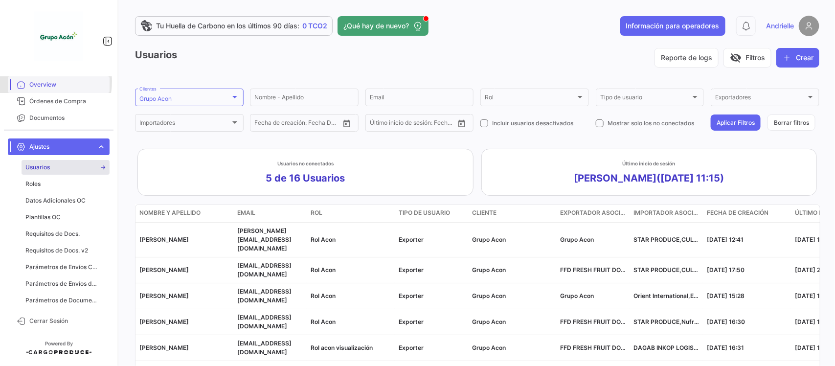
click at [40, 82] on span "Overview" at bounding box center [67, 84] width 76 height 9
